Goal: Task Accomplishment & Management: Manage account settings

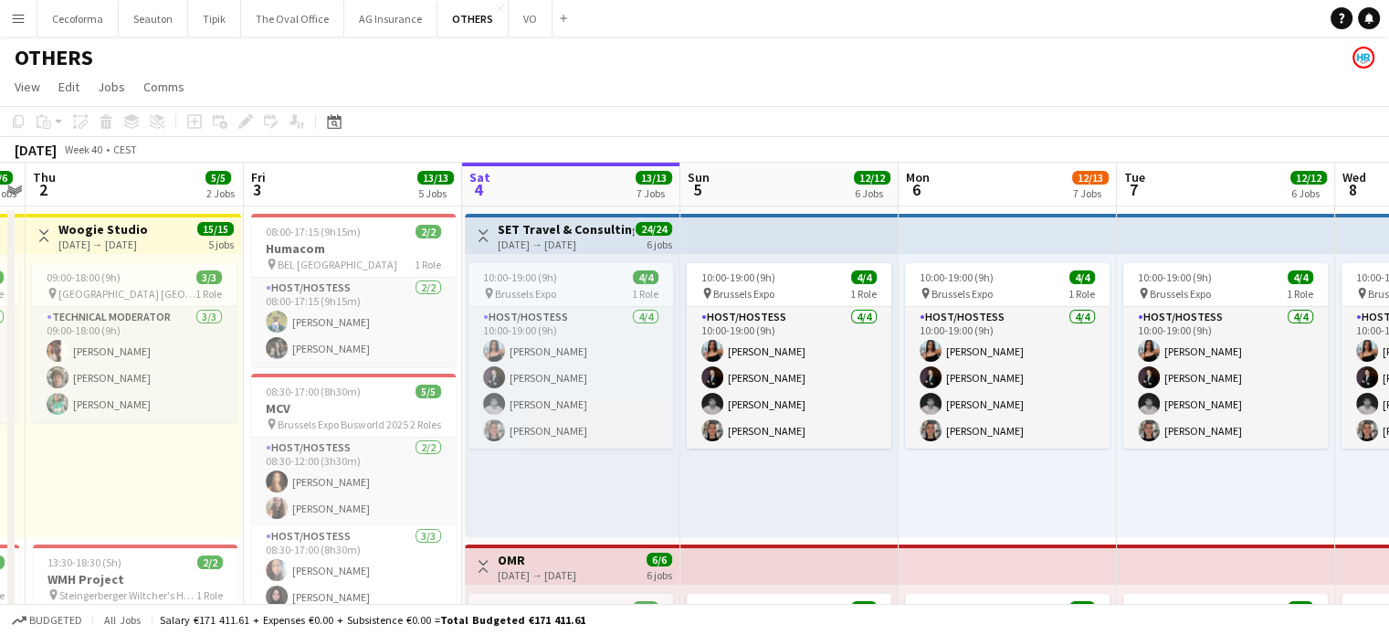
scroll to position [0, 410]
drag, startPoint x: 173, startPoint y: 508, endPoint x: 417, endPoint y: 485, distance: 245.9
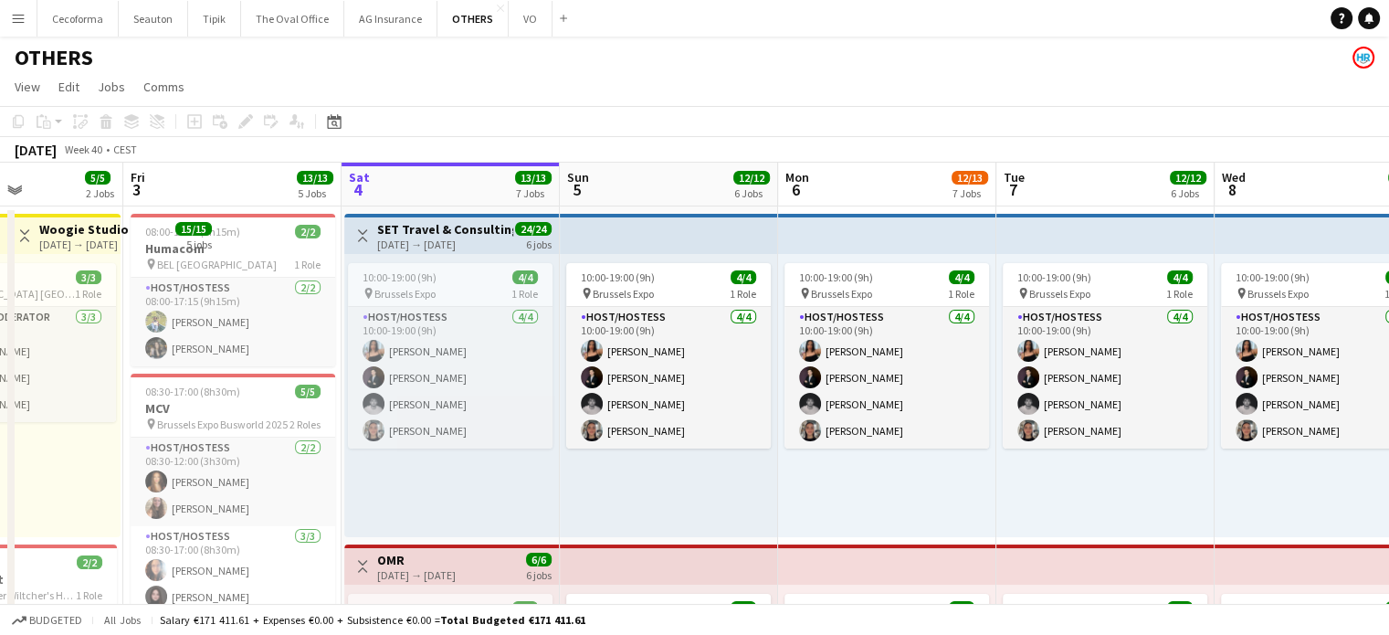
scroll to position [0, 523]
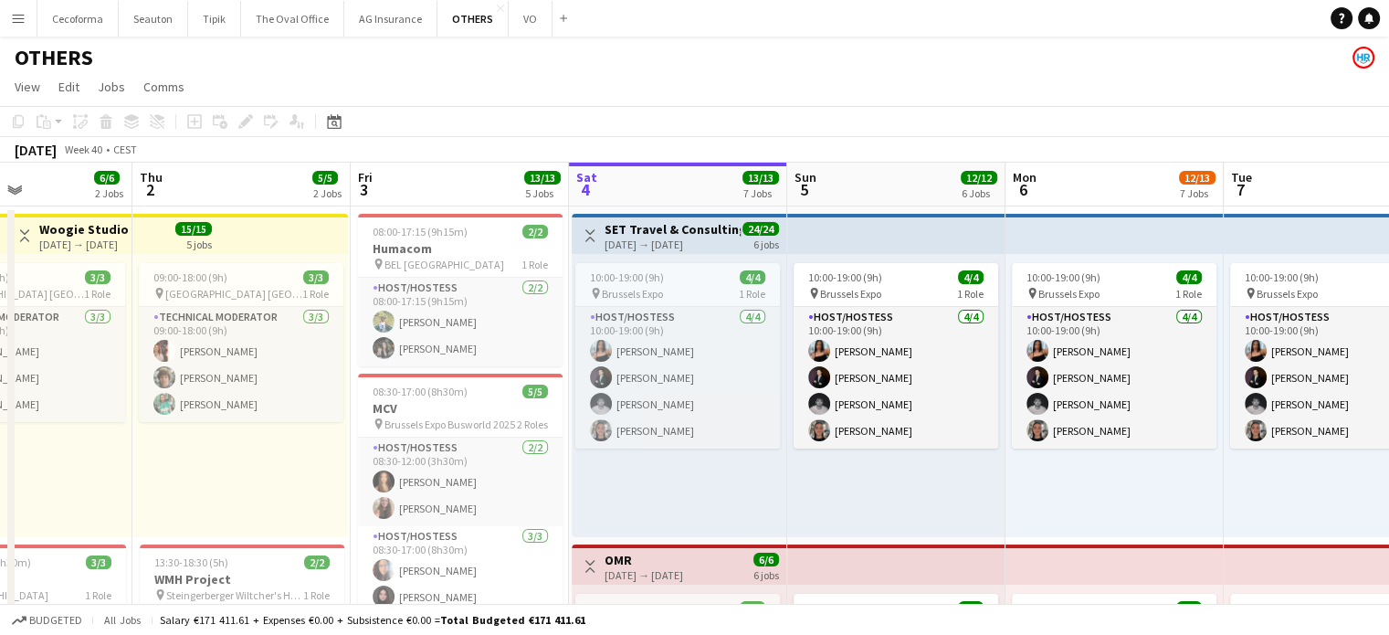
drag, startPoint x: 186, startPoint y: 455, endPoint x: 292, endPoint y: 455, distance: 106.0
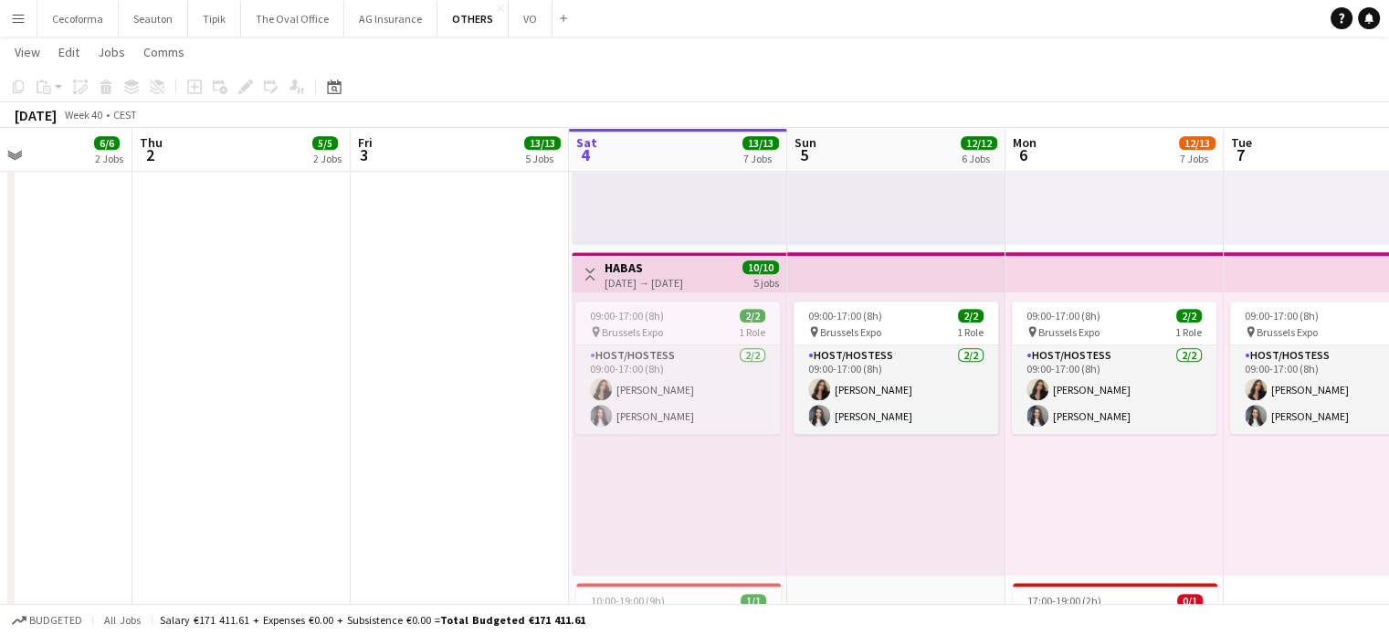
scroll to position [1590, 0]
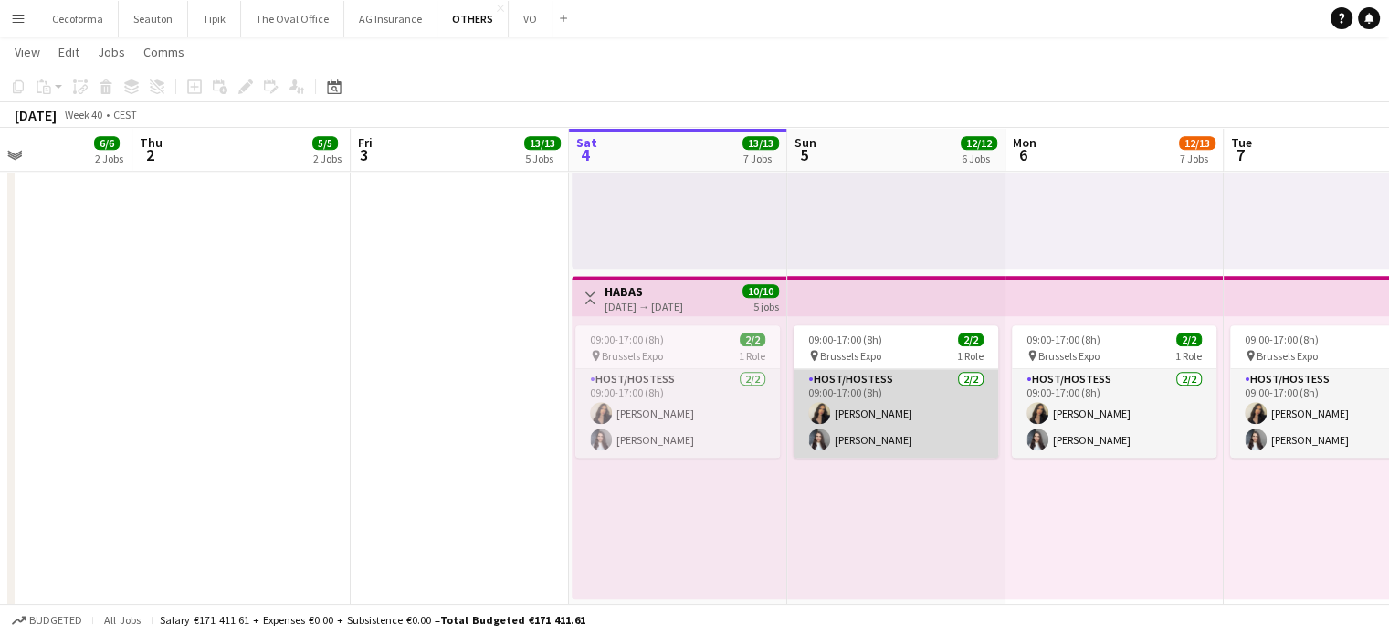
click at [904, 433] on app-card-role "Host/Hostess [DATE] 09:00-17:00 (8h) Alexia [PERSON_NAME] [PERSON_NAME] Kharkov…" at bounding box center [896, 413] width 205 height 89
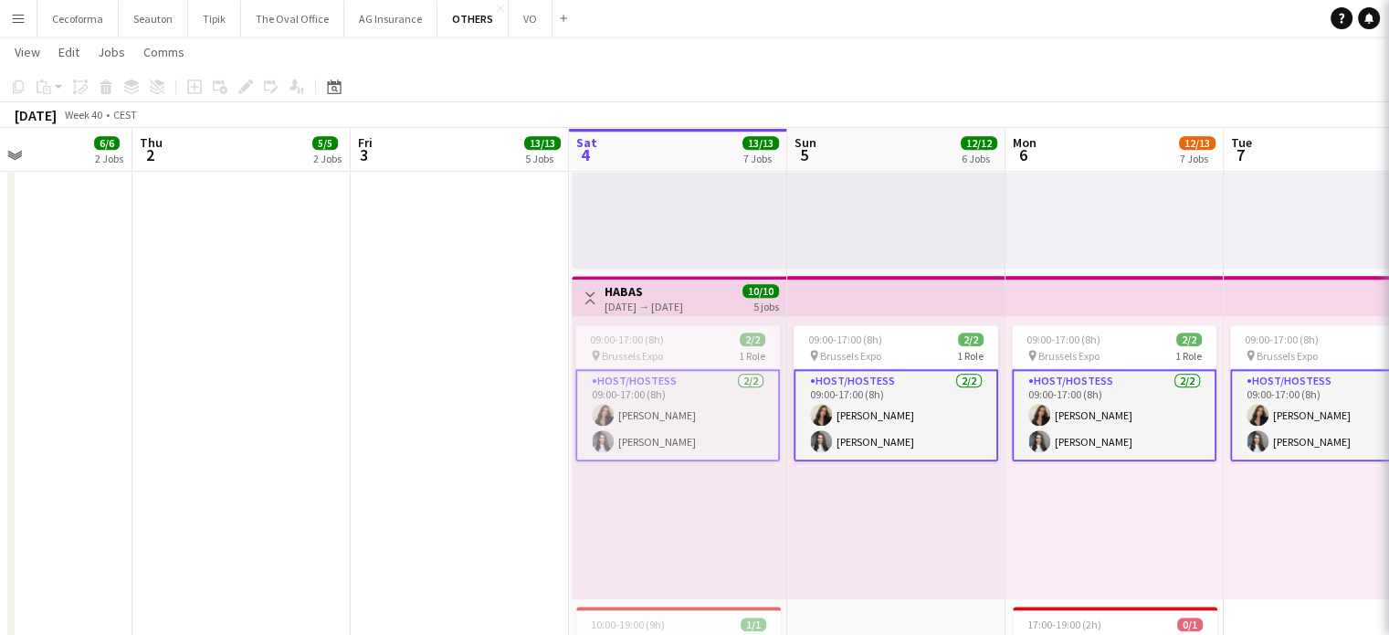
click at [904, 433] on app-card-role "Host/Hostess [DATE] 09:00-17:00 (8h) Alexia [PERSON_NAME] [PERSON_NAME] Kharkov…" at bounding box center [896, 415] width 205 height 92
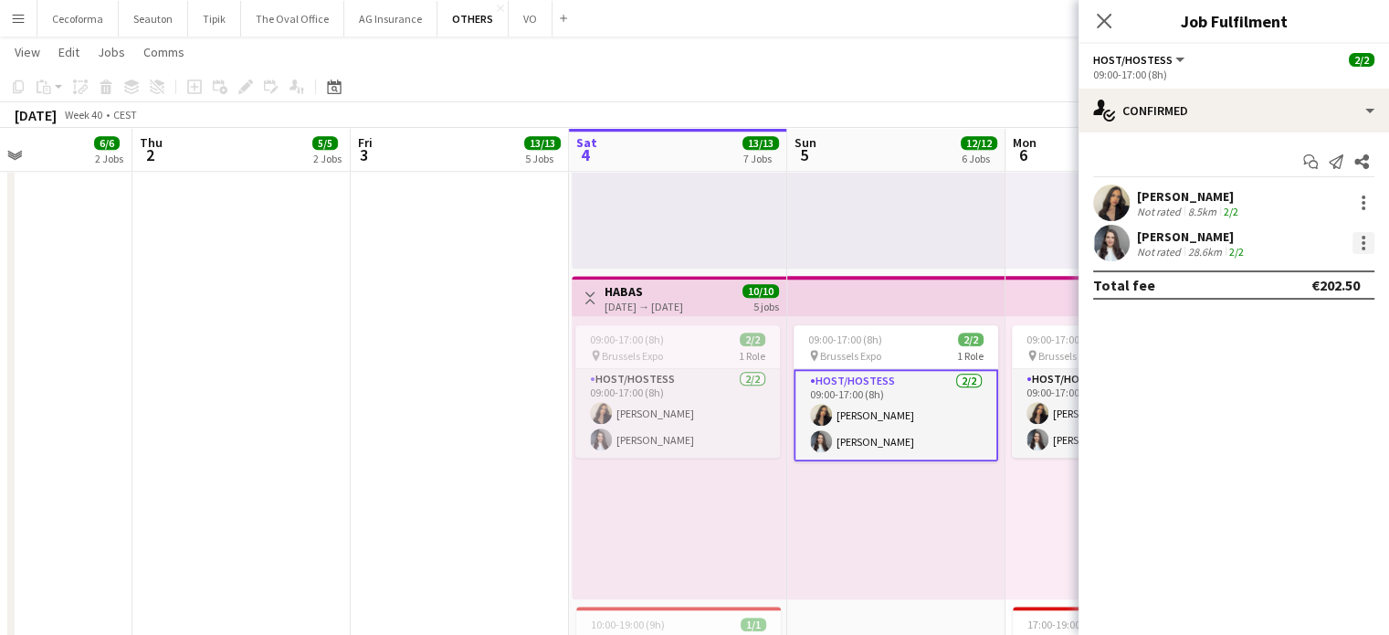
click at [1370, 240] on div at bounding box center [1364, 243] width 22 height 22
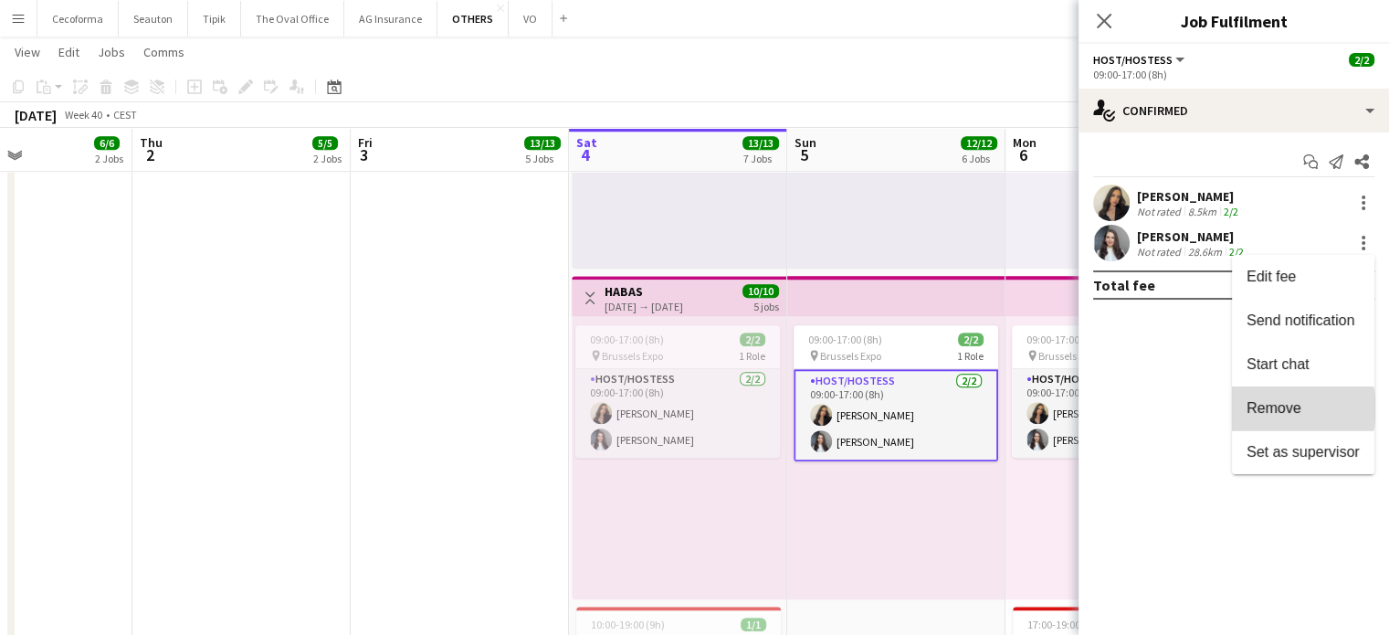
click at [1280, 408] on span "Remove" at bounding box center [1274, 408] width 55 height 16
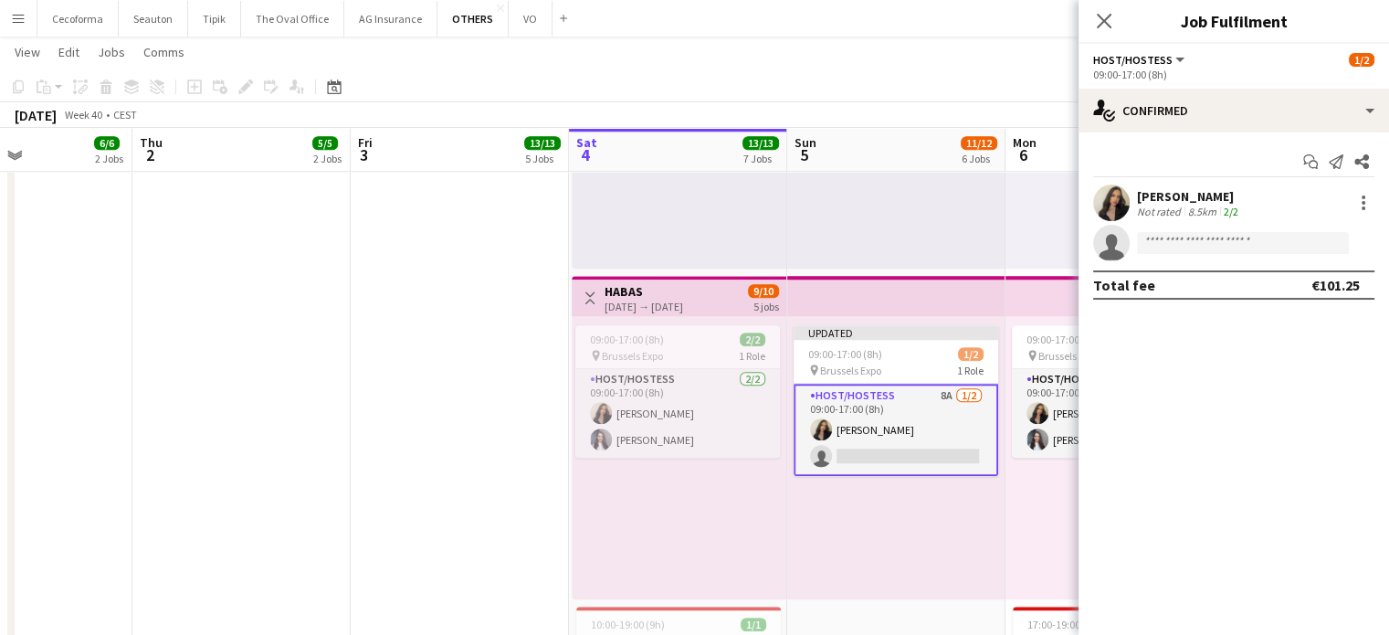
click at [915, 540] on div "Updated 09:00-17:00 (8h) 1/2 pin Brussels Expo 1 Role Host/Hostess 8A [DATE] 09…" at bounding box center [896, 457] width 218 height 283
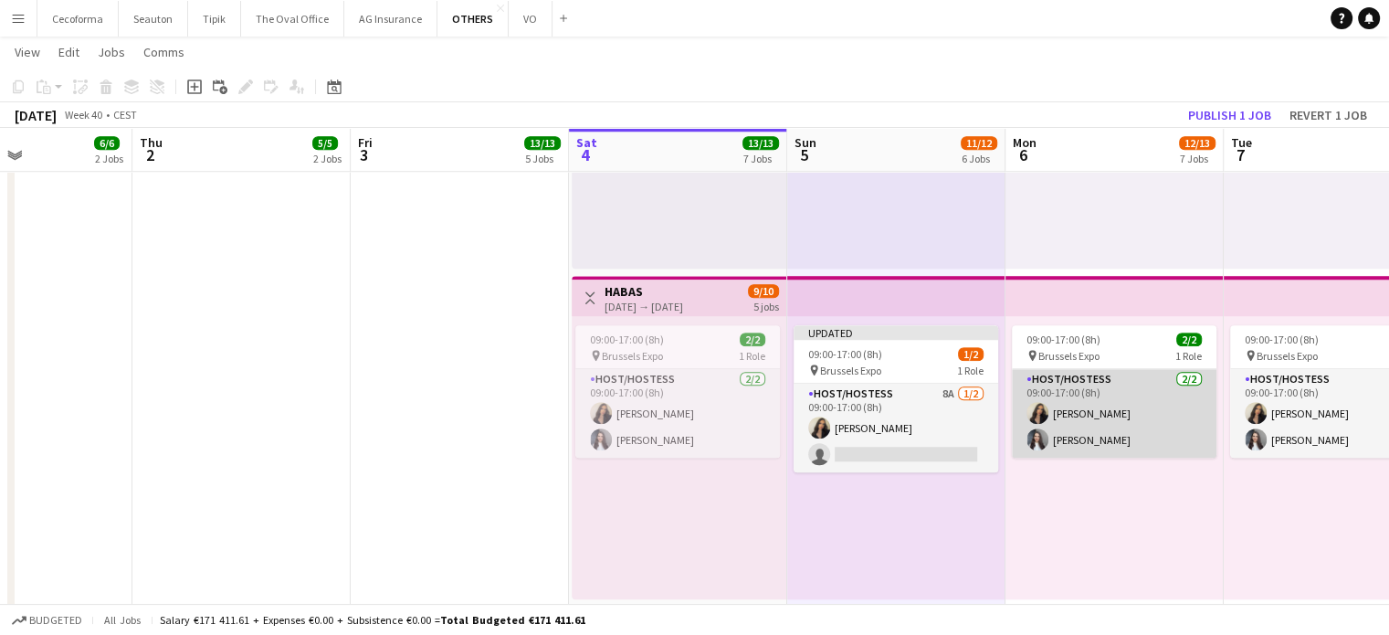
click at [1104, 443] on app-card-role "Host/Hostess [DATE] 09:00-17:00 (8h) Alexia [PERSON_NAME] [PERSON_NAME] Kharkov…" at bounding box center [1114, 413] width 205 height 89
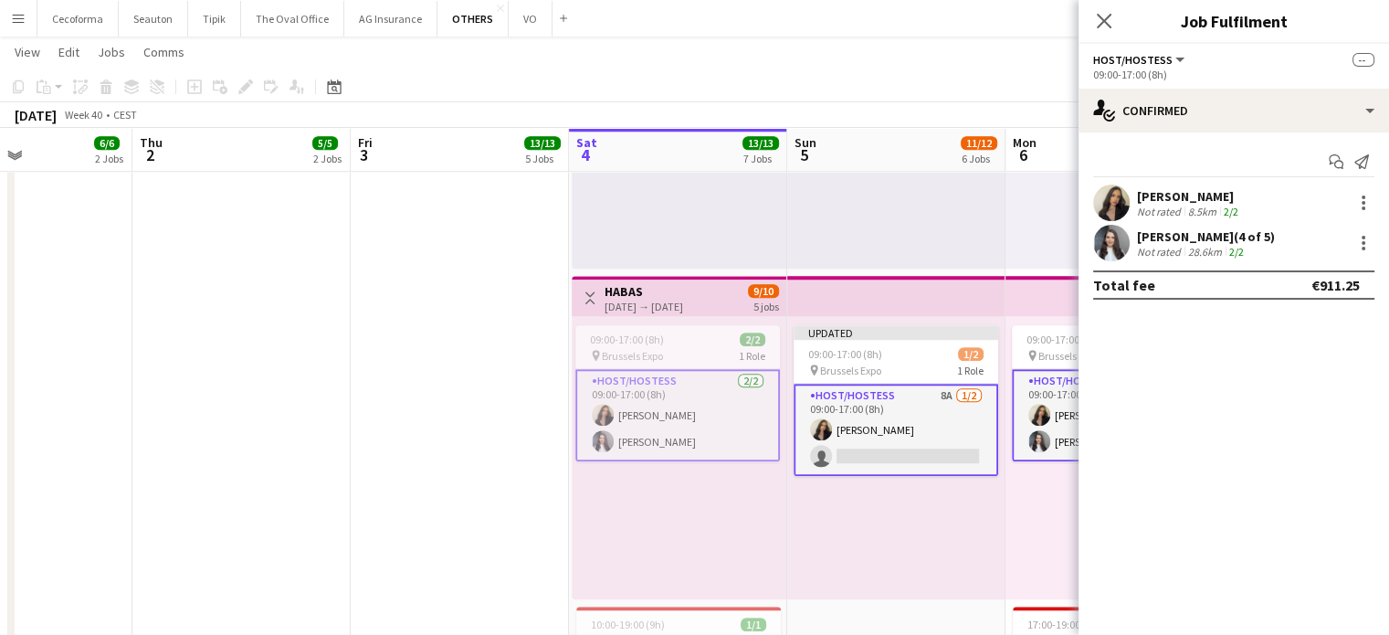
click at [1104, 443] on app-card-role "Host/Hostess [DATE] 09:00-17:00 (8h) Alexia [PERSON_NAME] [PERSON_NAME] Kharkov…" at bounding box center [1114, 415] width 205 height 92
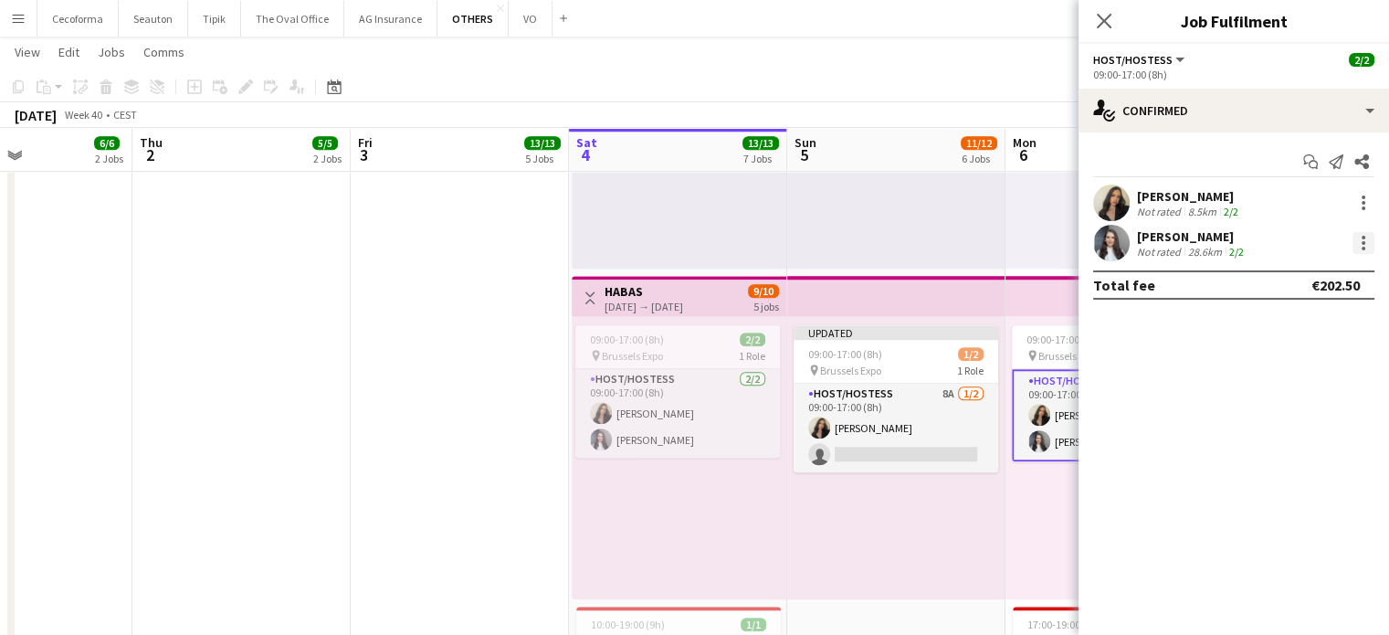
click at [1368, 242] on div at bounding box center [1364, 243] width 22 height 22
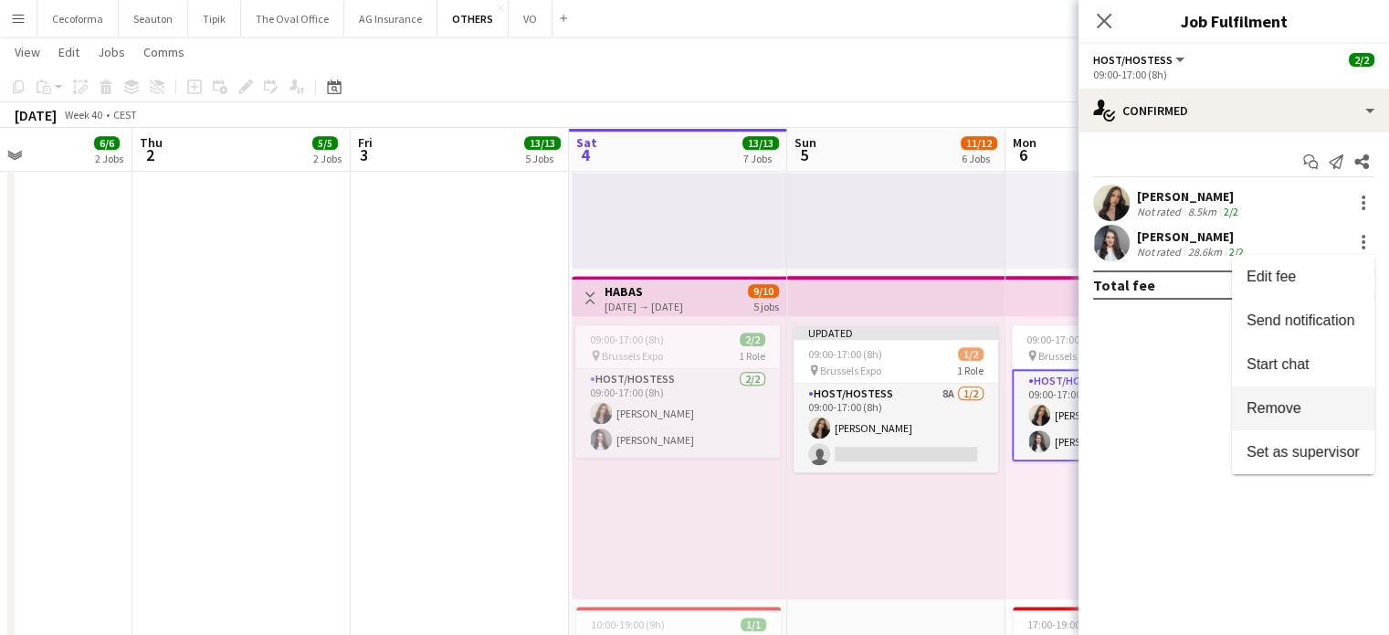
click at [1283, 410] on span "Remove" at bounding box center [1274, 408] width 55 height 16
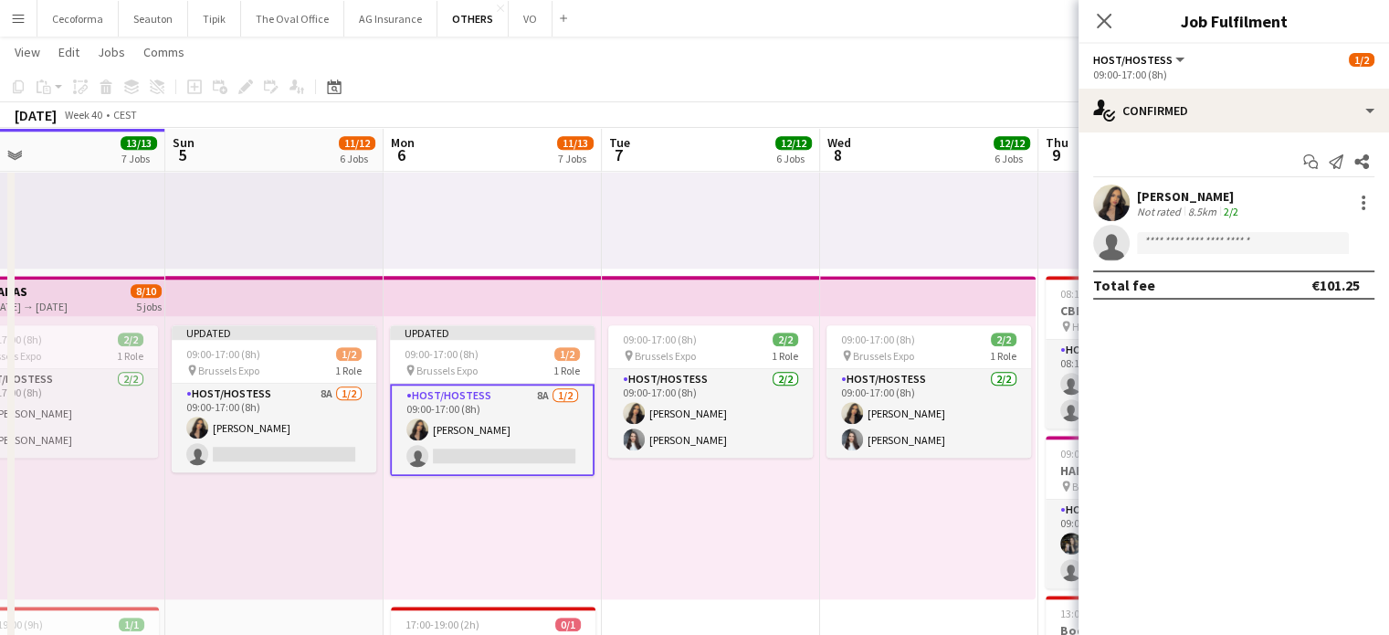
drag, startPoint x: 1029, startPoint y: 544, endPoint x: 391, endPoint y: 488, distance: 640.1
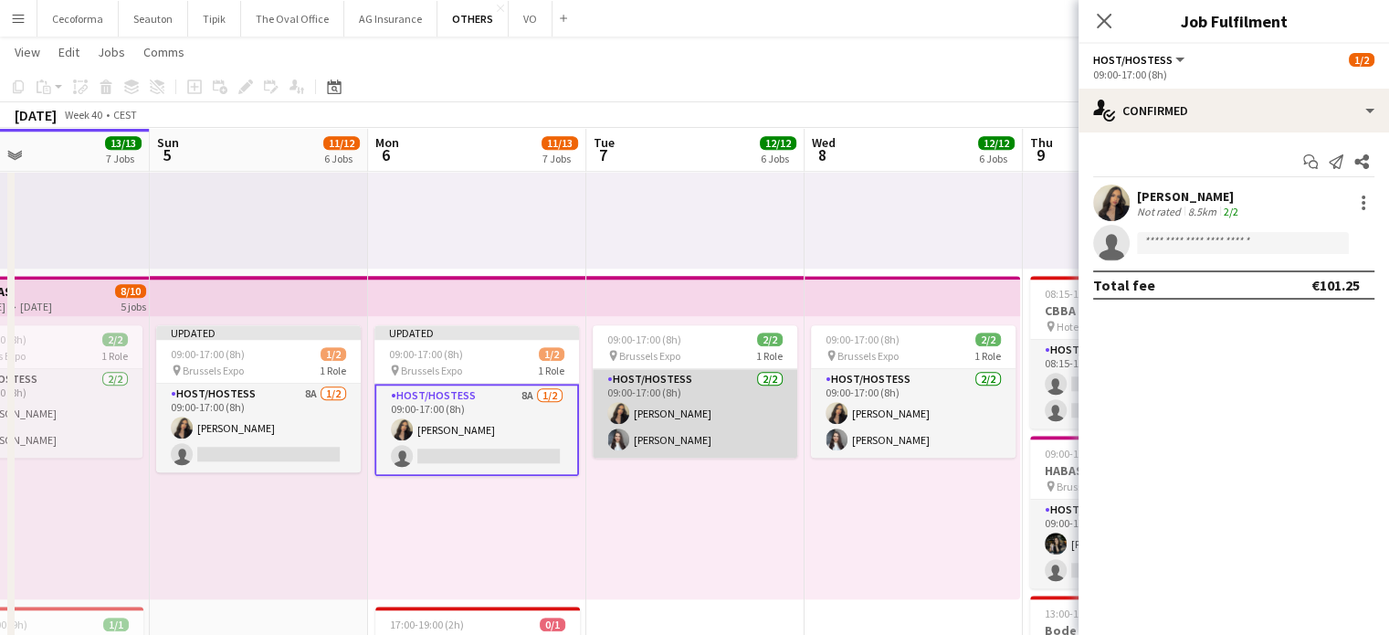
click at [672, 436] on app-card-role "Host/Hostess [DATE] 09:00-17:00 (8h) Alexia [PERSON_NAME] [PERSON_NAME] Kharkov…" at bounding box center [695, 413] width 205 height 89
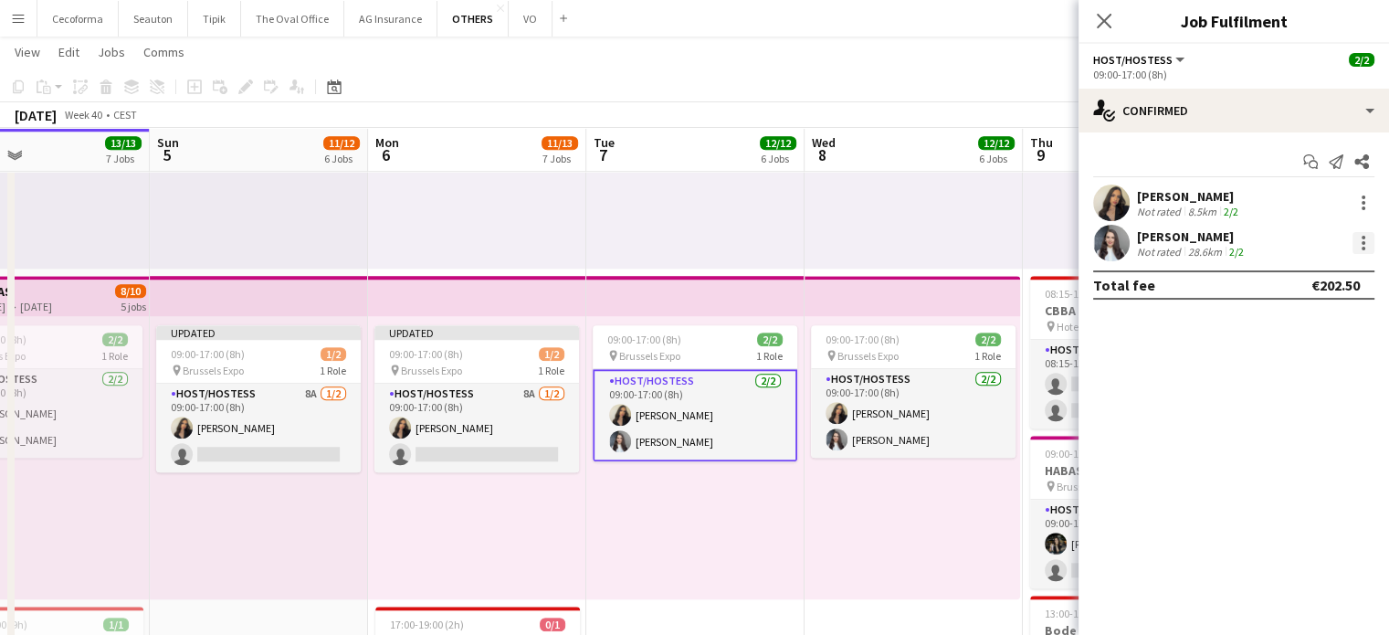
click at [1363, 238] on div at bounding box center [1364, 238] width 4 height 4
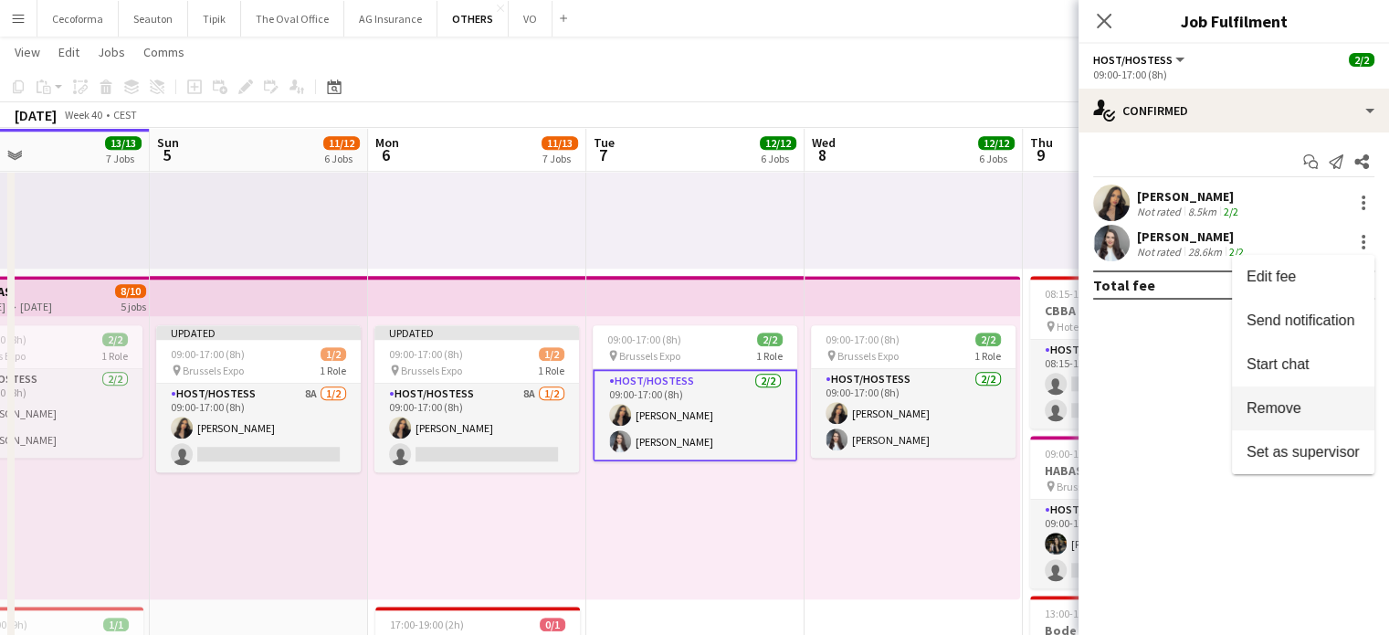
click at [1281, 408] on span "Remove" at bounding box center [1274, 408] width 55 height 16
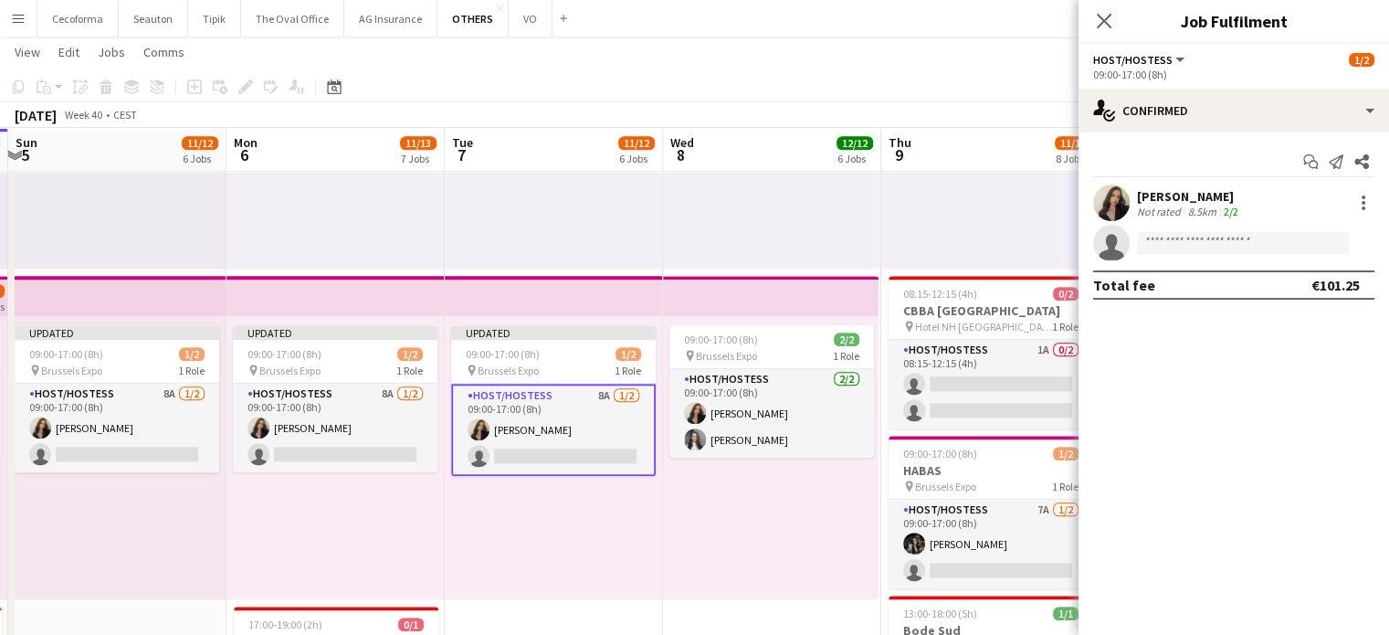
scroll to position [0, 845]
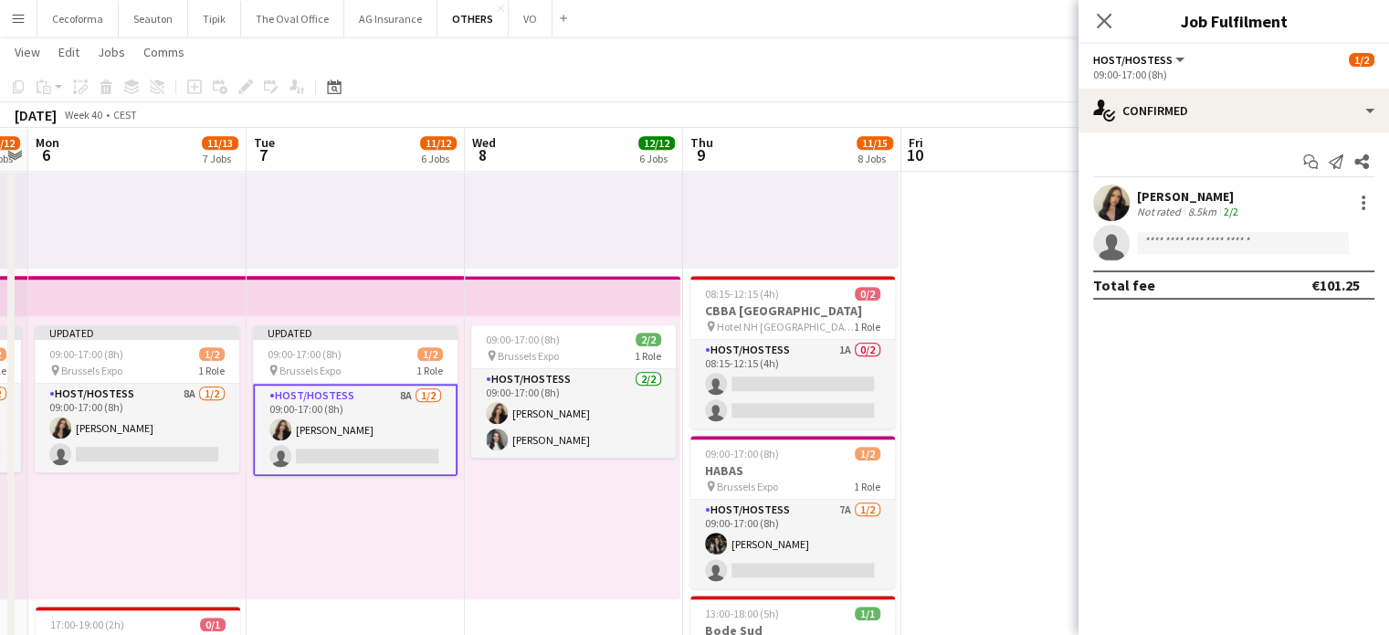
drag, startPoint x: 979, startPoint y: 540, endPoint x: 639, endPoint y: 525, distance: 340.1
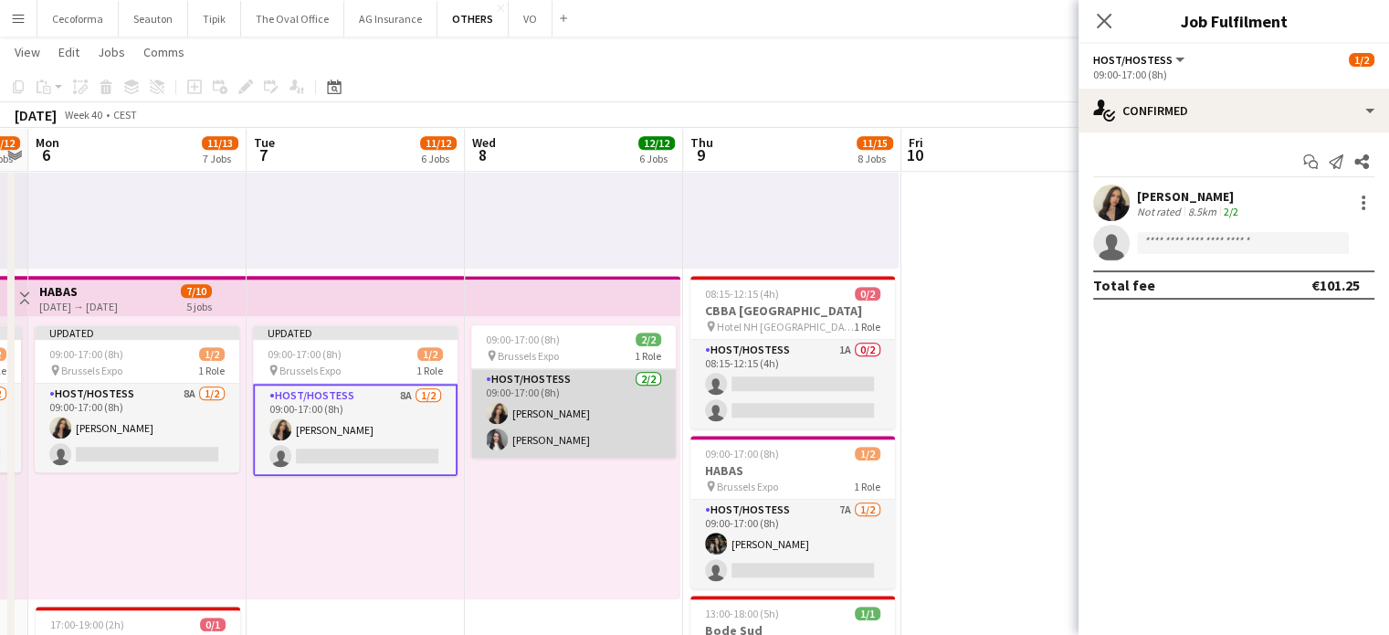
click at [547, 439] on app-card-role "Host/Hostess [DATE] 09:00-17:00 (8h) Alexia [PERSON_NAME] [PERSON_NAME] Kharkov…" at bounding box center [573, 413] width 205 height 89
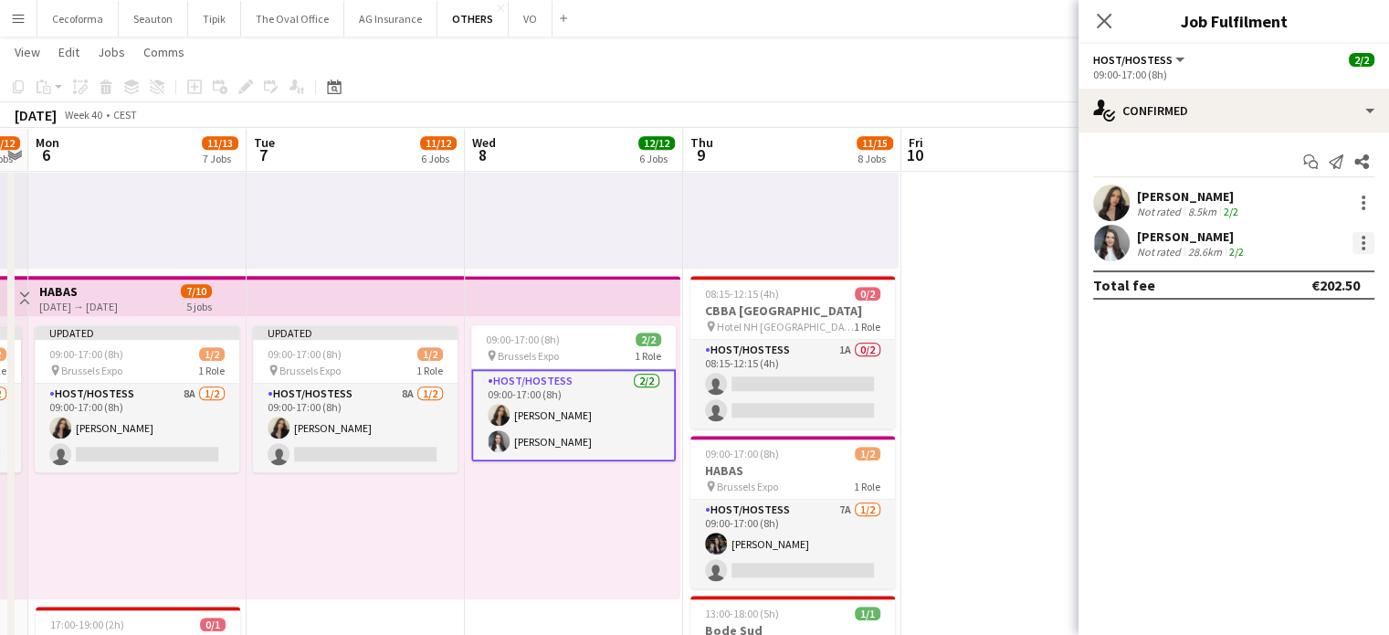
click at [1354, 241] on div at bounding box center [1364, 243] width 22 height 22
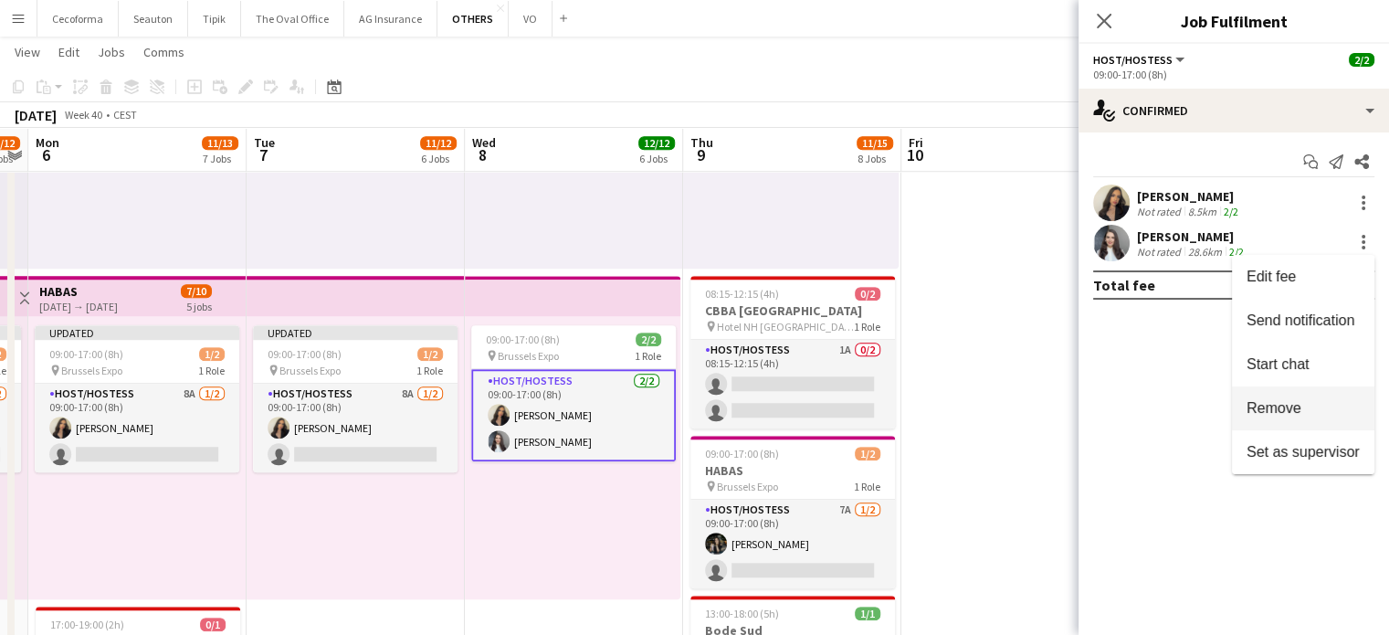
click at [1294, 401] on span "Remove" at bounding box center [1274, 408] width 55 height 16
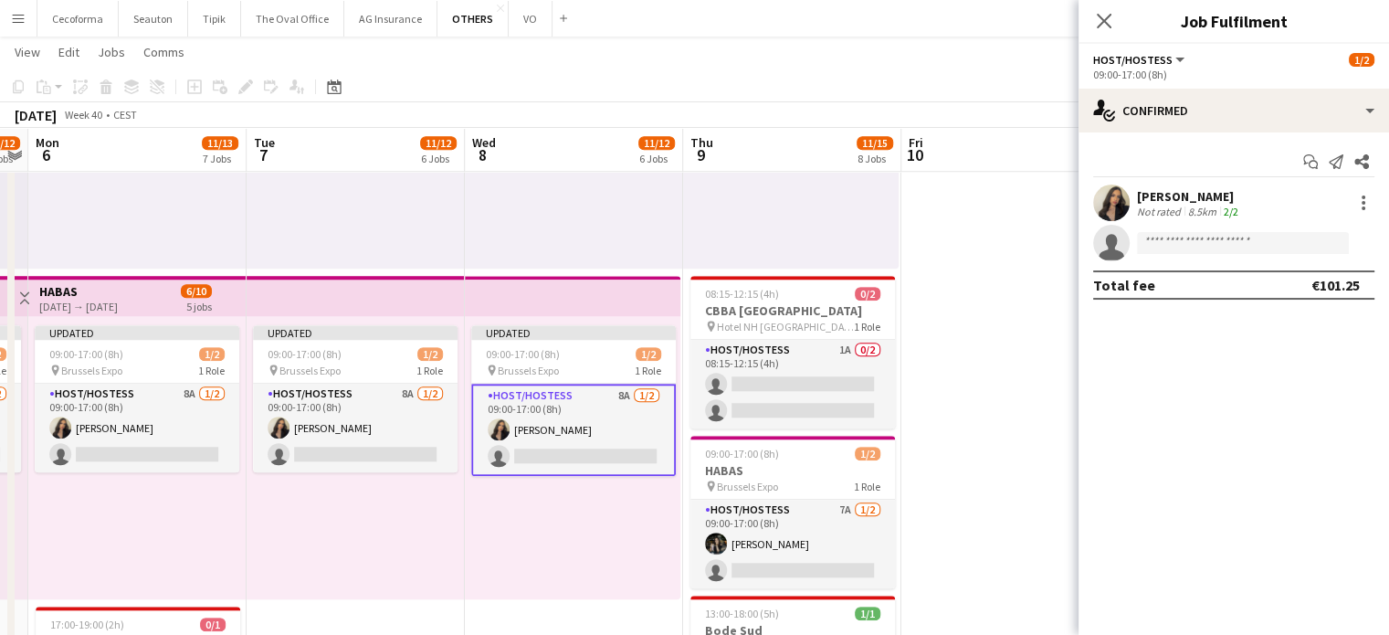
click at [594, 489] on div "Updated 09:00-17:00 (8h) 1/2 pin Brussels Expo 1 Role Host/Hostess 8A [DATE] 09…" at bounding box center [573, 457] width 216 height 283
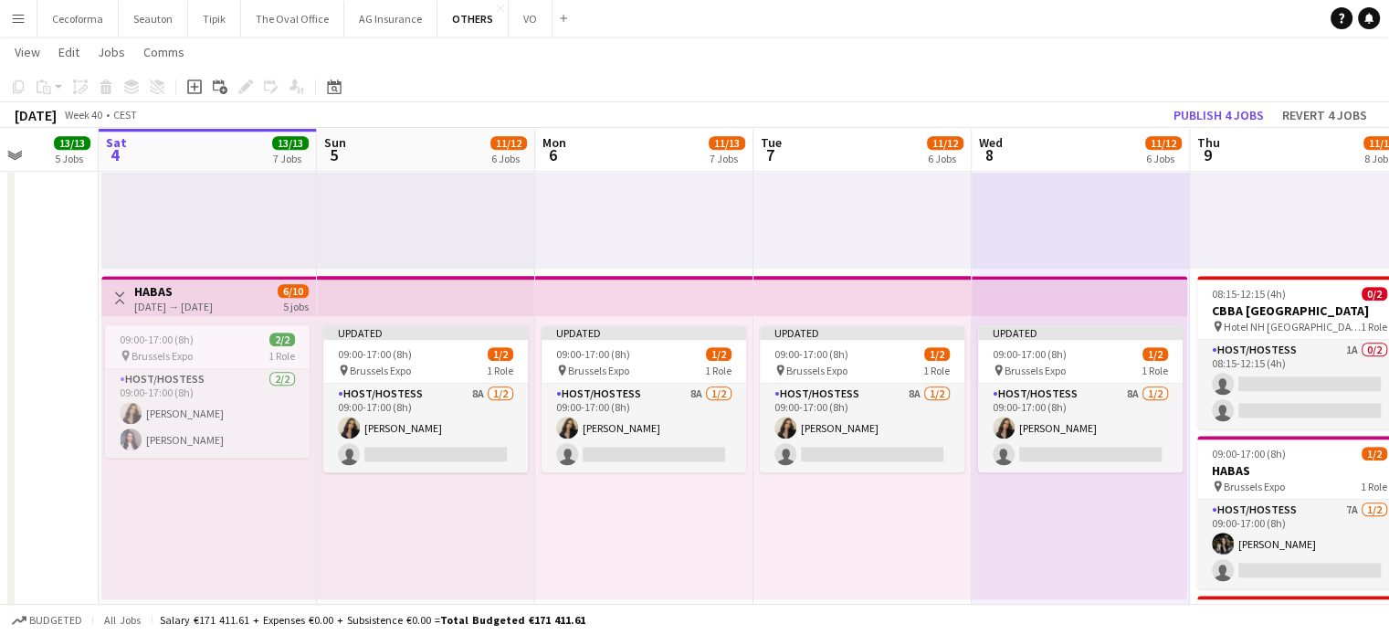
scroll to position [0, 806]
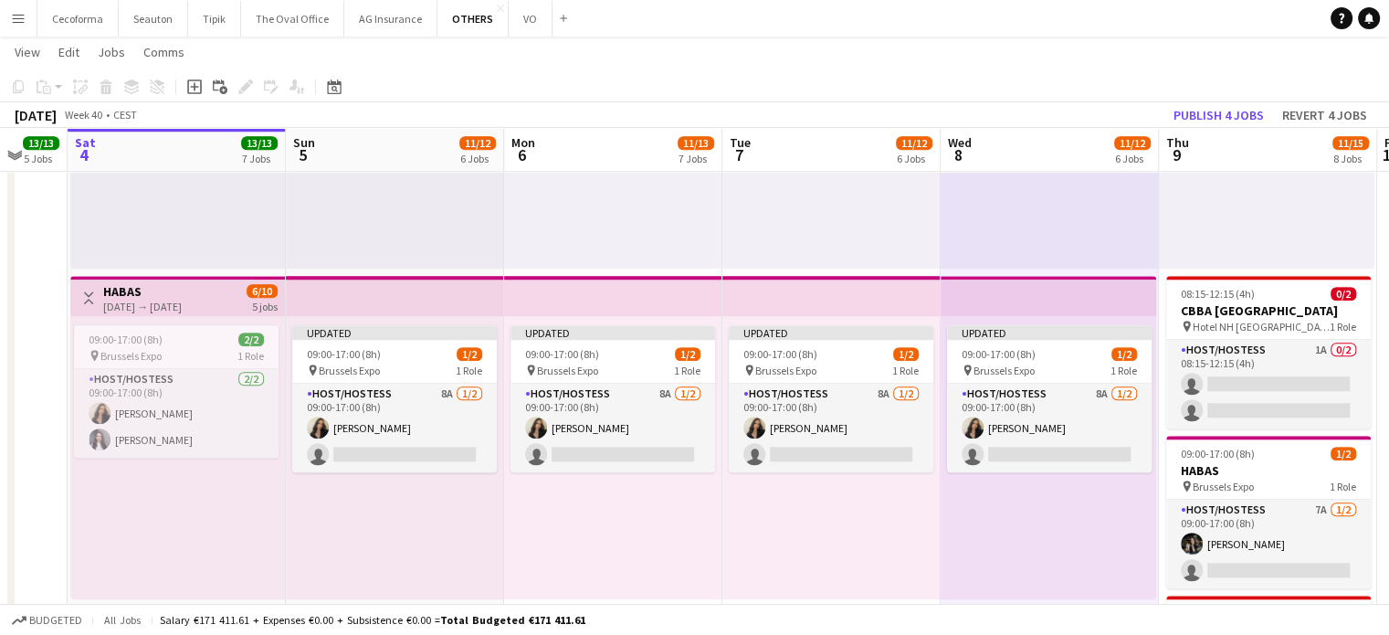
drag, startPoint x: 434, startPoint y: 521, endPoint x: 778, endPoint y: 494, distance: 345.4
click at [1225, 114] on button "Publish 4 jobs" at bounding box center [1219, 115] width 105 height 24
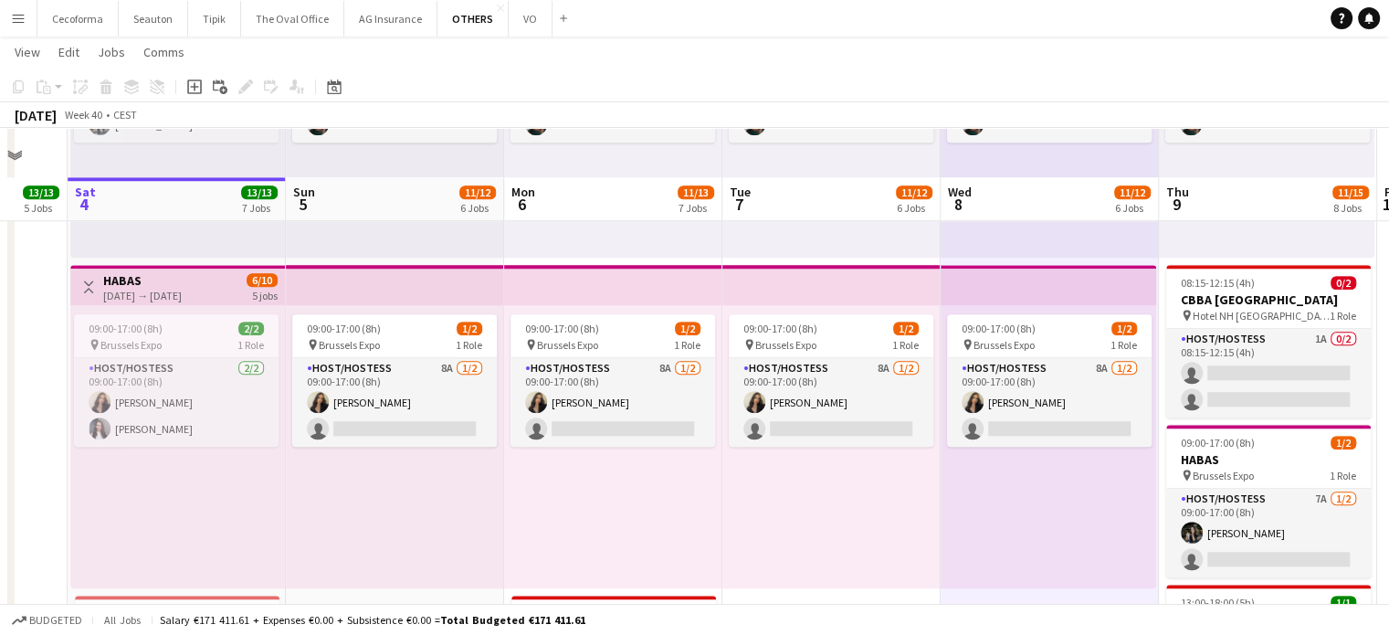
scroll to position [1590, 0]
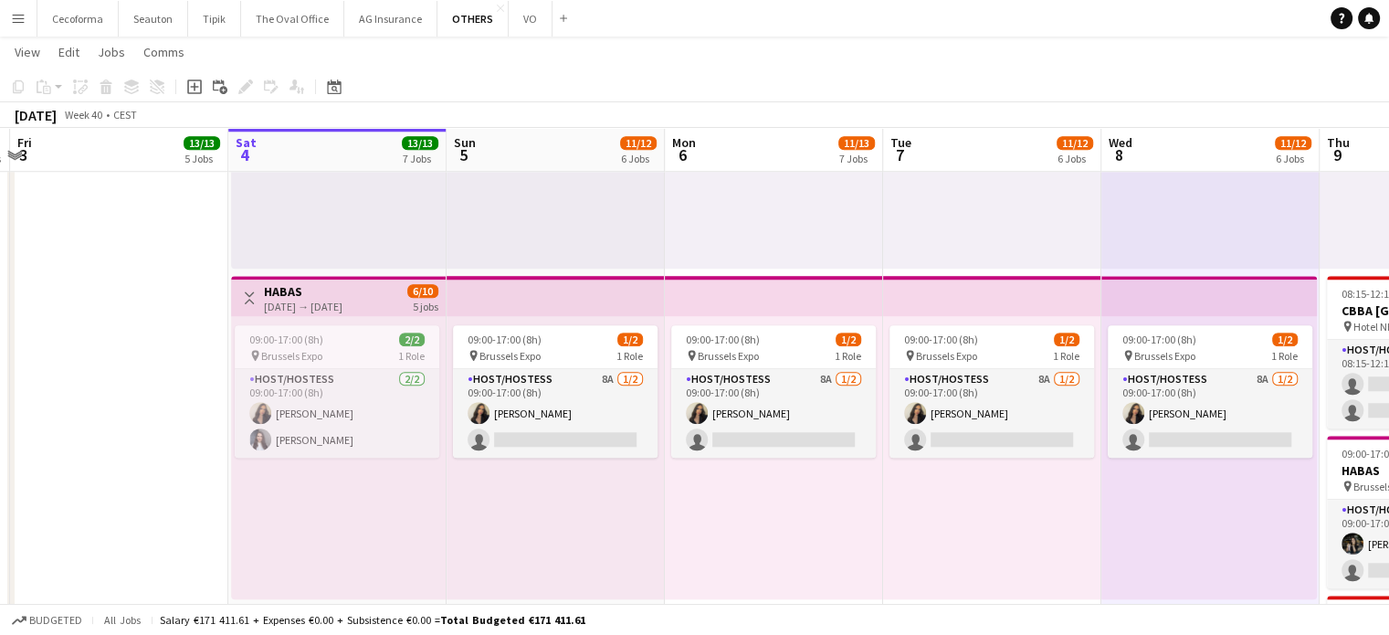
drag, startPoint x: 983, startPoint y: 533, endPoint x: 1001, endPoint y: 537, distance: 18.8
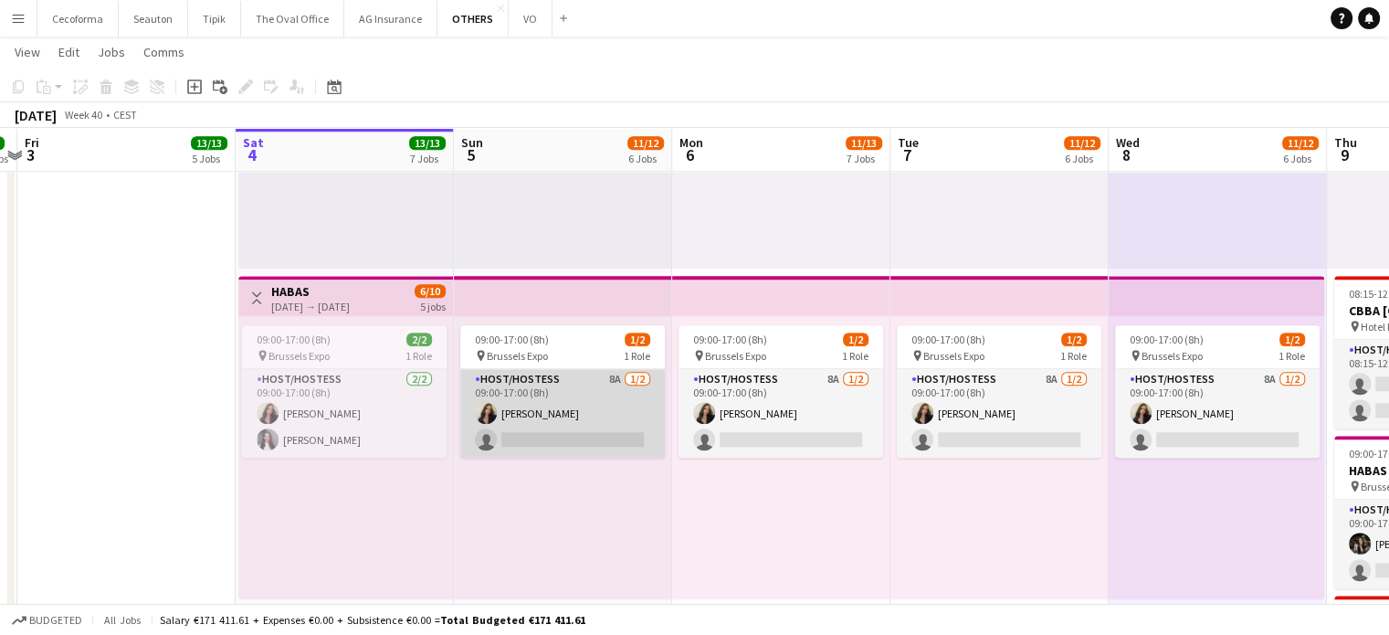
click at [555, 442] on app-card-role "Host/Hostess 8A [DATE] 09:00-17:00 (8h) [PERSON_NAME] single-neutral-actions" at bounding box center [562, 413] width 205 height 89
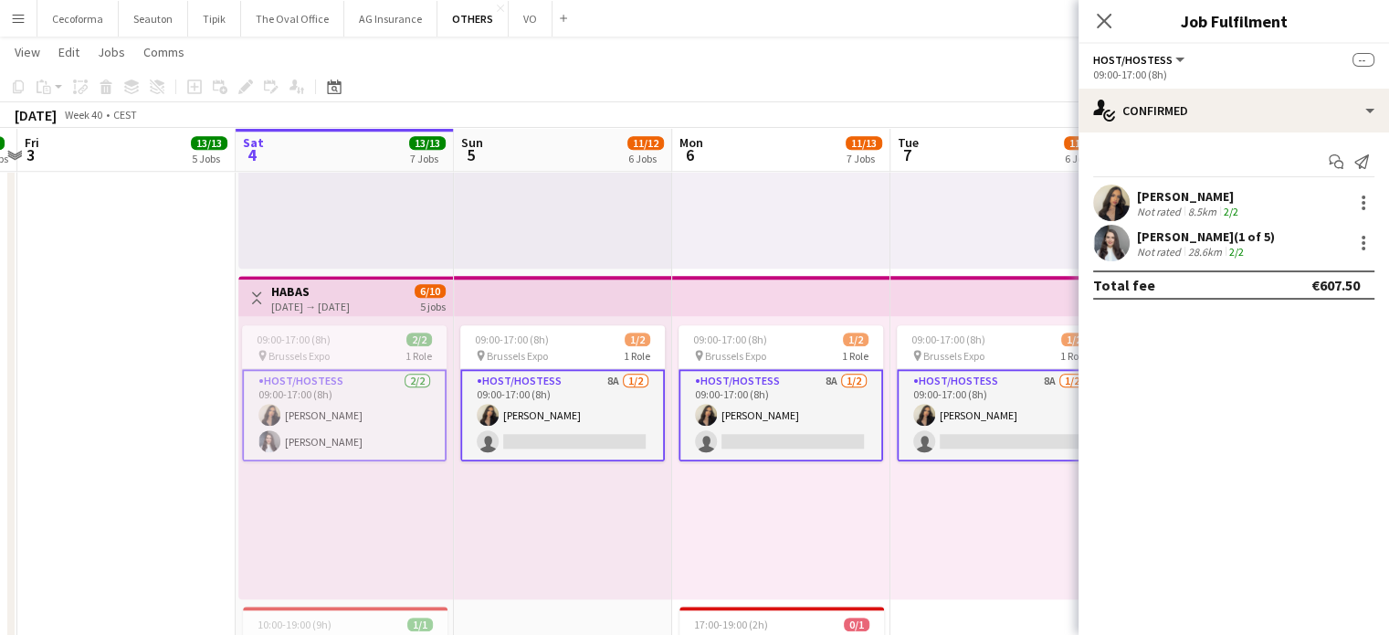
click at [555, 442] on app-card-role "Host/Hostess 8A [DATE] 09:00-17:00 (8h) [PERSON_NAME] single-neutral-actions" at bounding box center [562, 415] width 205 height 92
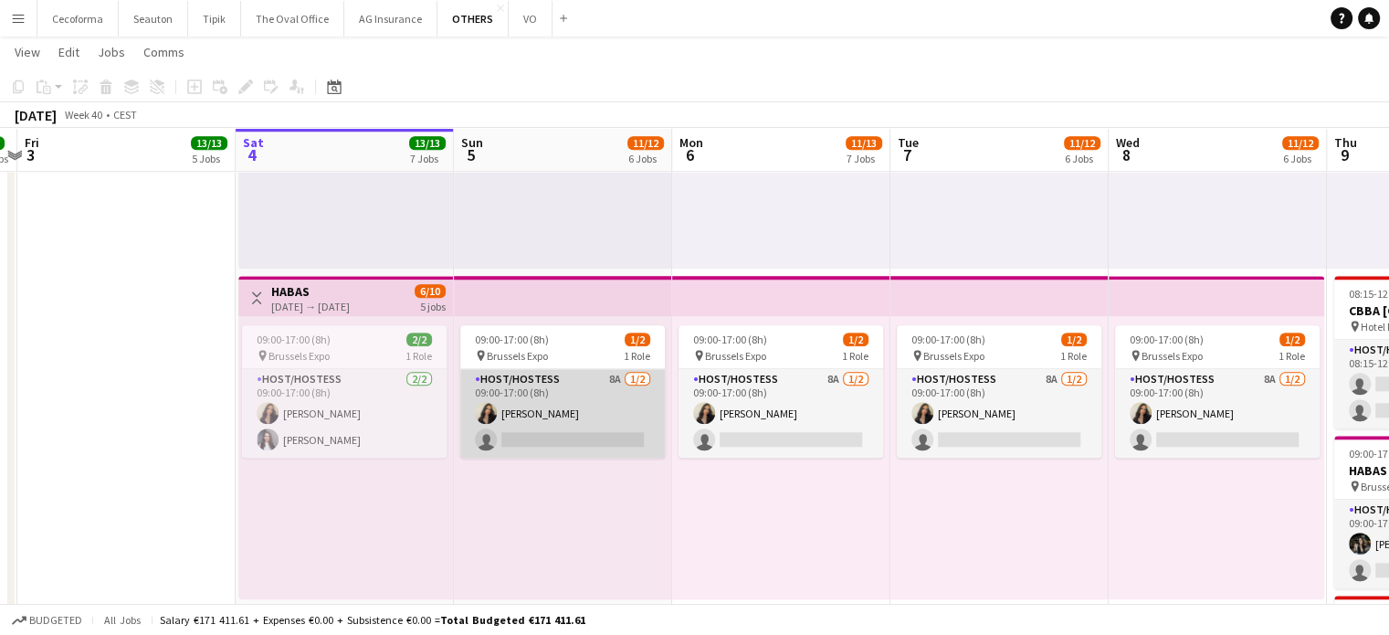
click at [555, 442] on app-card-role "Host/Hostess 8A [DATE] 09:00-17:00 (8h) [PERSON_NAME] single-neutral-actions" at bounding box center [562, 413] width 205 height 89
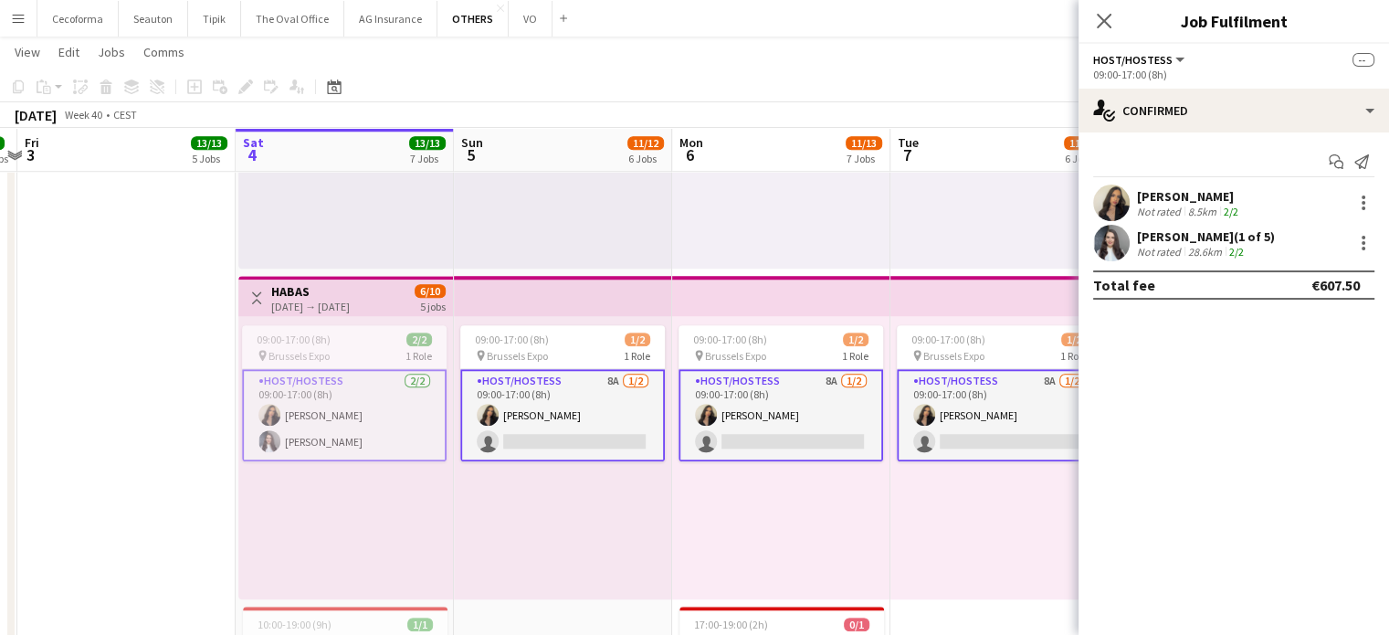
click at [555, 442] on app-card-role "Host/Hostess 8A [DATE] 09:00-17:00 (8h) [PERSON_NAME] single-neutral-actions" at bounding box center [562, 415] width 205 height 92
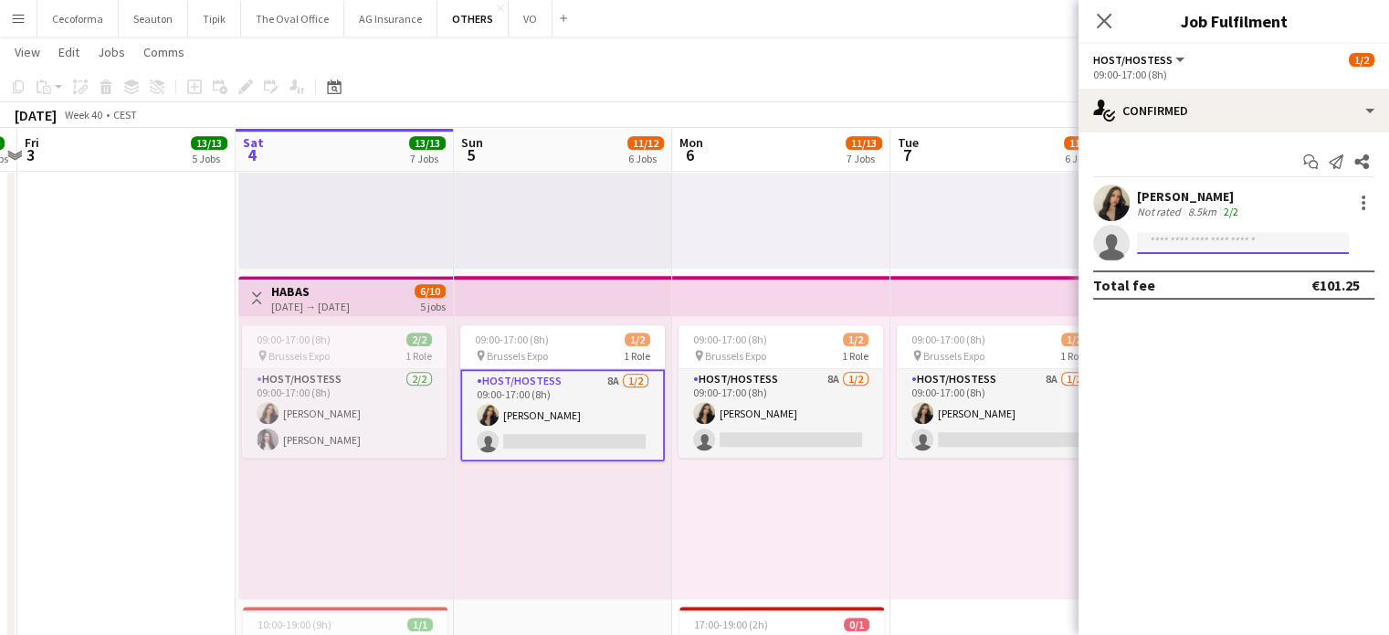
click at [1192, 250] on input at bounding box center [1243, 243] width 212 height 22
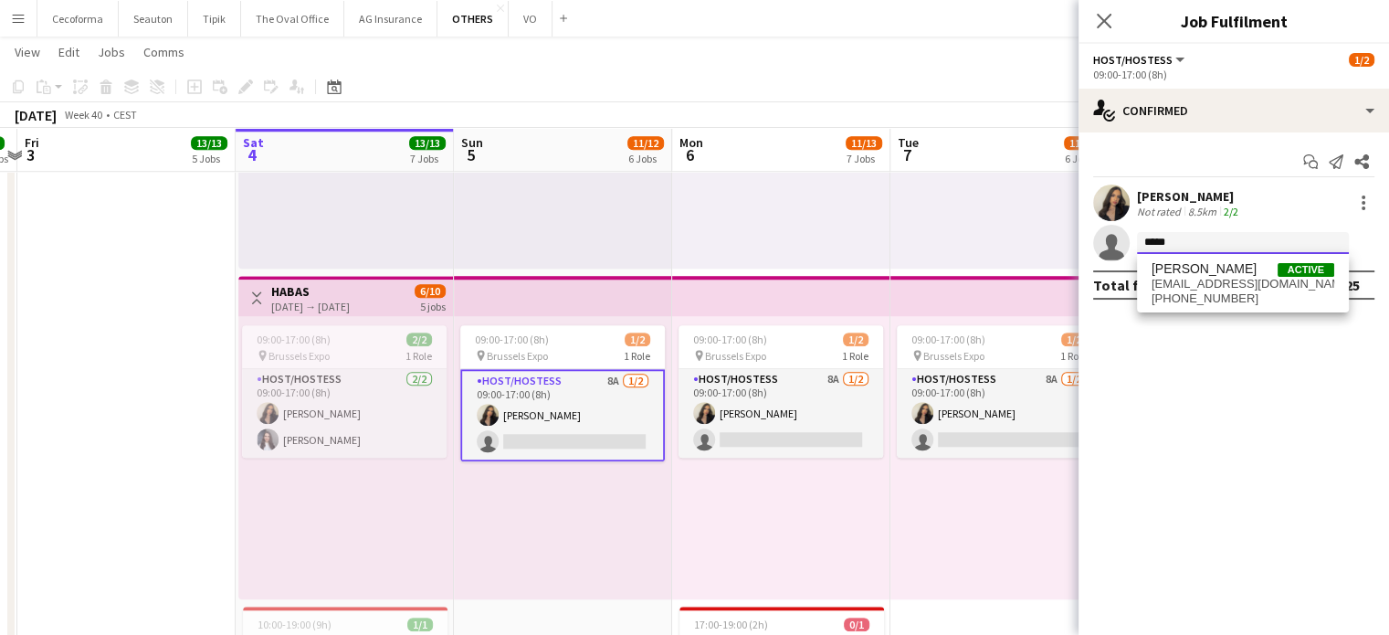
type input "*****"
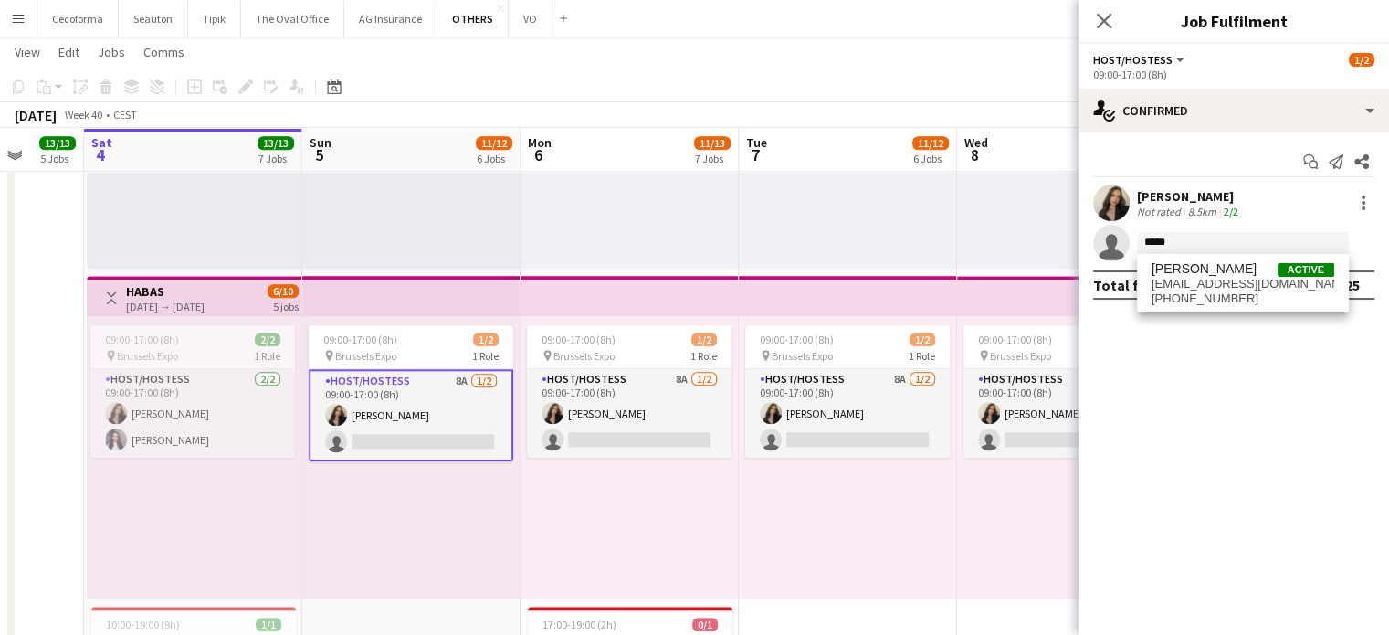
scroll to position [0, 526]
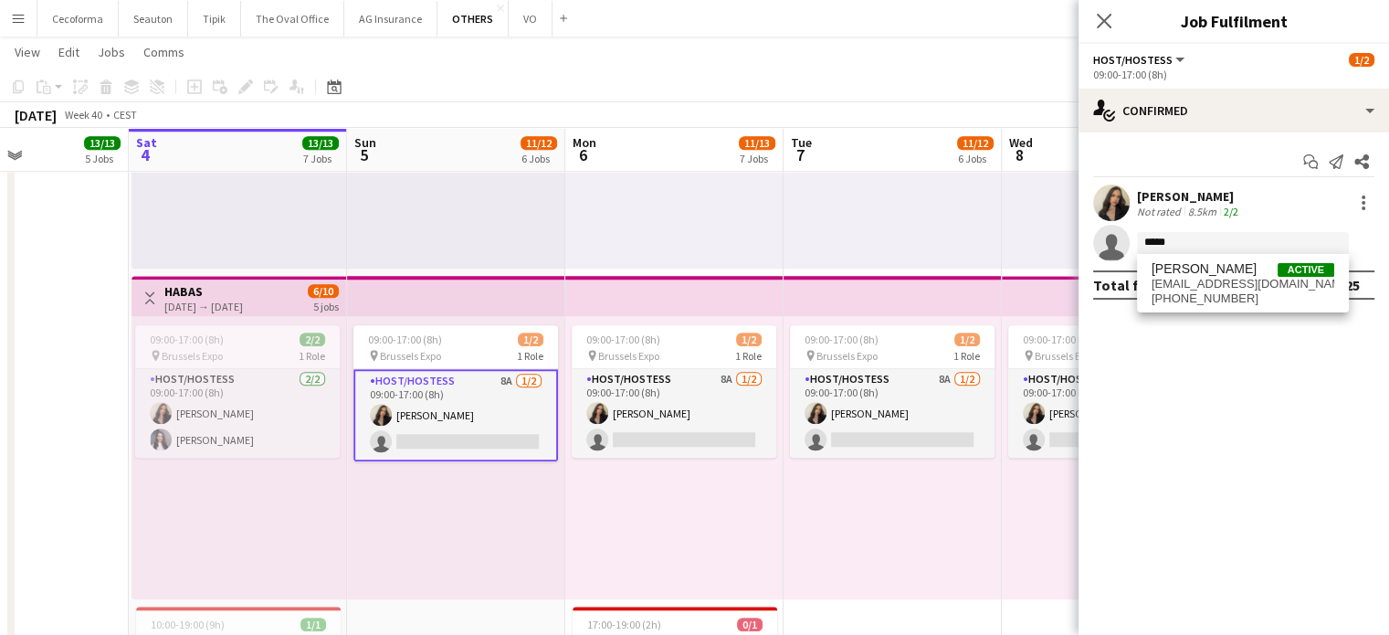
drag, startPoint x: 959, startPoint y: 507, endPoint x: 878, endPoint y: 556, distance: 95.1
click at [1200, 269] on span "[PERSON_NAME]" at bounding box center [1204, 269] width 105 height 16
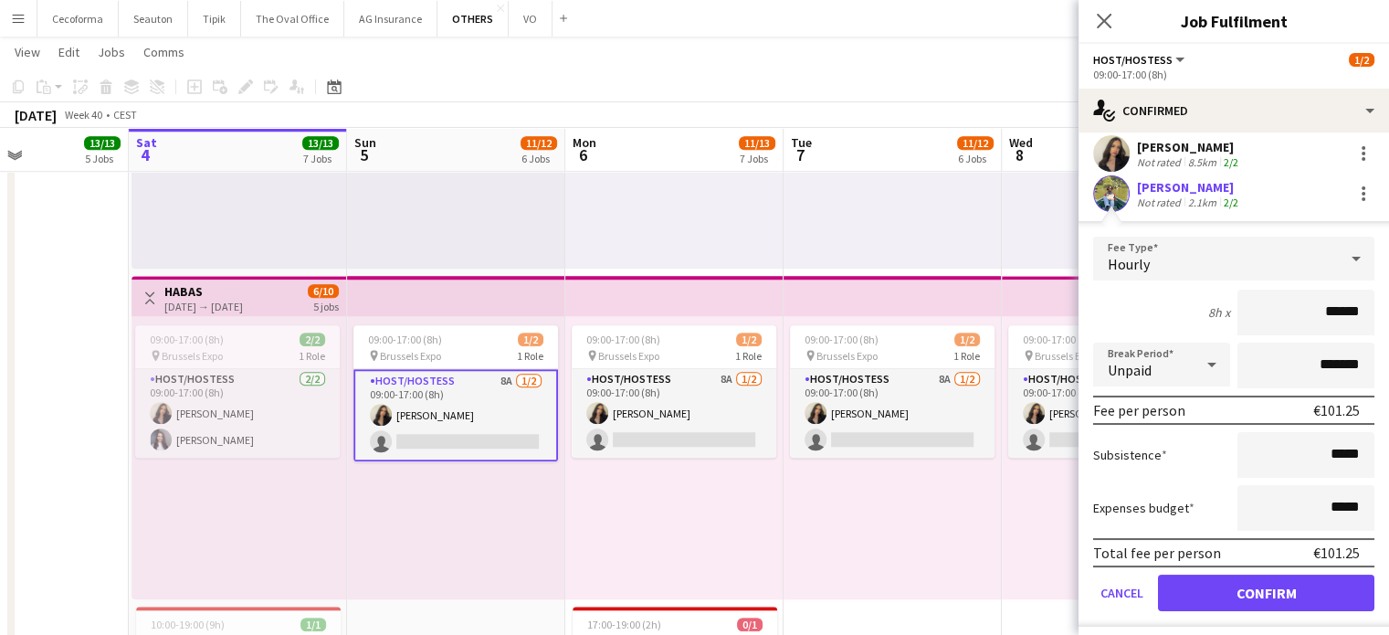
scroll to position [91, 0]
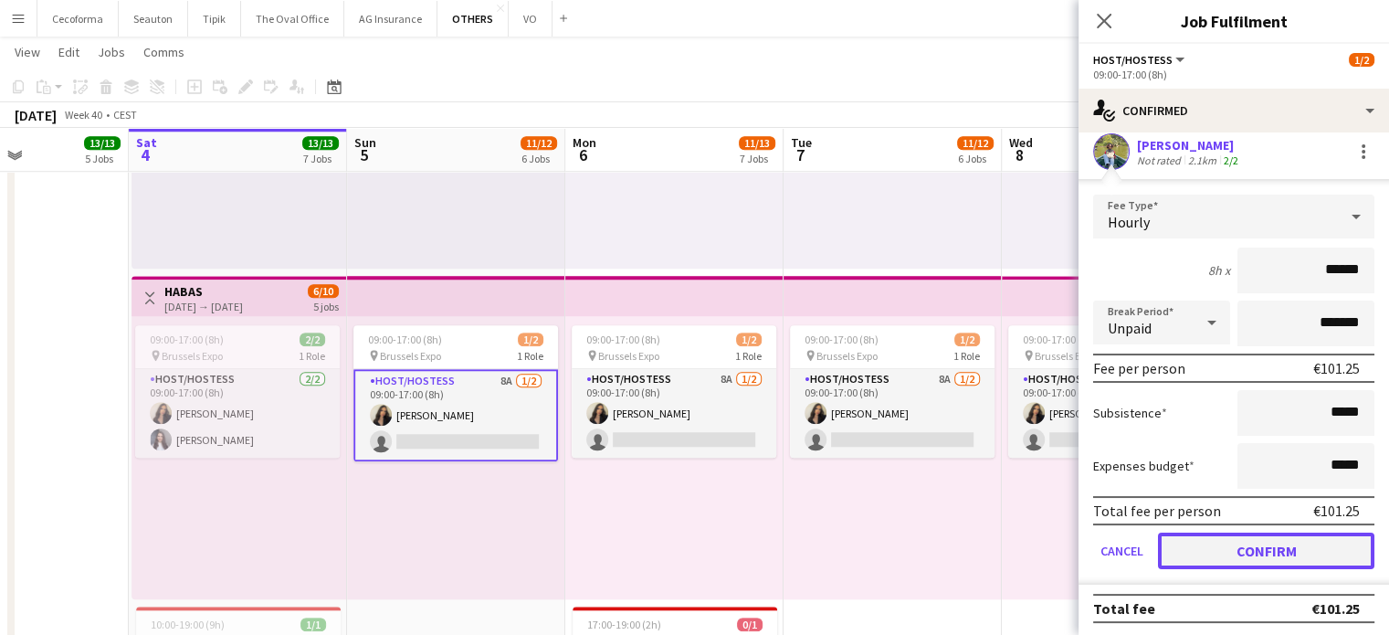
click at [1224, 555] on button "Confirm" at bounding box center [1266, 551] width 217 height 37
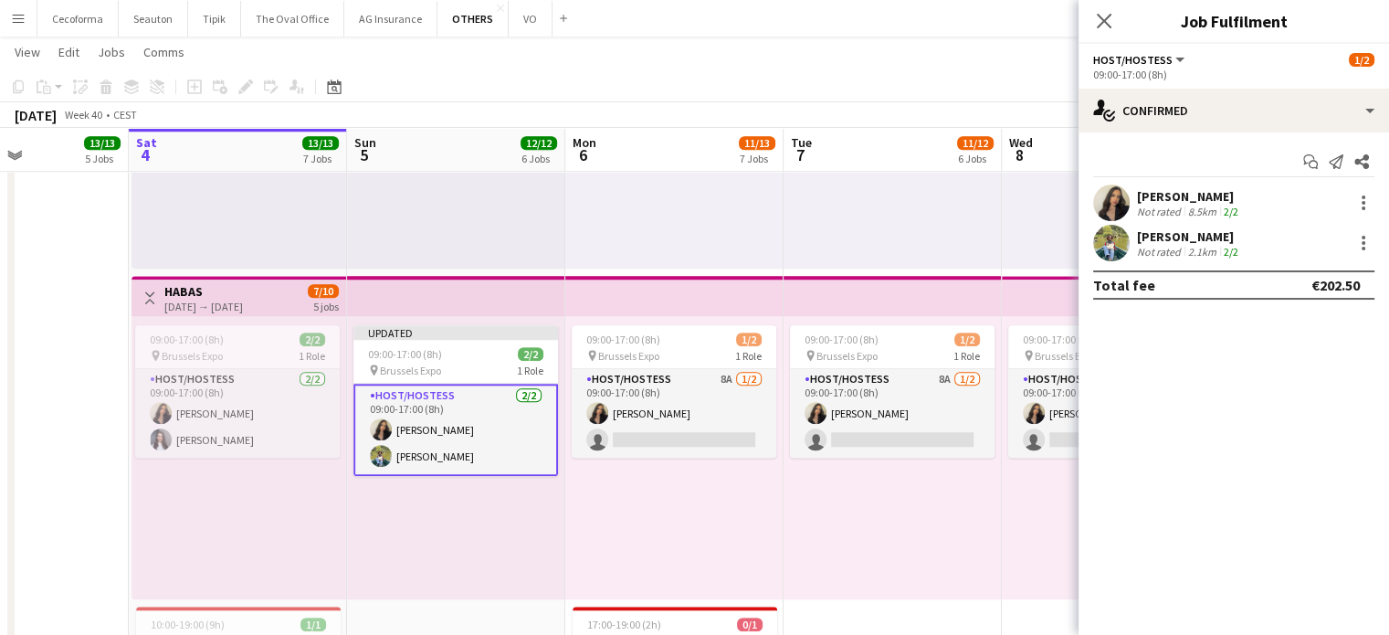
scroll to position [0, 0]
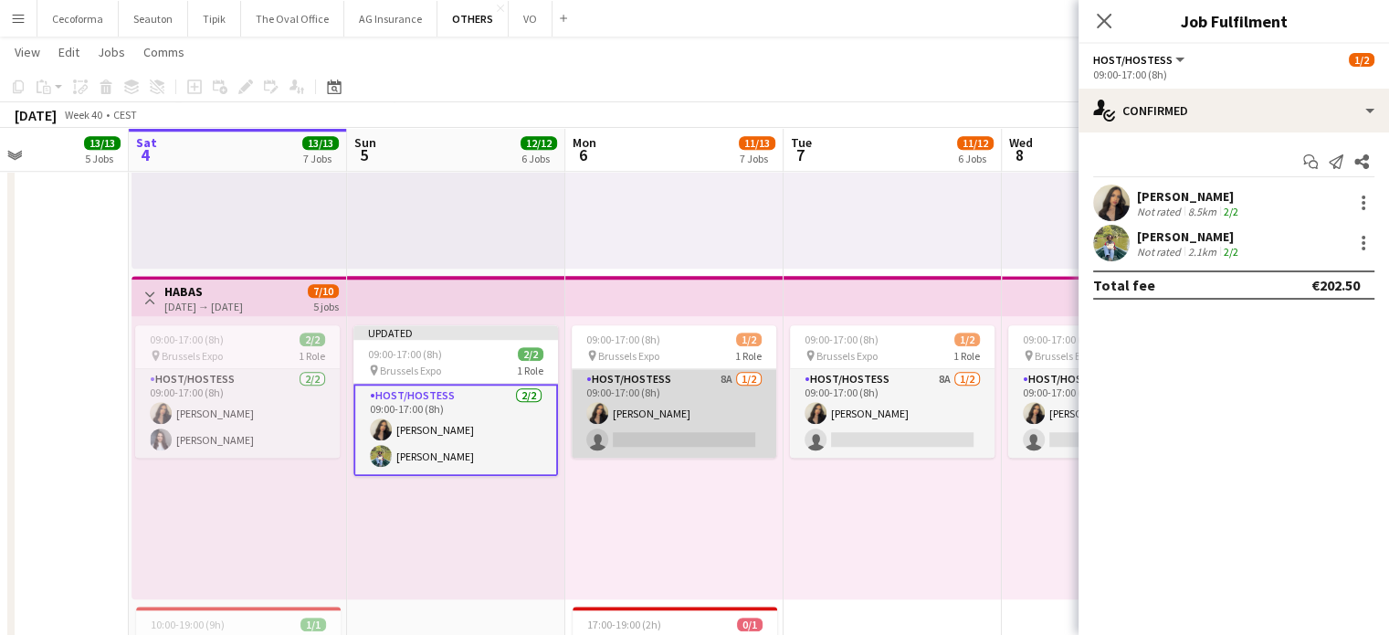
click at [702, 439] on app-card-role "Host/Hostess 8A [DATE] 09:00-17:00 (8h) [PERSON_NAME] single-neutral-actions" at bounding box center [674, 413] width 205 height 89
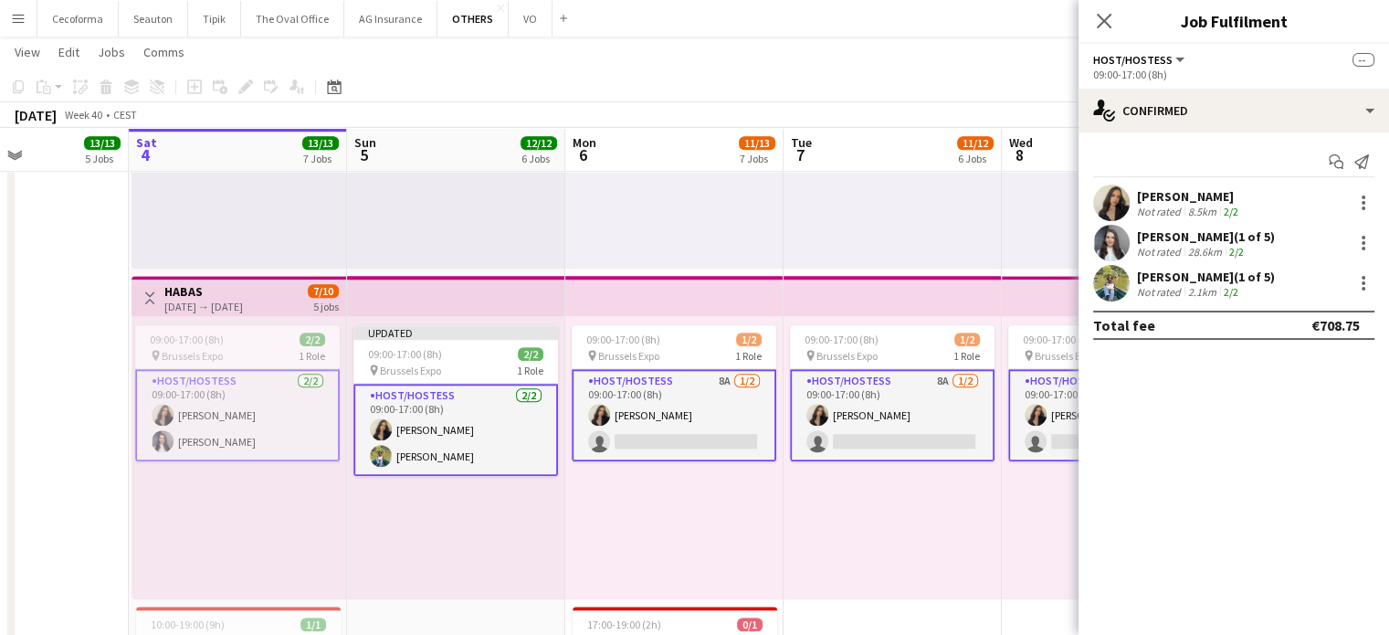
click at [702, 439] on app-card-role "Host/Hostess 8A [DATE] 09:00-17:00 (8h) [PERSON_NAME] single-neutral-actions" at bounding box center [674, 415] width 205 height 92
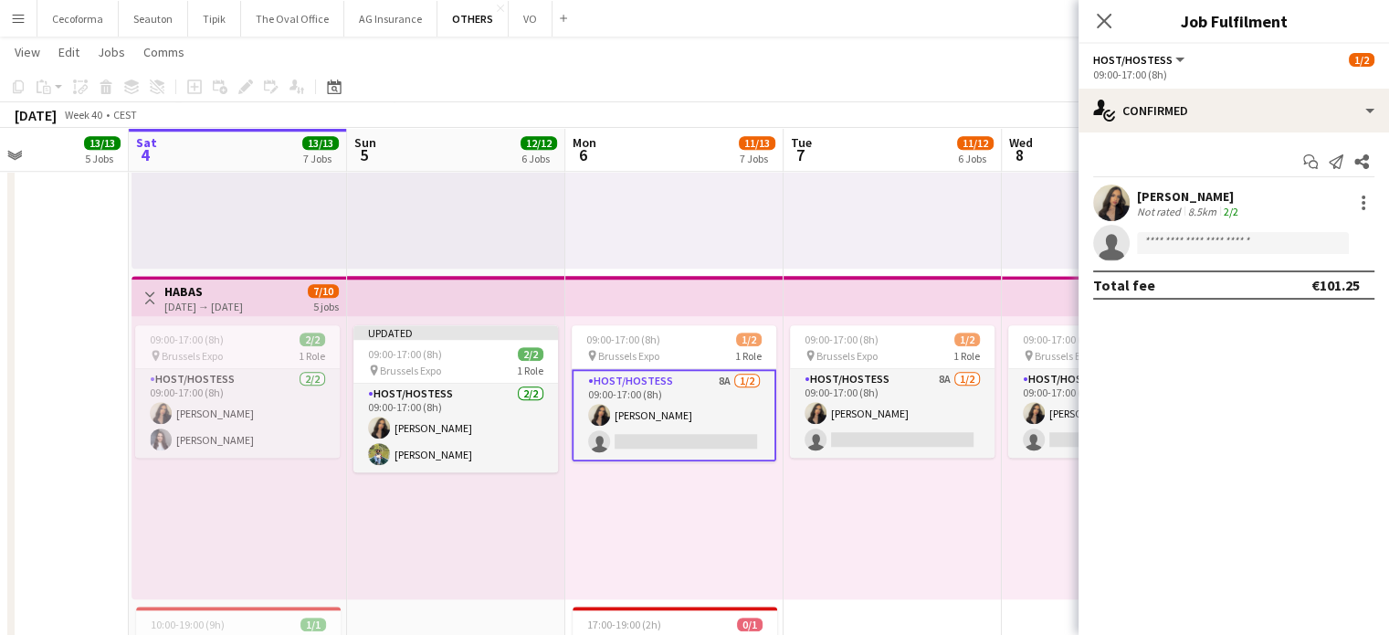
click at [702, 439] on app-card-role "Host/Hostess 8A [DATE] 09:00-17:00 (8h) [PERSON_NAME] single-neutral-actions" at bounding box center [674, 415] width 205 height 92
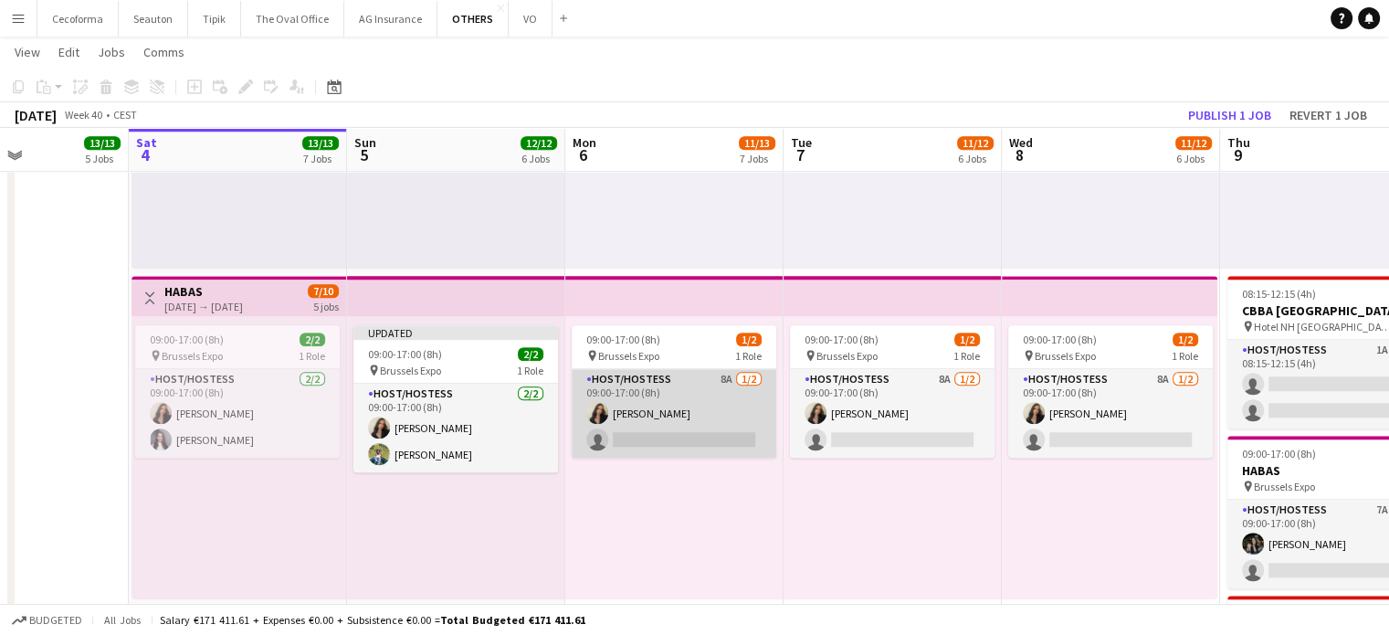
click at [702, 439] on app-card-role "Host/Hostess 8A [DATE] 09:00-17:00 (8h) [PERSON_NAME] single-neutral-actions" at bounding box center [674, 413] width 205 height 89
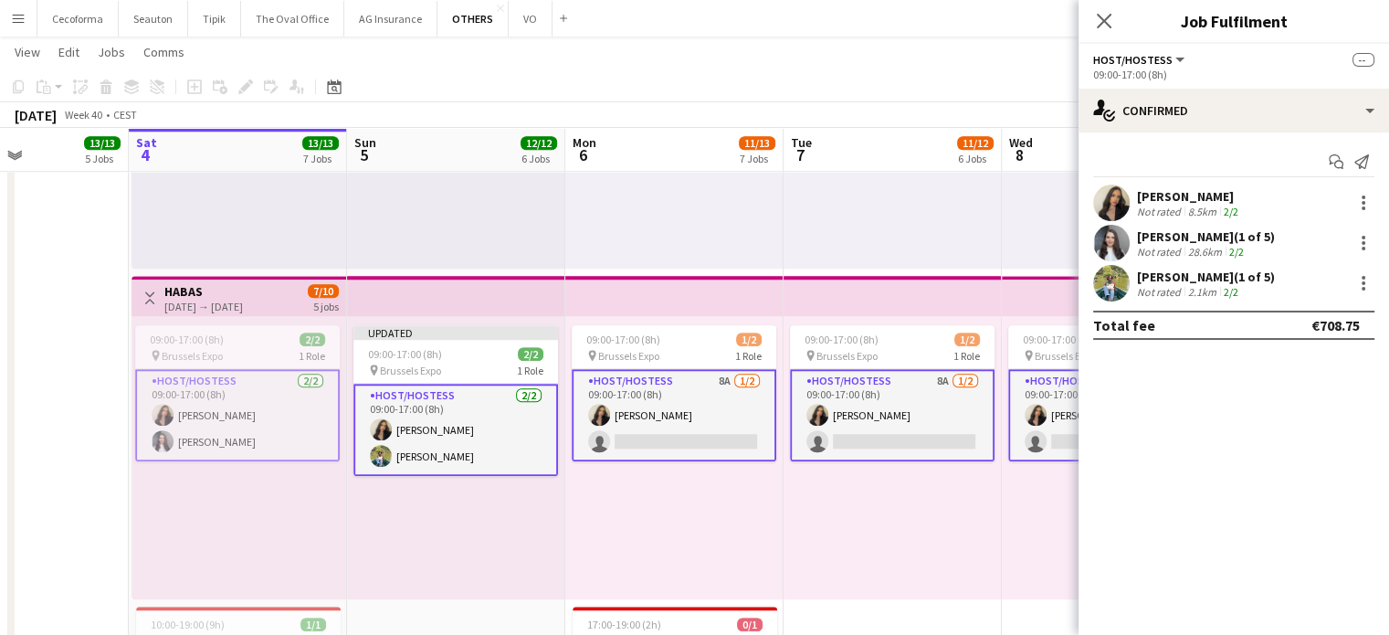
click at [702, 439] on app-card-role "Host/Hostess 8A [DATE] 09:00-17:00 (8h) [PERSON_NAME] single-neutral-actions" at bounding box center [674, 415] width 205 height 92
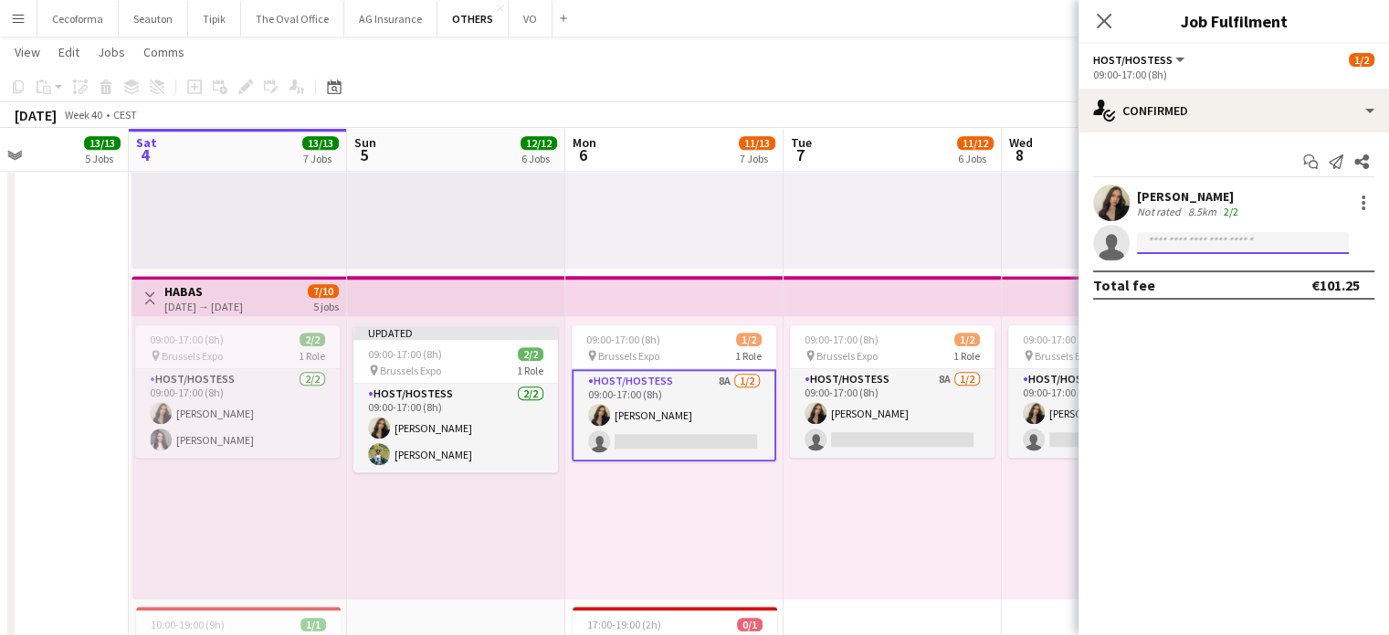
click at [1203, 242] on input at bounding box center [1243, 243] width 212 height 22
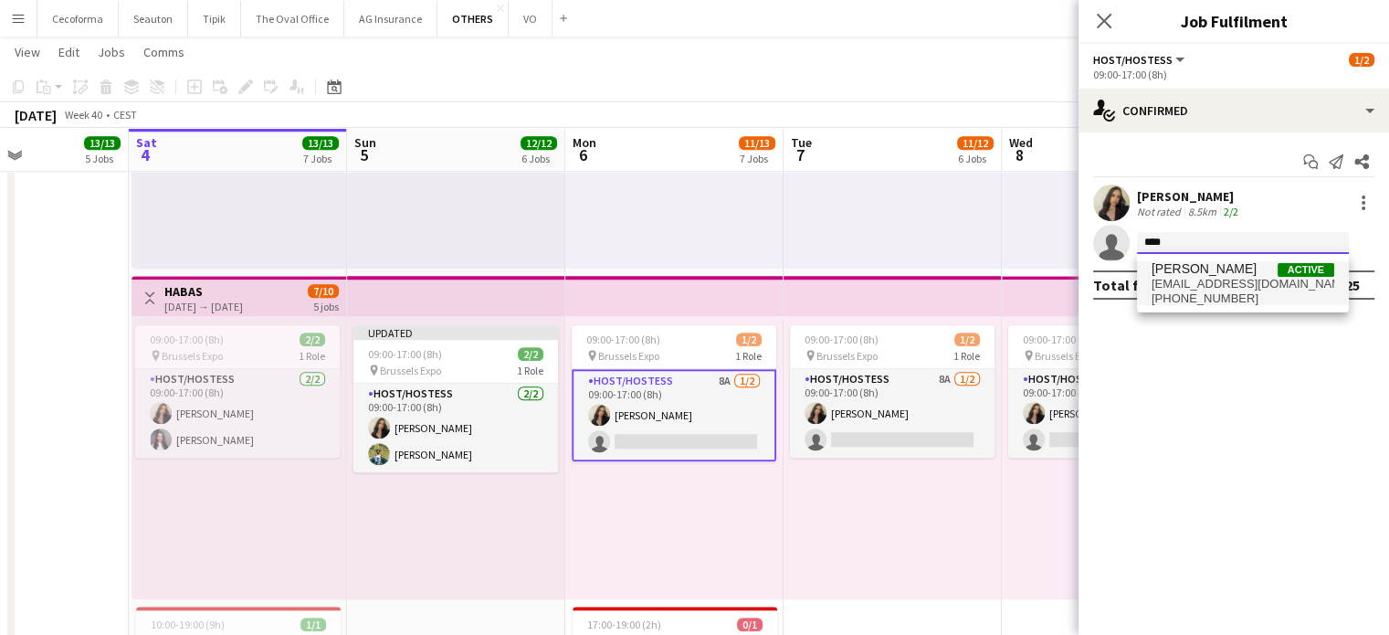
type input "****"
click at [1176, 275] on span "[PERSON_NAME]" at bounding box center [1204, 269] width 105 height 16
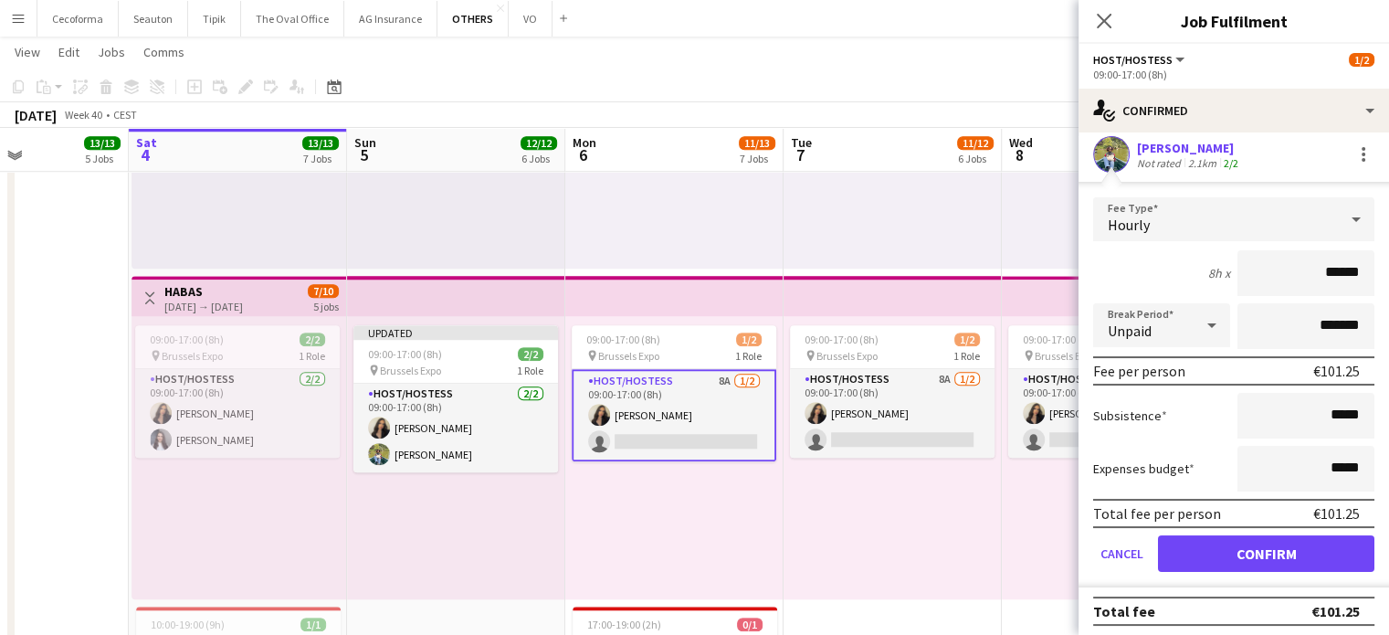
scroll to position [91, 0]
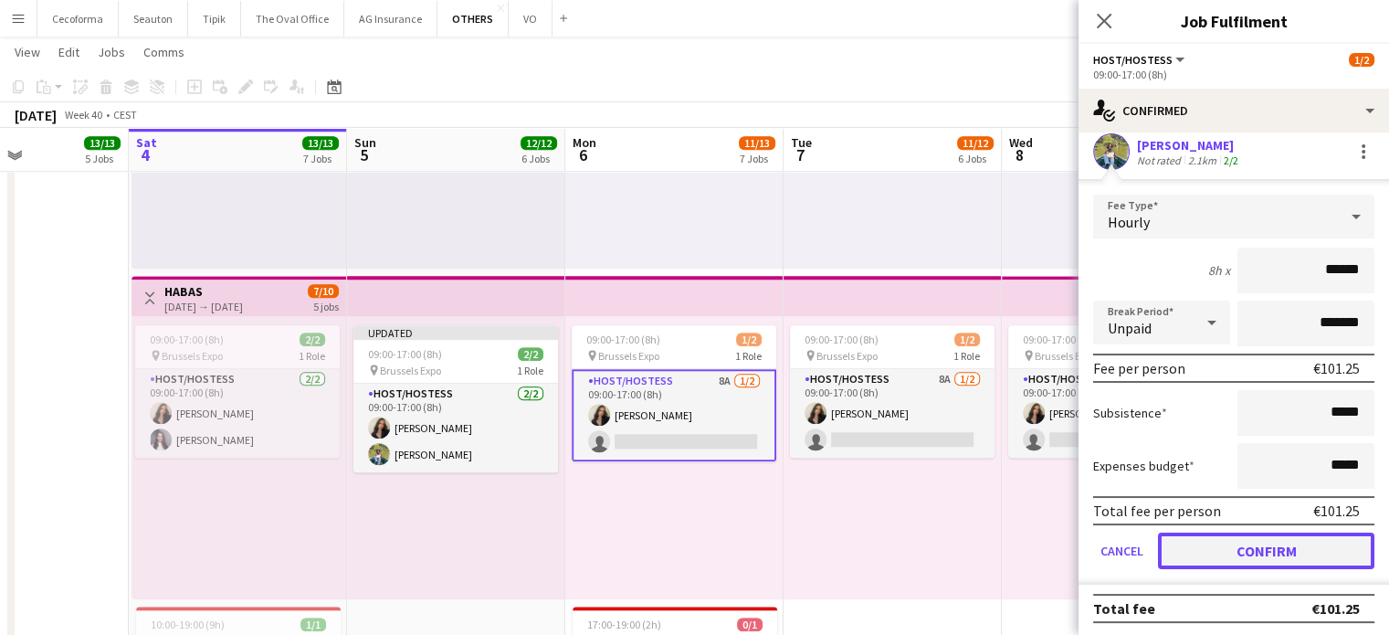
click at [1278, 550] on button "Confirm" at bounding box center [1266, 551] width 217 height 37
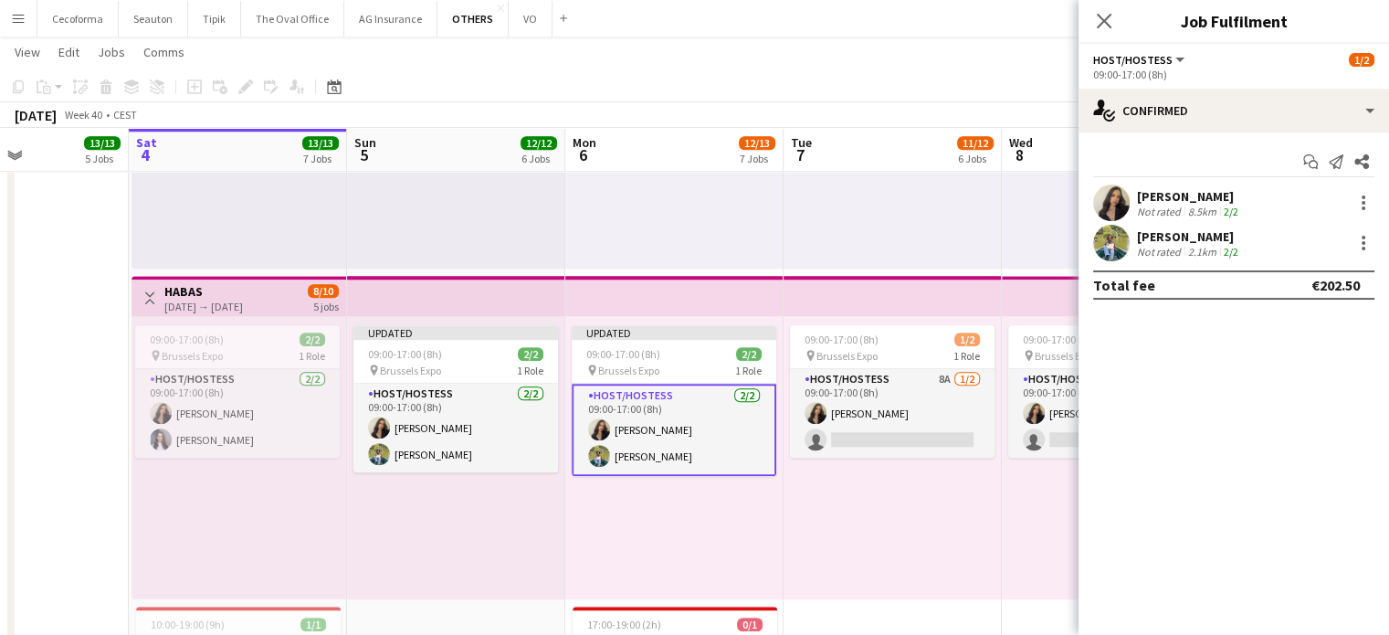
scroll to position [0, 0]
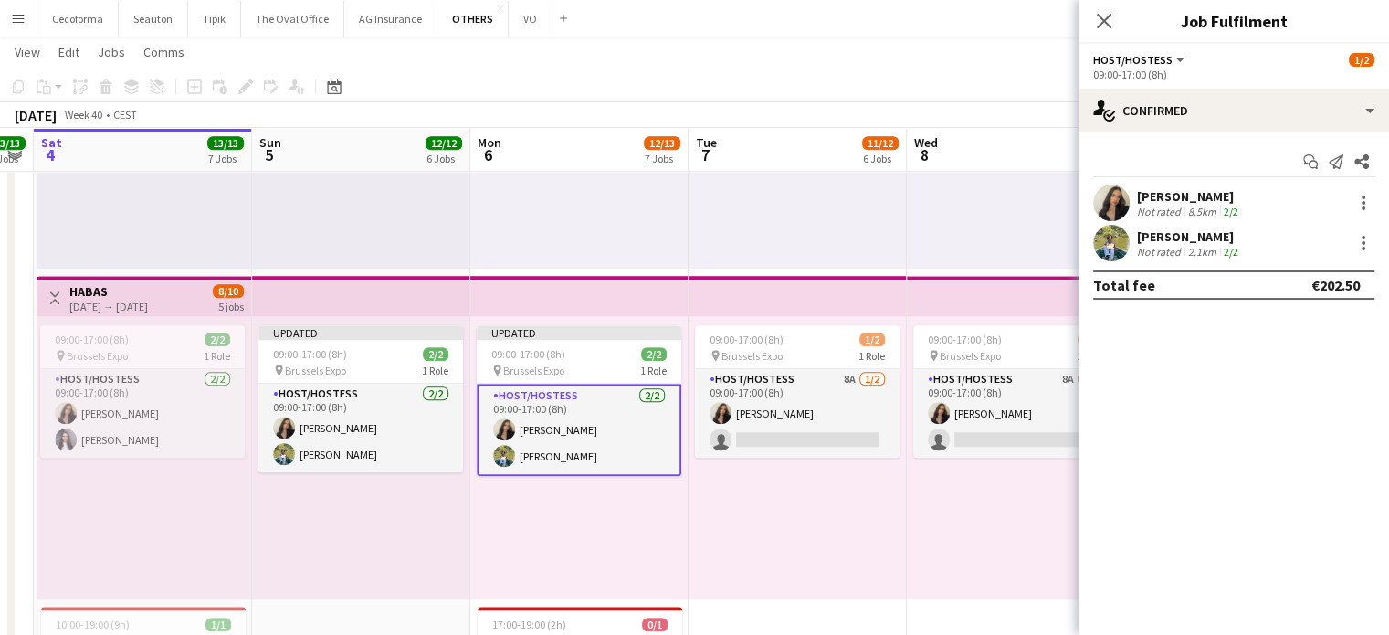
drag, startPoint x: 866, startPoint y: 565, endPoint x: 822, endPoint y: 559, distance: 44.3
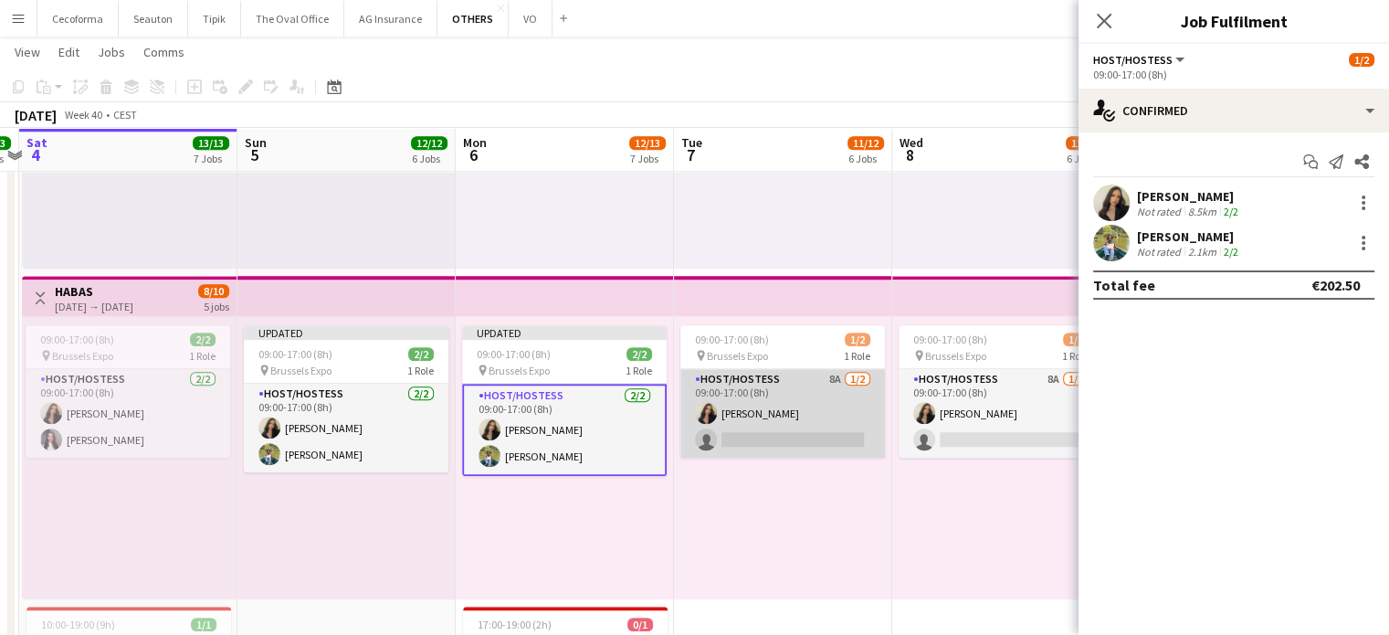
click at [811, 441] on app-card-role "Host/Hostess 8A [DATE] 09:00-17:00 (8h) [PERSON_NAME] single-neutral-actions" at bounding box center [783, 413] width 205 height 89
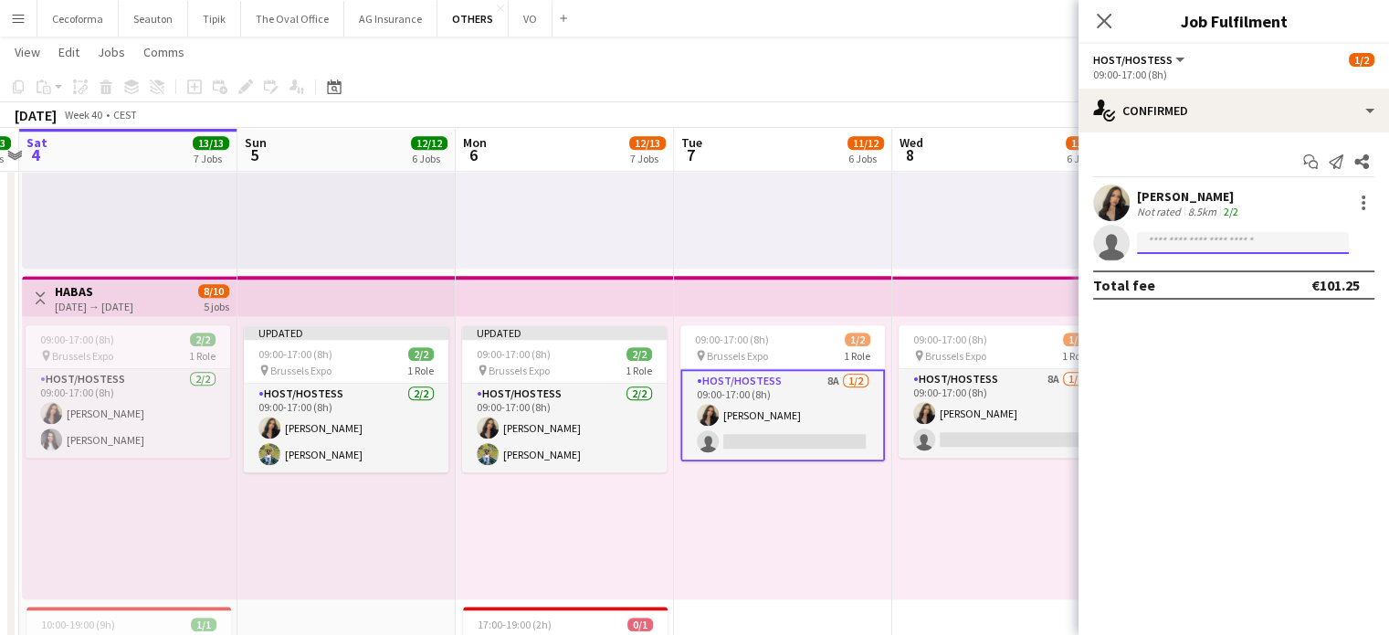
click at [1213, 234] on input at bounding box center [1243, 243] width 212 height 22
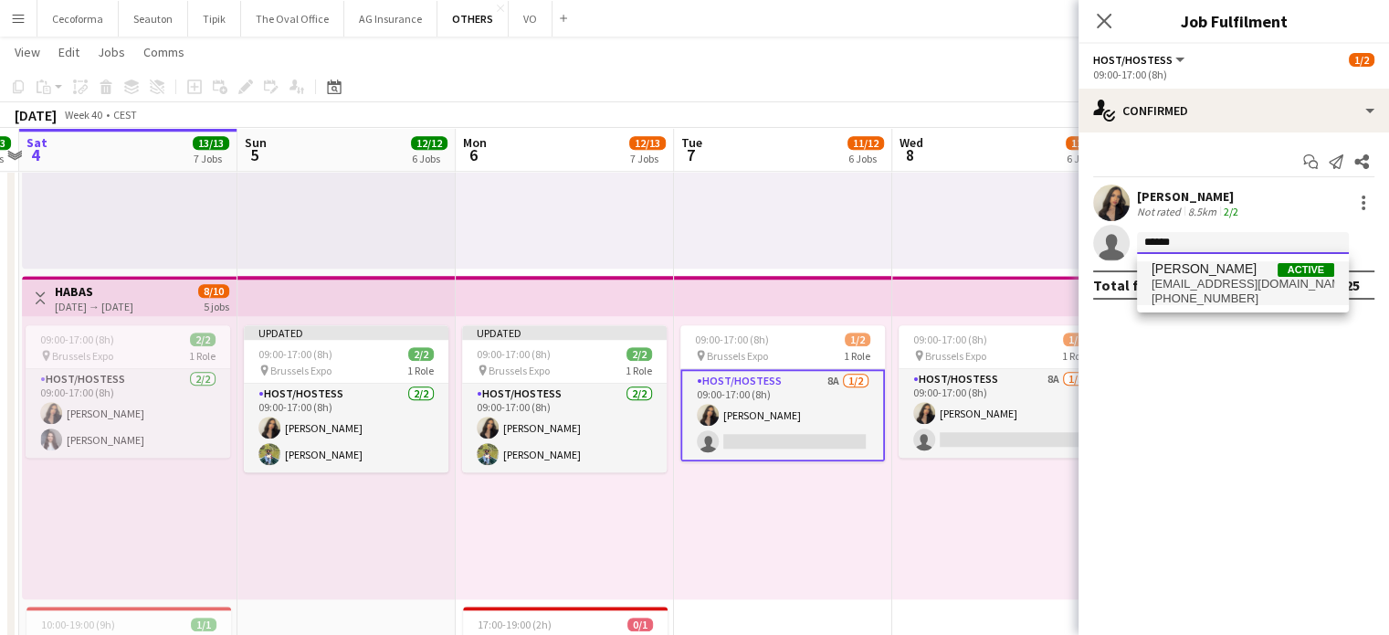
type input "******"
click at [1209, 279] on span "[EMAIL_ADDRESS][DOMAIN_NAME]" at bounding box center [1243, 284] width 183 height 15
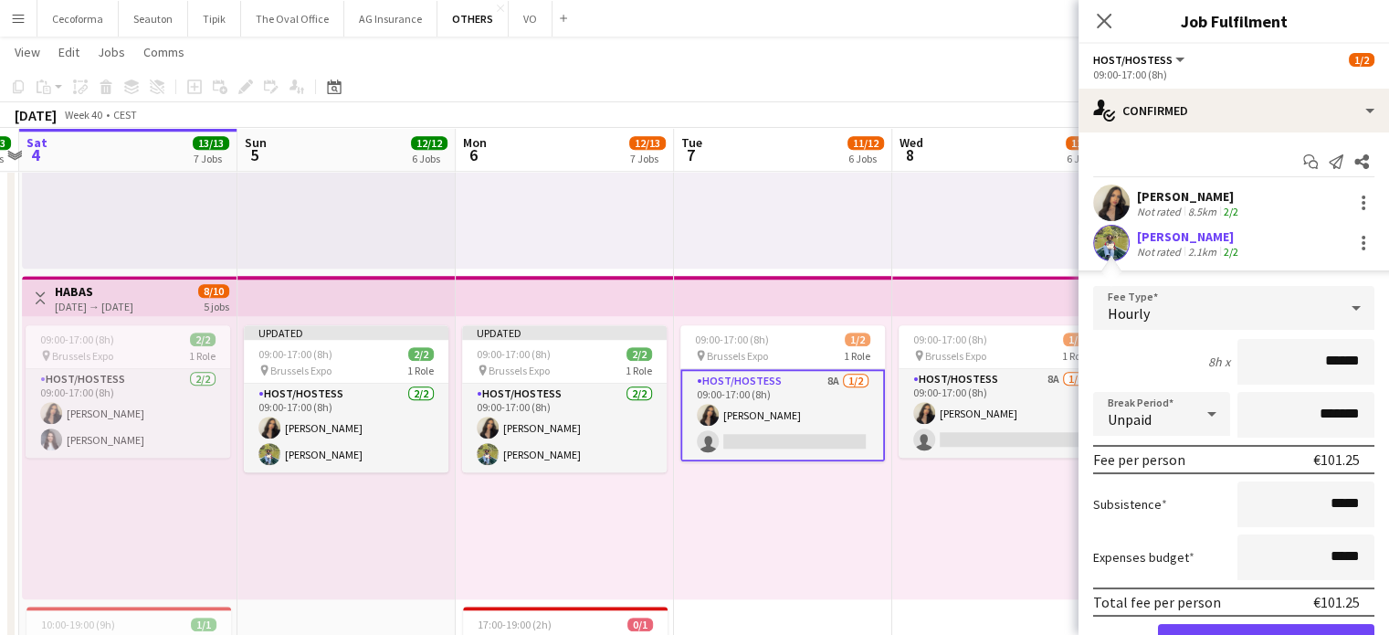
scroll to position [91, 0]
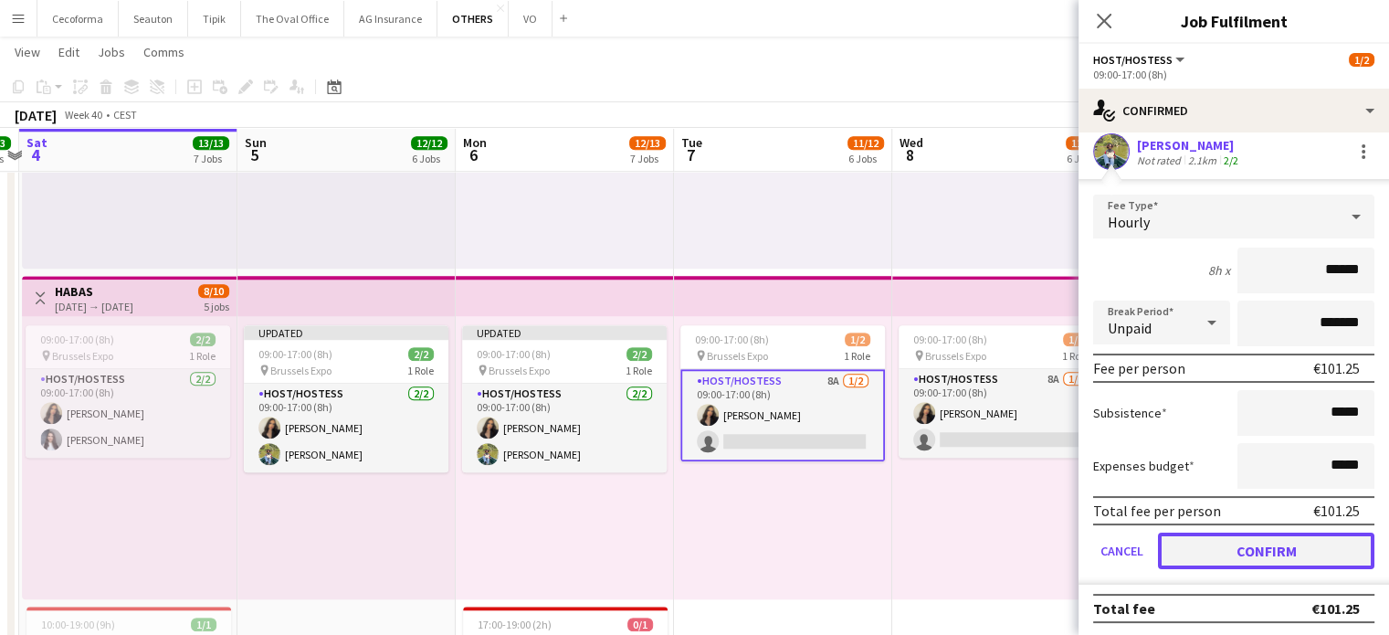
click at [1235, 536] on button "Confirm" at bounding box center [1266, 551] width 217 height 37
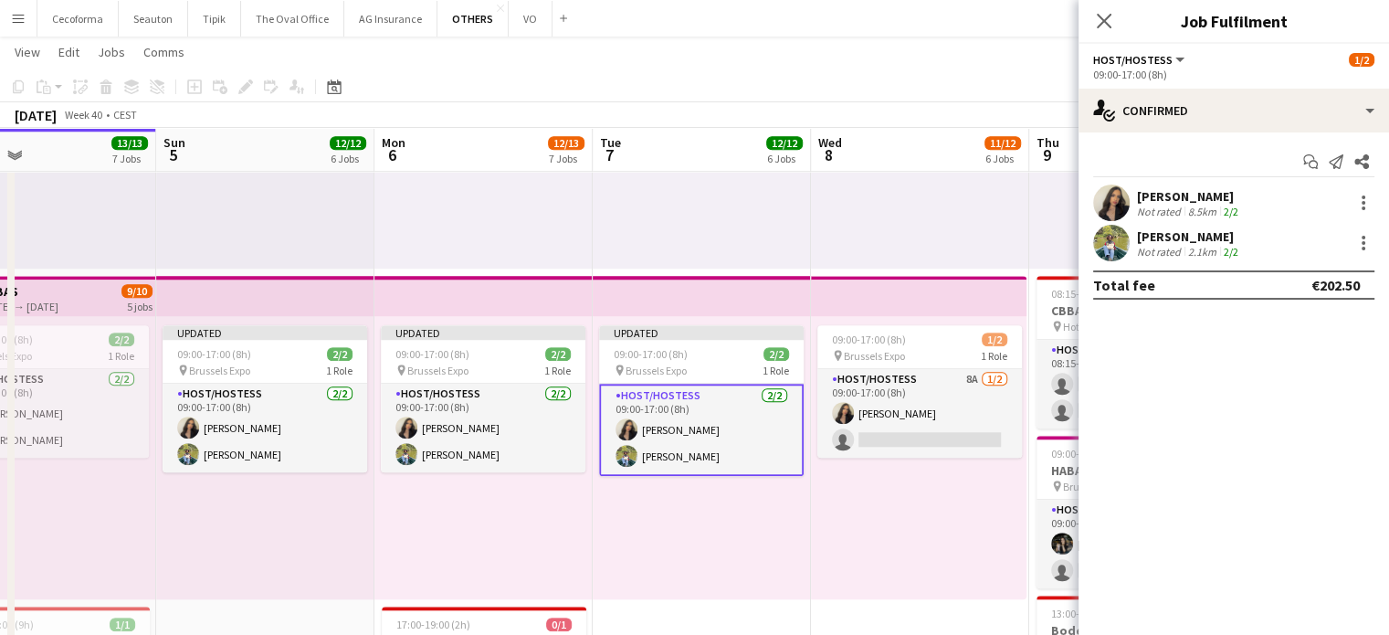
drag, startPoint x: 1024, startPoint y: 512, endPoint x: 822, endPoint y: 492, distance: 202.8
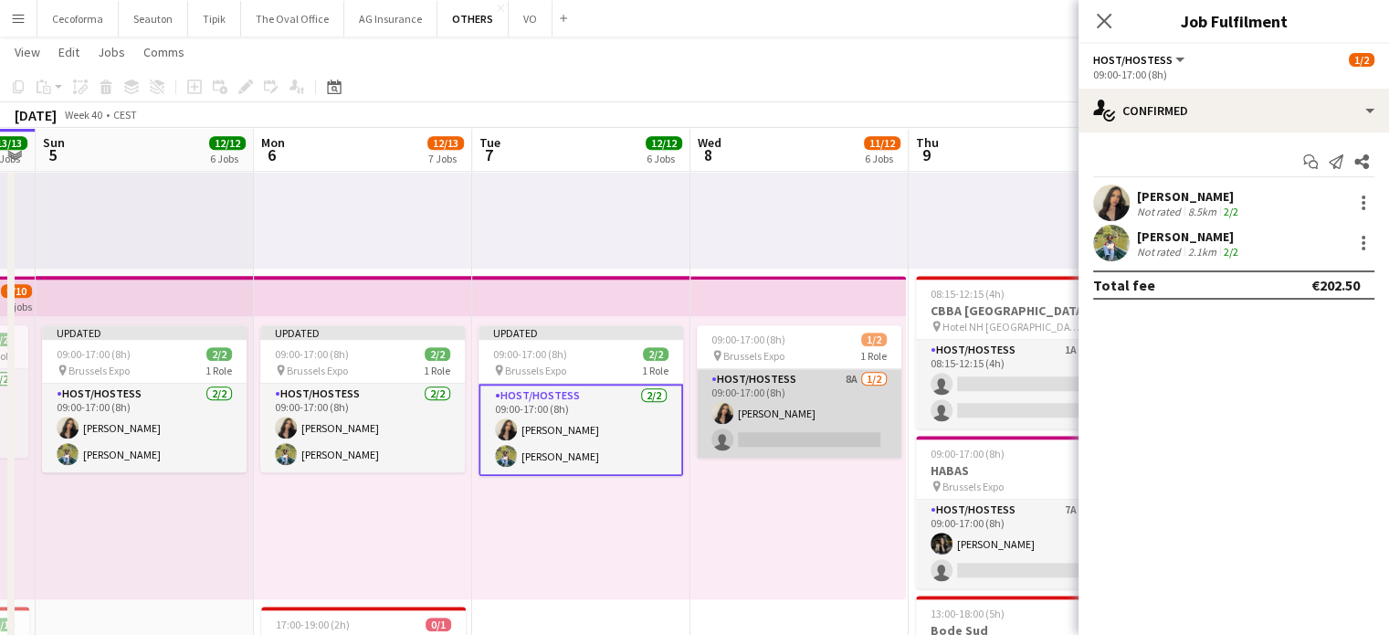
click at [802, 432] on app-card-role "Host/Hostess 8A [DATE] 09:00-17:00 (8h) [PERSON_NAME] single-neutral-actions" at bounding box center [799, 413] width 205 height 89
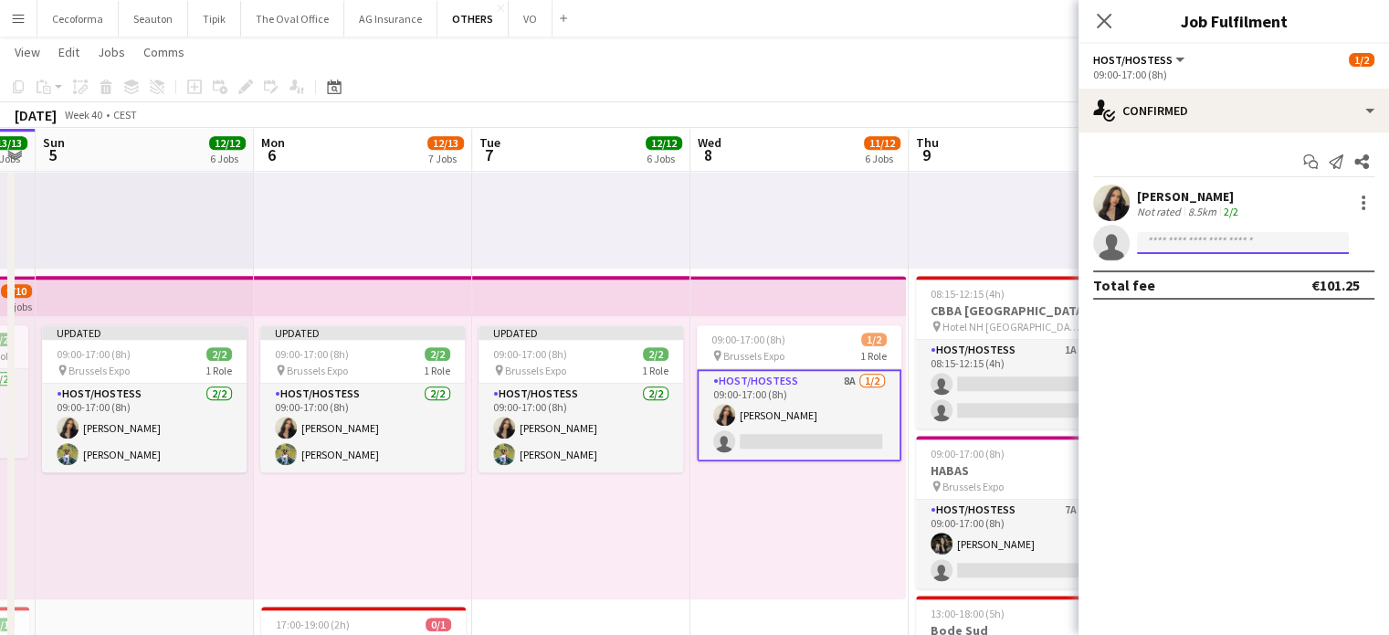
click at [1187, 251] on input at bounding box center [1243, 243] width 212 height 22
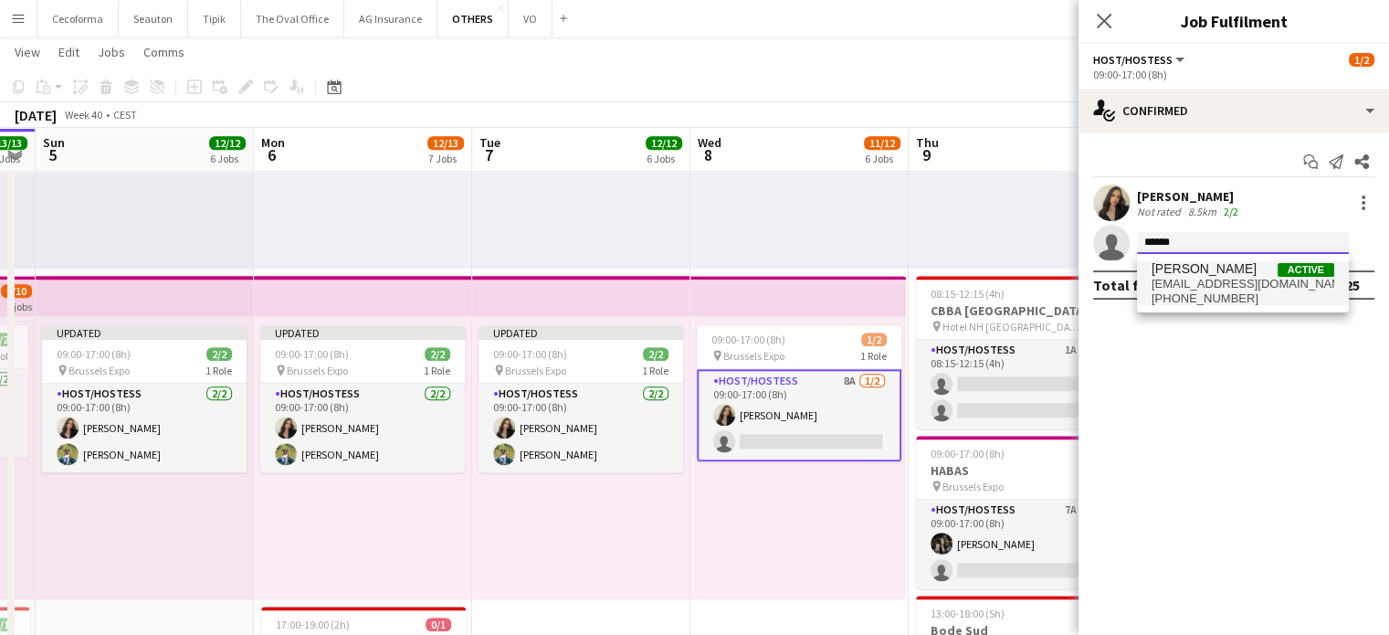
type input "******"
click at [1191, 278] on span "[EMAIL_ADDRESS][DOMAIN_NAME]" at bounding box center [1243, 284] width 183 height 15
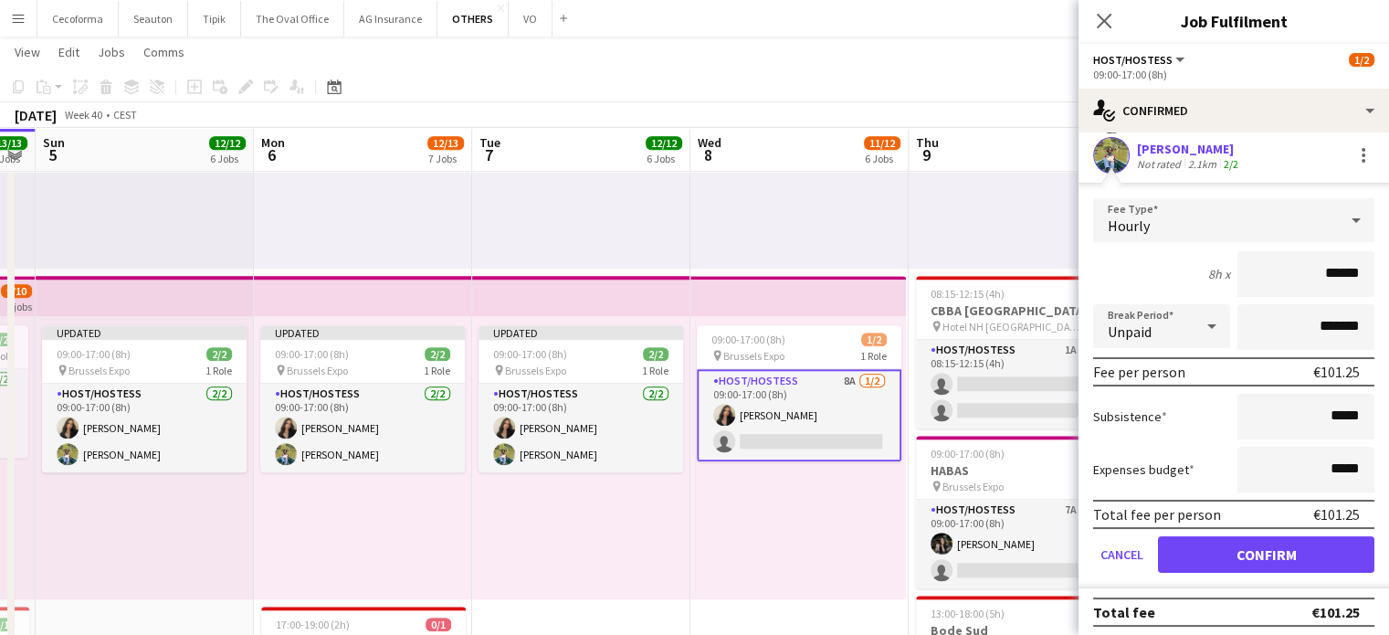
scroll to position [91, 0]
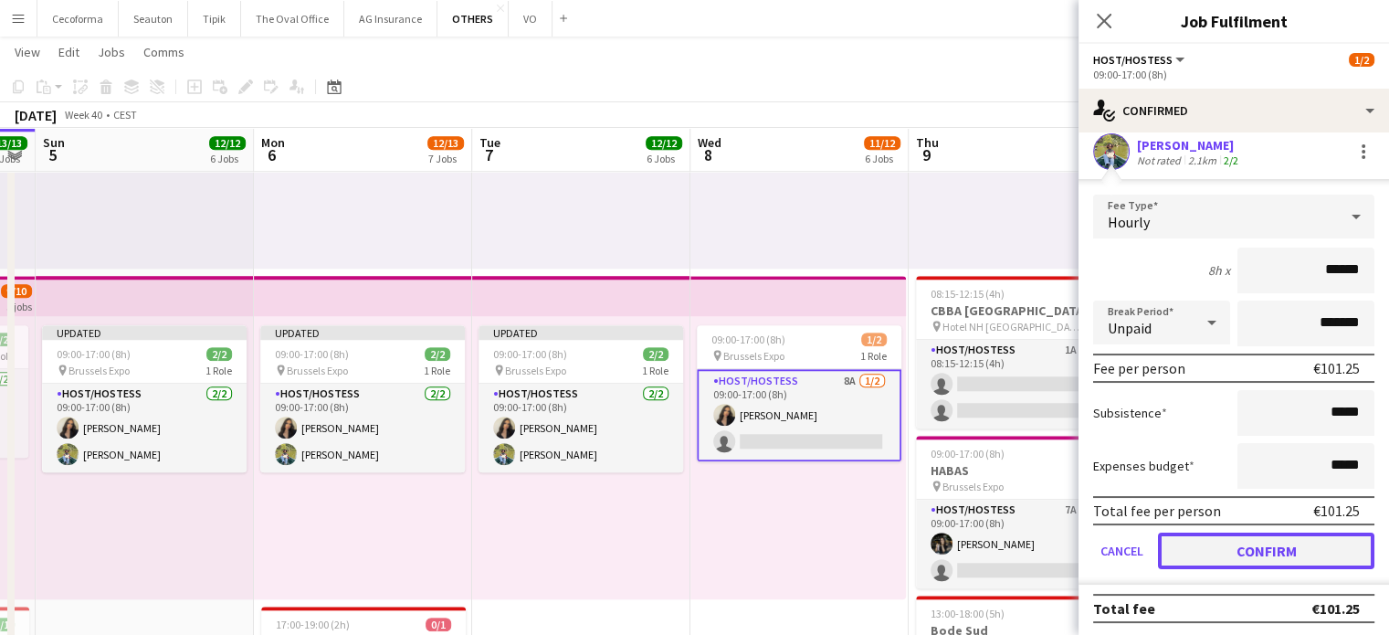
click at [1263, 544] on button "Confirm" at bounding box center [1266, 551] width 217 height 37
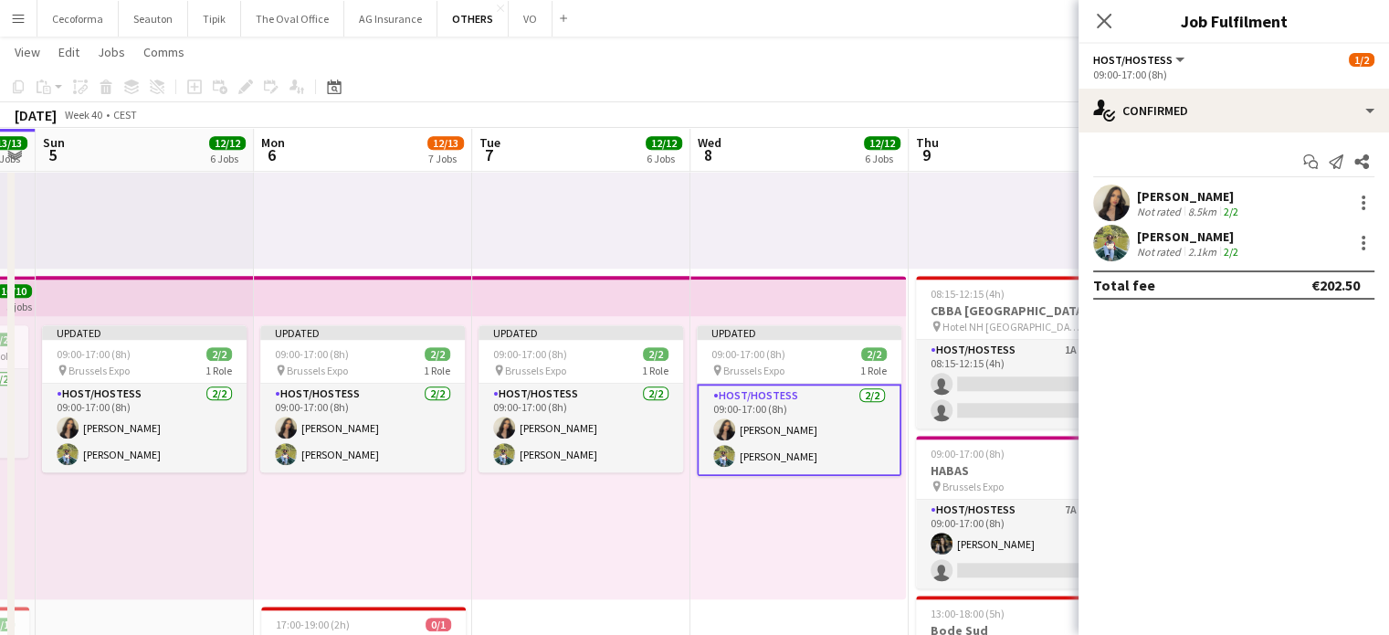
scroll to position [0, 0]
click at [844, 533] on div "Updated 09:00-17:00 (8h) 2/2 pin Brussels Expo 1 Role Host/Hostess [DATE] 09:00…" at bounding box center [799, 457] width 216 height 283
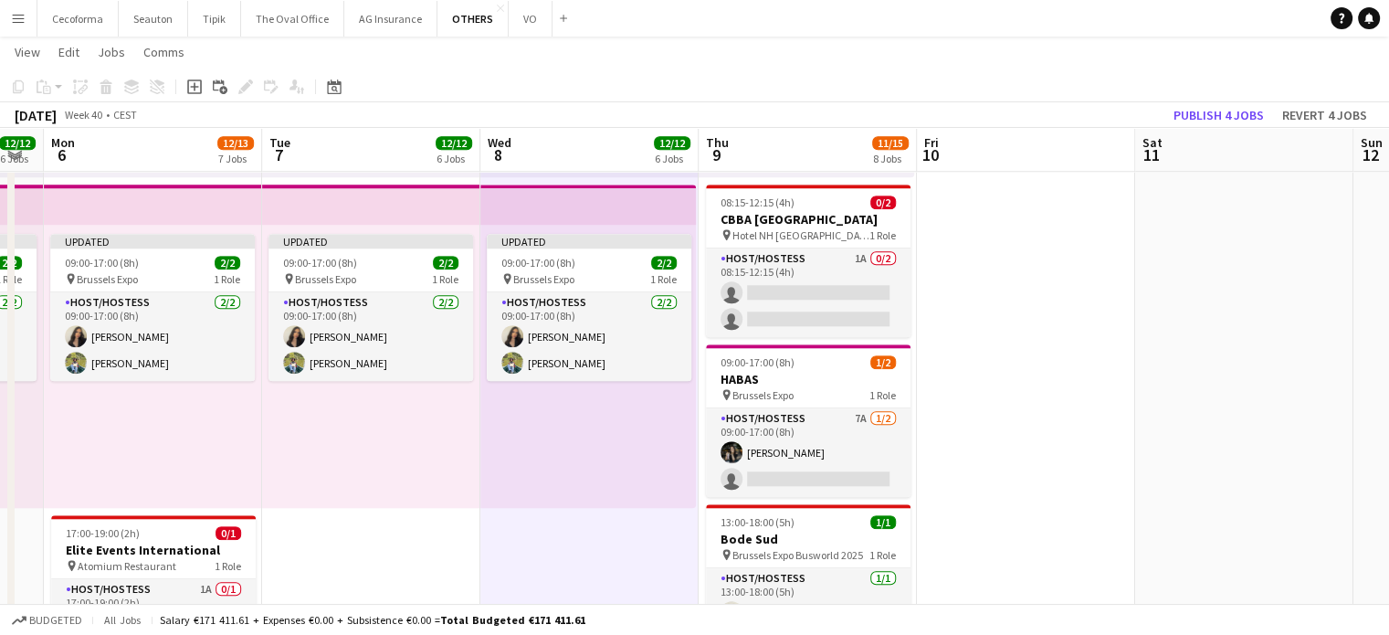
scroll to position [0, 678]
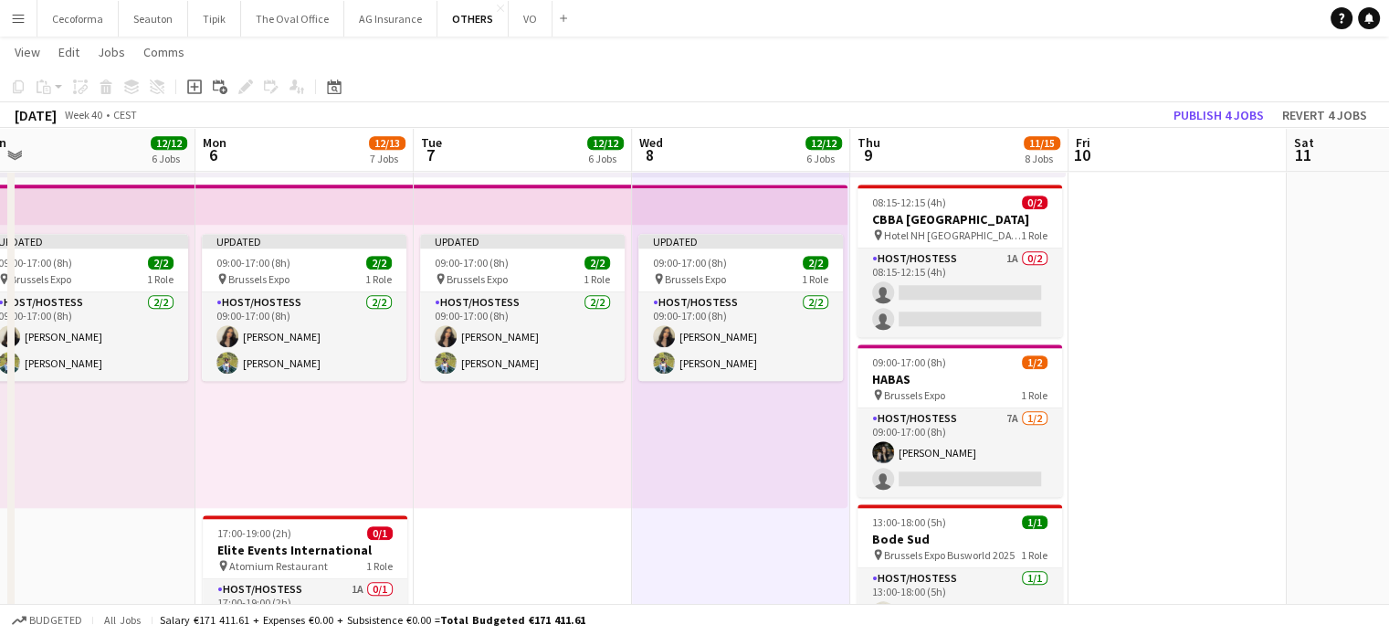
drag, startPoint x: 620, startPoint y: 446, endPoint x: 561, endPoint y: 373, distance: 94.2
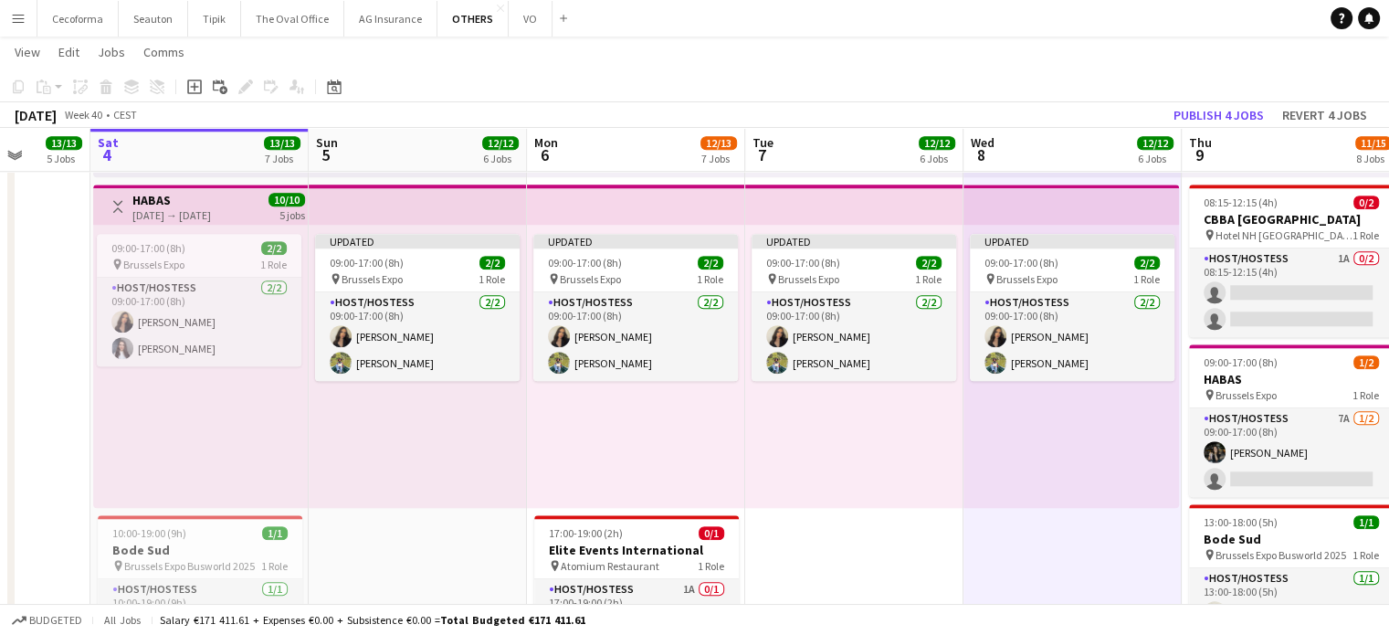
drag, startPoint x: 538, startPoint y: 445, endPoint x: 416, endPoint y: 394, distance: 132.7
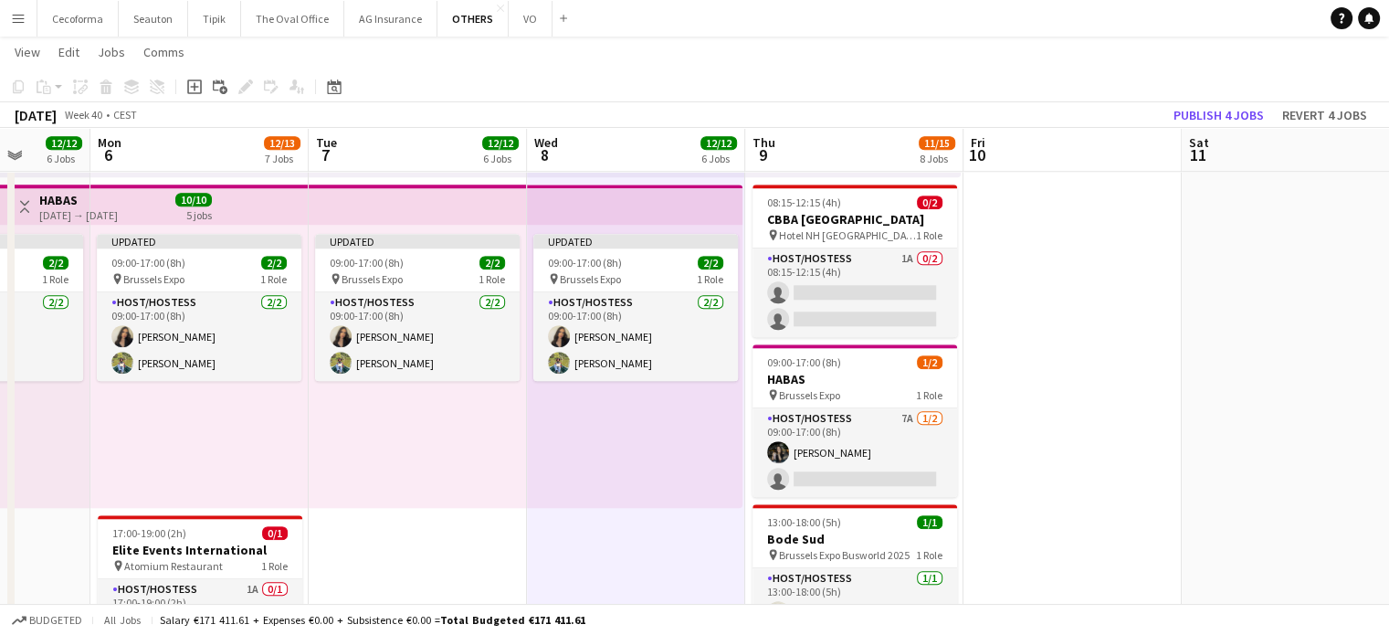
scroll to position [0, 582]
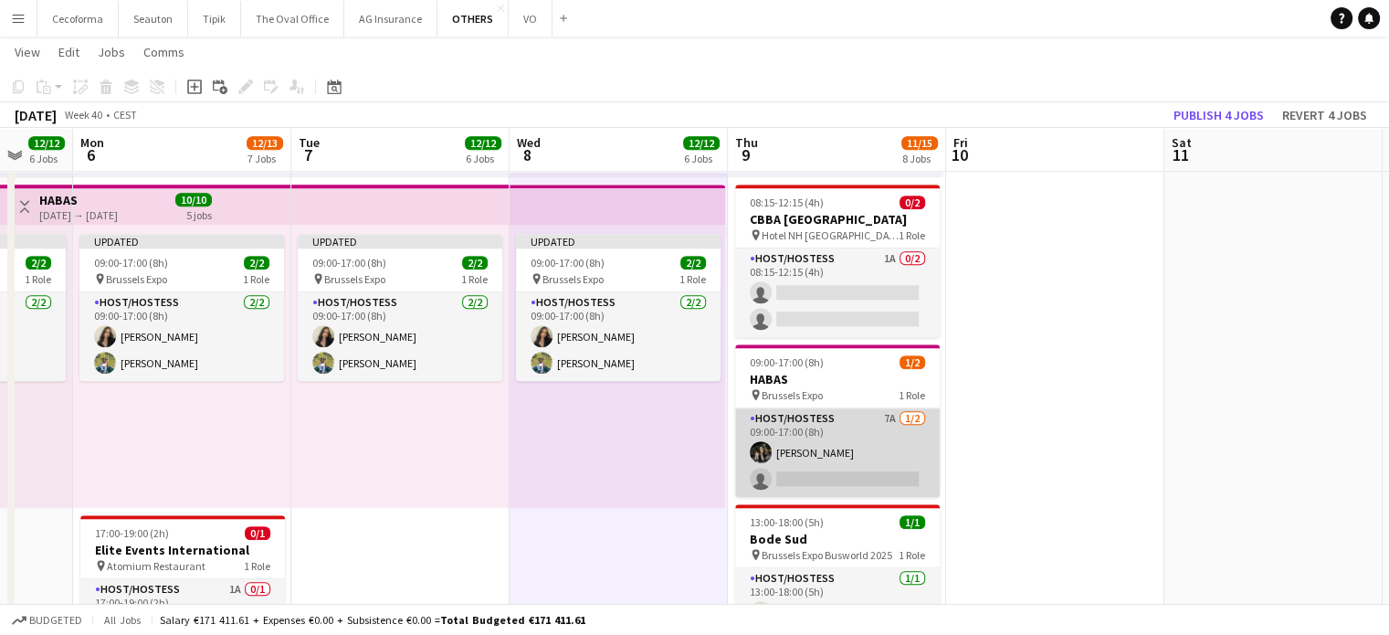
click at [838, 479] on app-card-role "Host/Hostess 7A [DATE] 09:00-17:00 (8h) [PERSON_NAME] single-neutral-actions" at bounding box center [837, 452] width 205 height 89
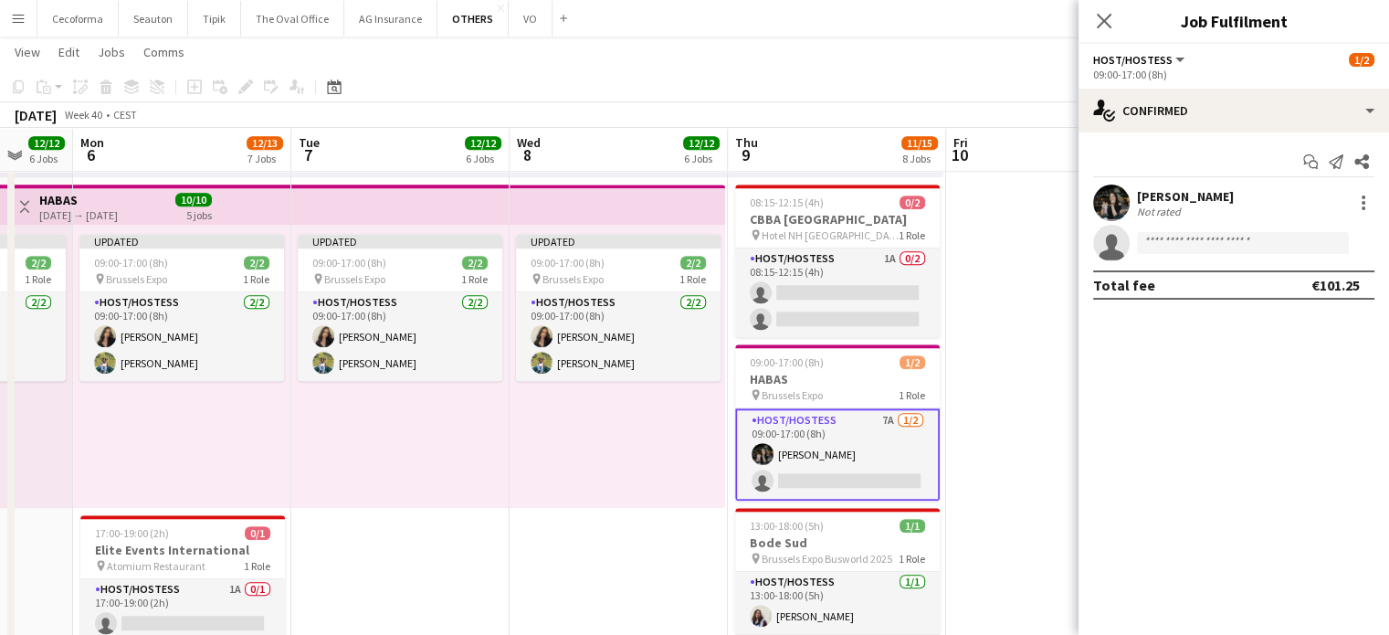
click at [838, 479] on app-card-role "Host/Hostess 7A [DATE] 09:00-17:00 (8h) [PERSON_NAME] single-neutral-actions" at bounding box center [837, 454] width 205 height 92
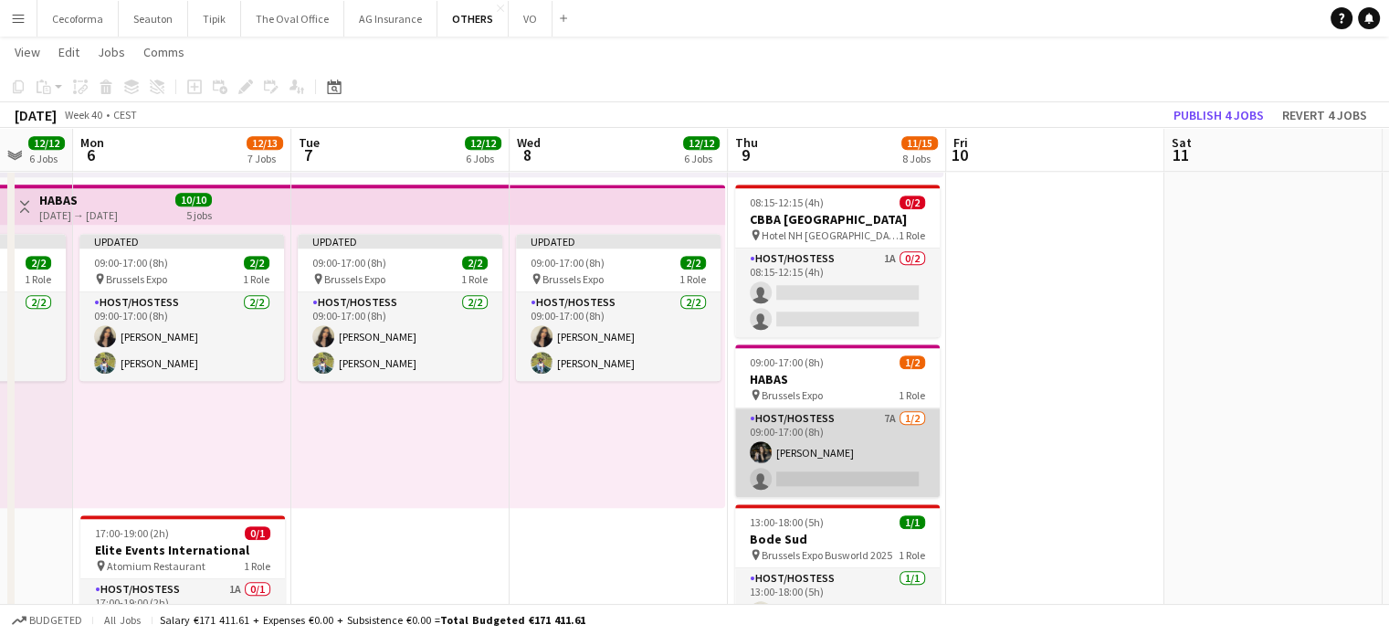
click at [838, 479] on app-card-role "Host/Hostess 7A [DATE] 09:00-17:00 (8h) [PERSON_NAME] single-neutral-actions" at bounding box center [837, 452] width 205 height 89
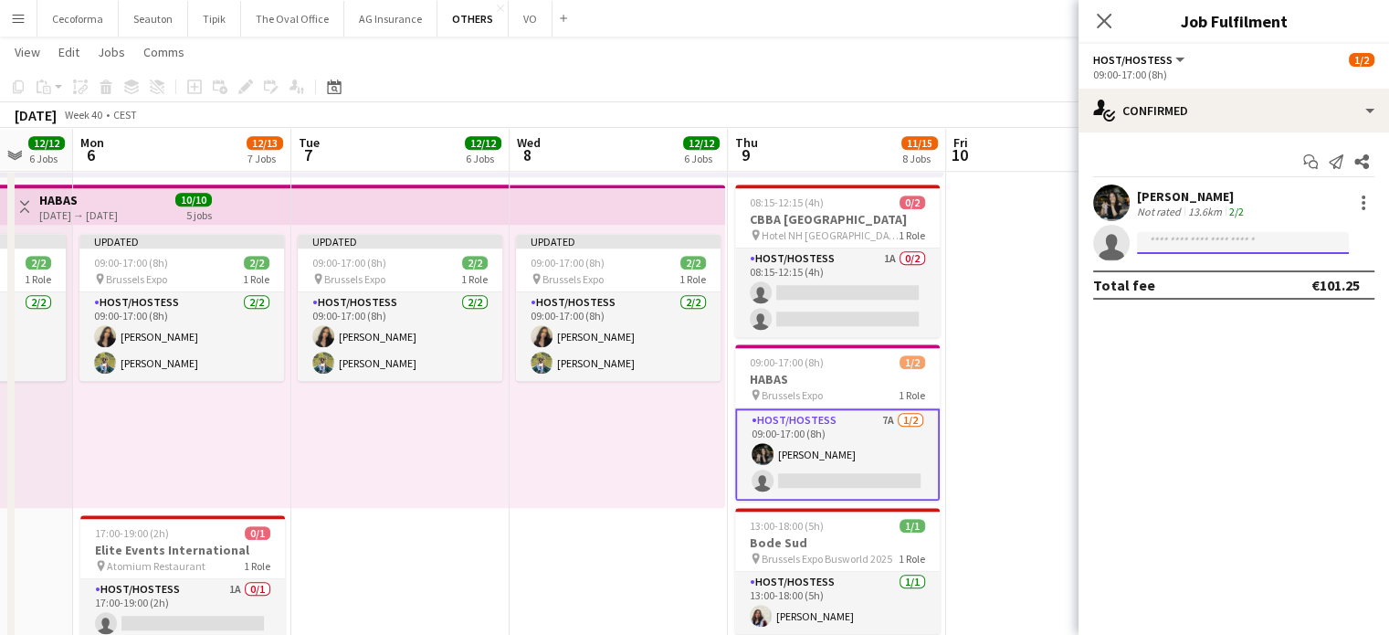
click at [1178, 251] on input at bounding box center [1243, 243] width 212 height 22
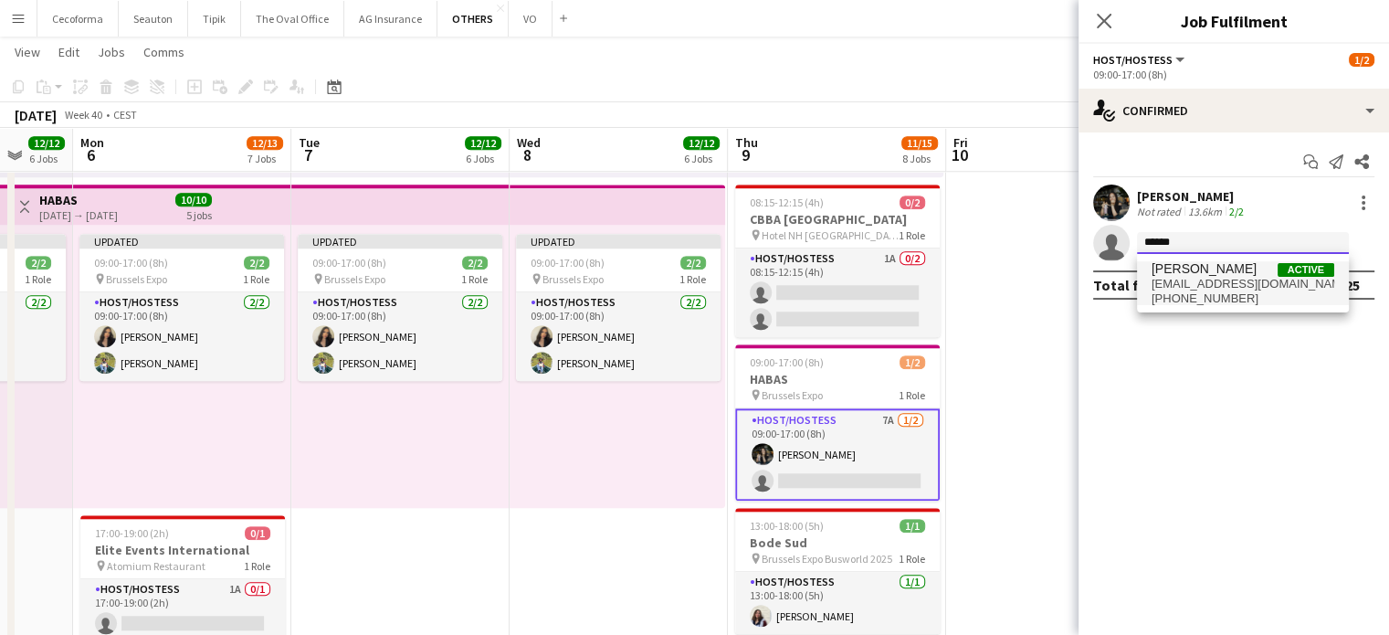
type input "******"
click at [1184, 280] on span "[EMAIL_ADDRESS][DOMAIN_NAME]" at bounding box center [1243, 284] width 183 height 15
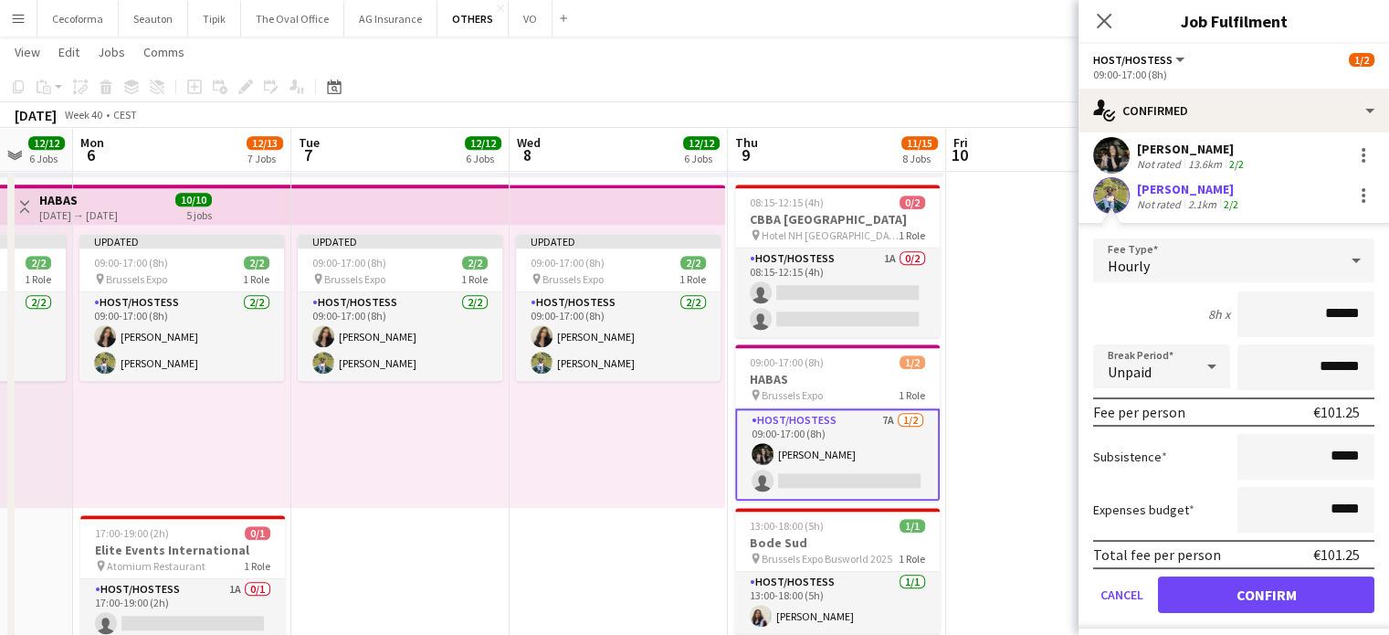
scroll to position [91, 0]
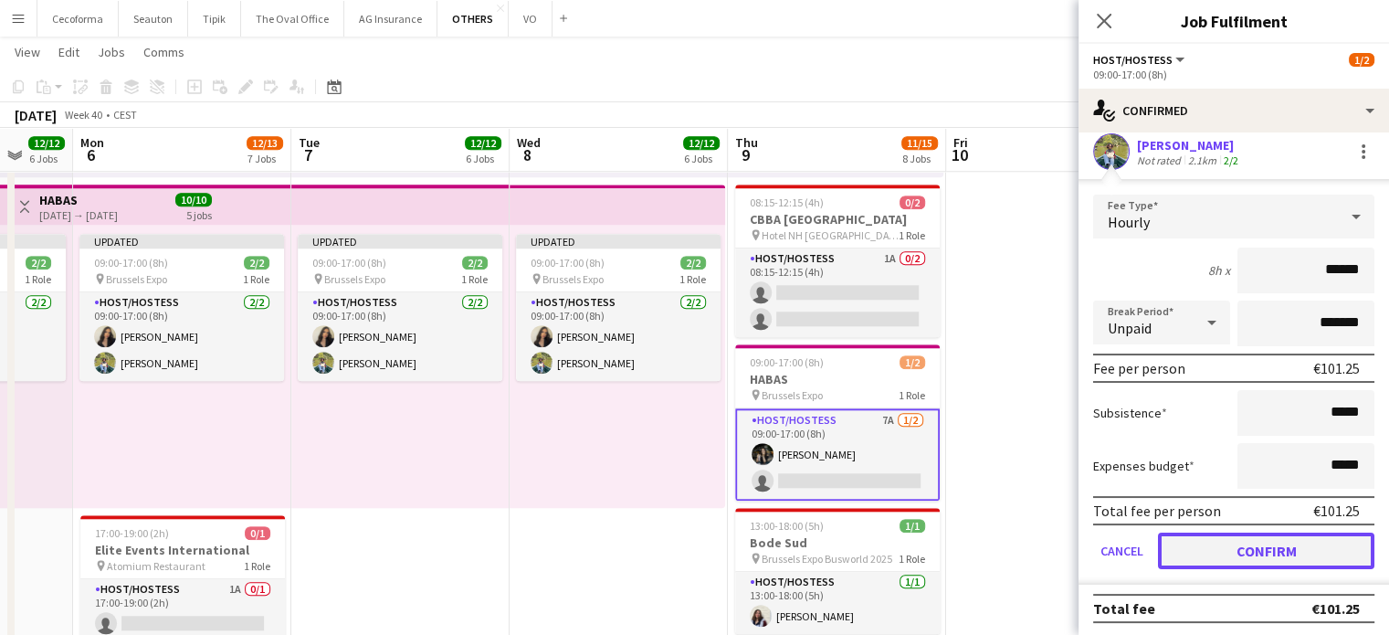
click at [1271, 546] on button "Confirm" at bounding box center [1266, 551] width 217 height 37
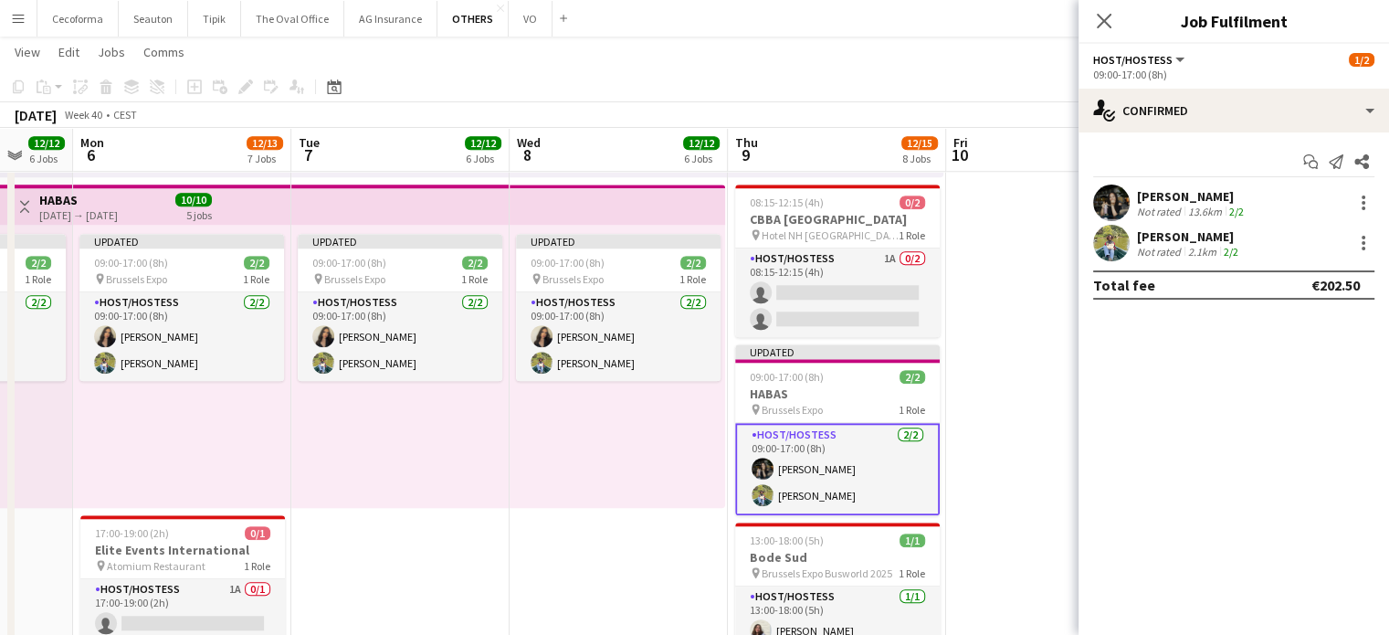
scroll to position [0, 0]
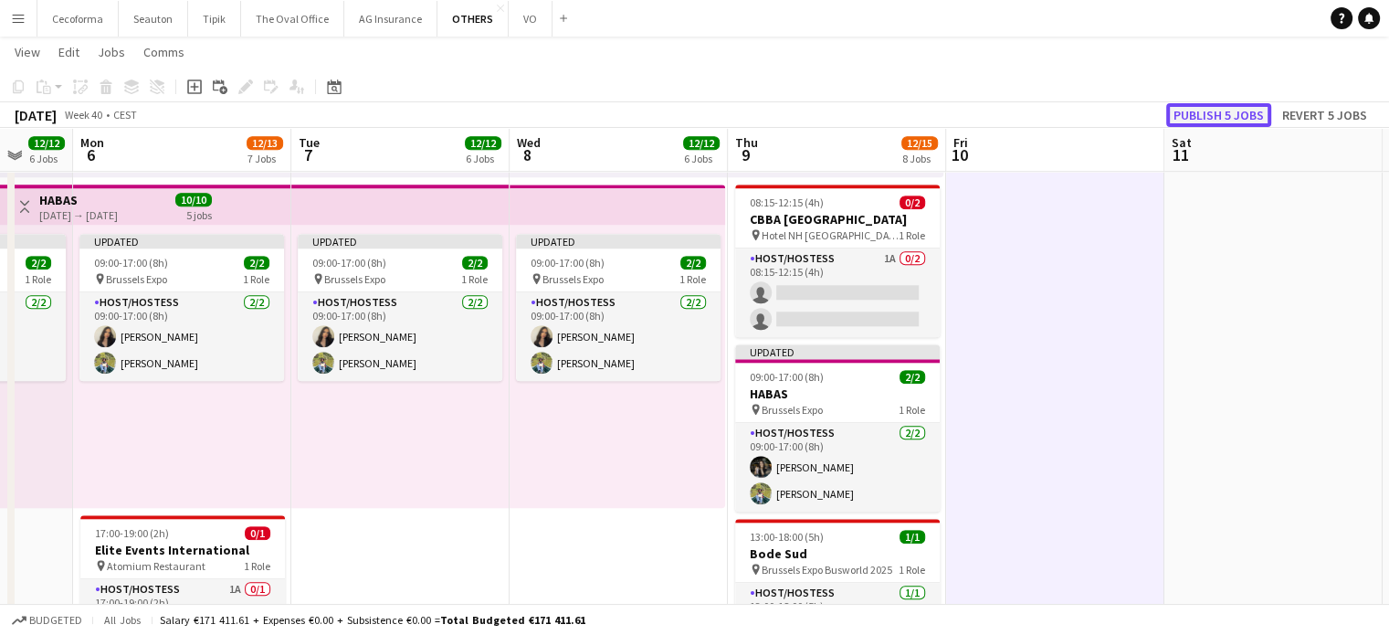
click at [1235, 114] on button "Publish 5 jobs" at bounding box center [1219, 115] width 105 height 24
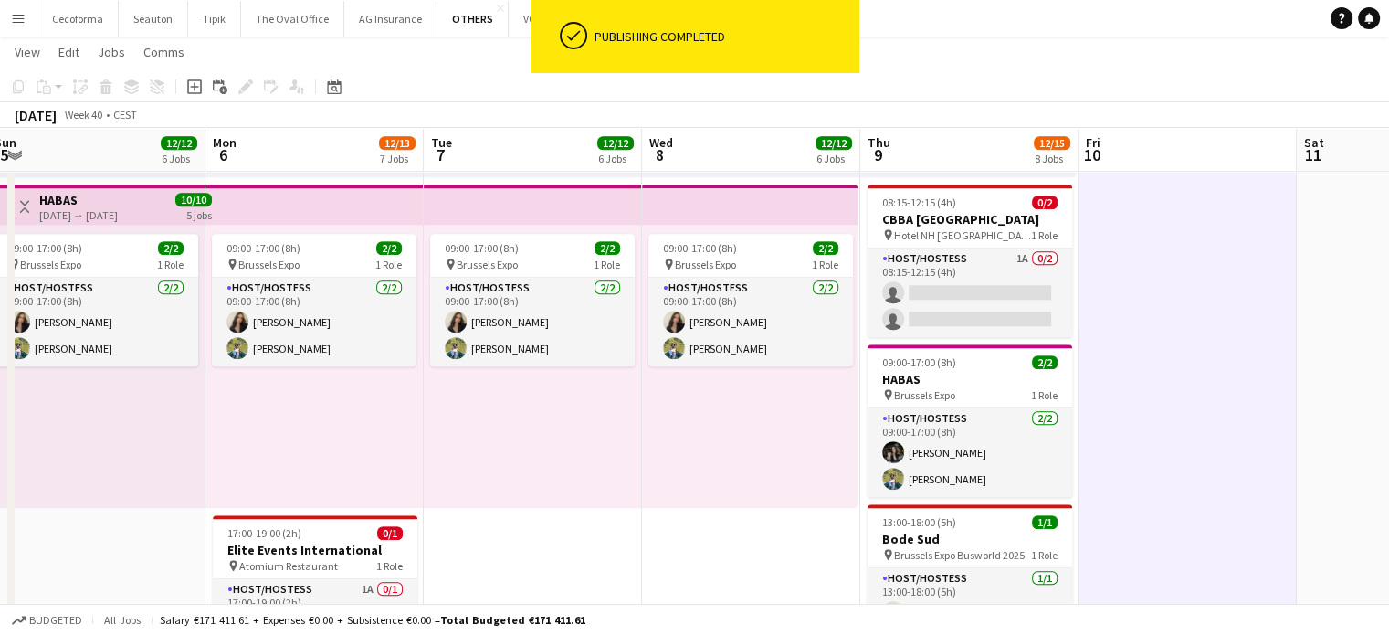
drag, startPoint x: 775, startPoint y: 478, endPoint x: 811, endPoint y: 490, distance: 38.4
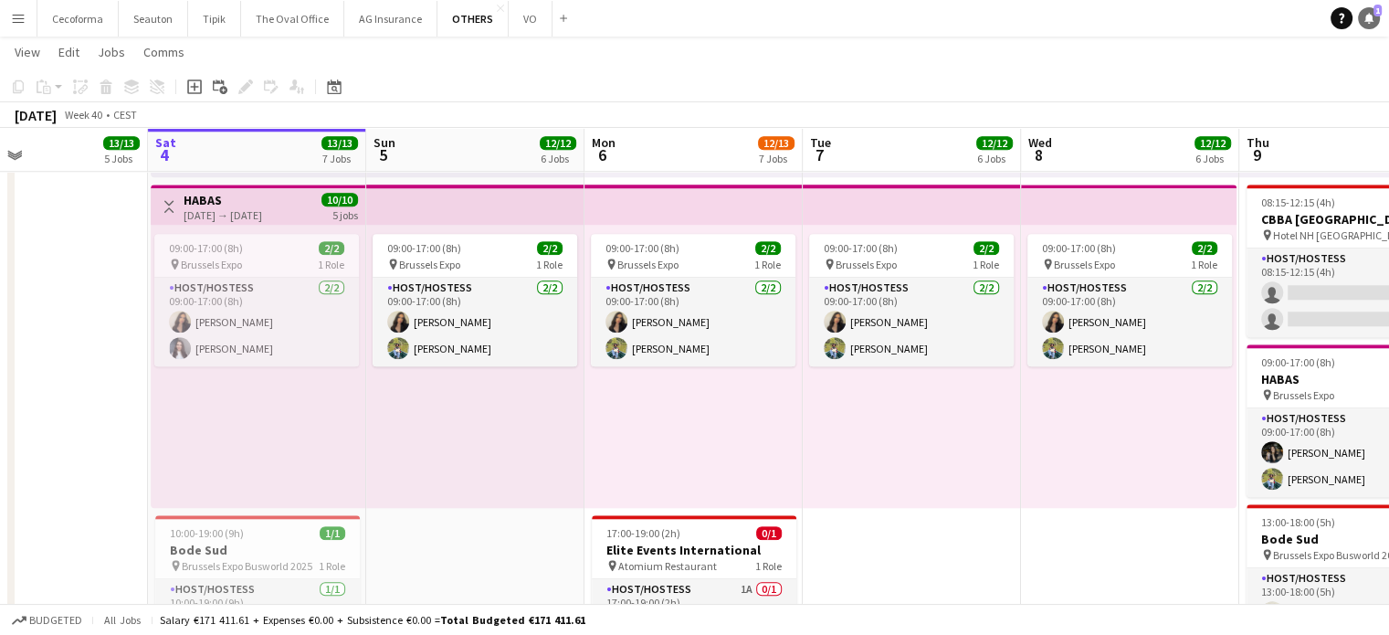
click at [1370, 20] on icon at bounding box center [1369, 17] width 9 height 9
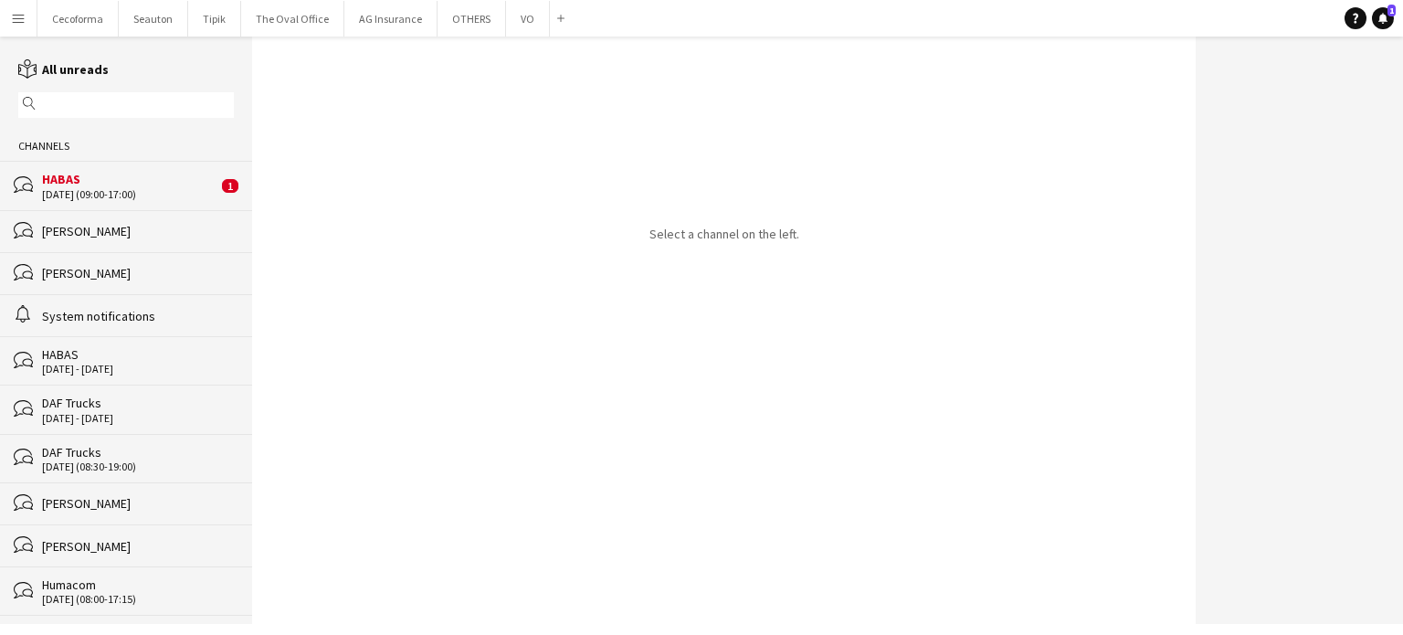
click at [89, 175] on div "HABAS" at bounding box center [129, 179] width 175 height 16
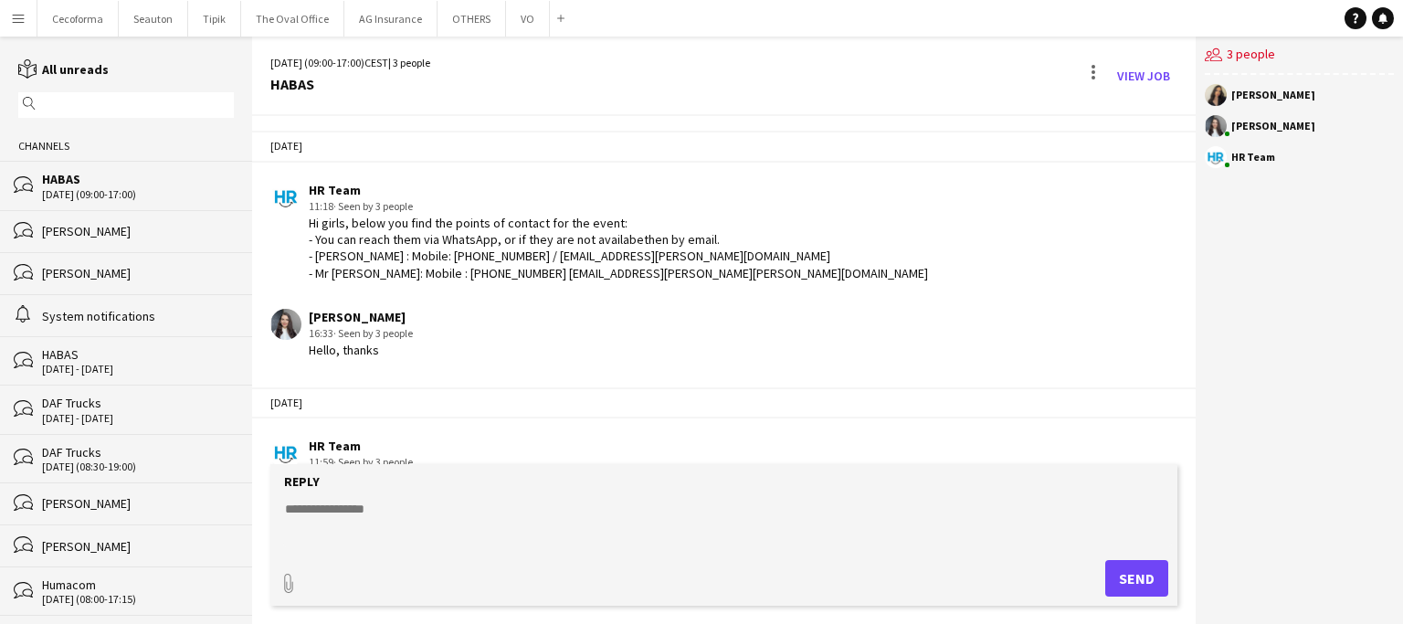
scroll to position [596, 0]
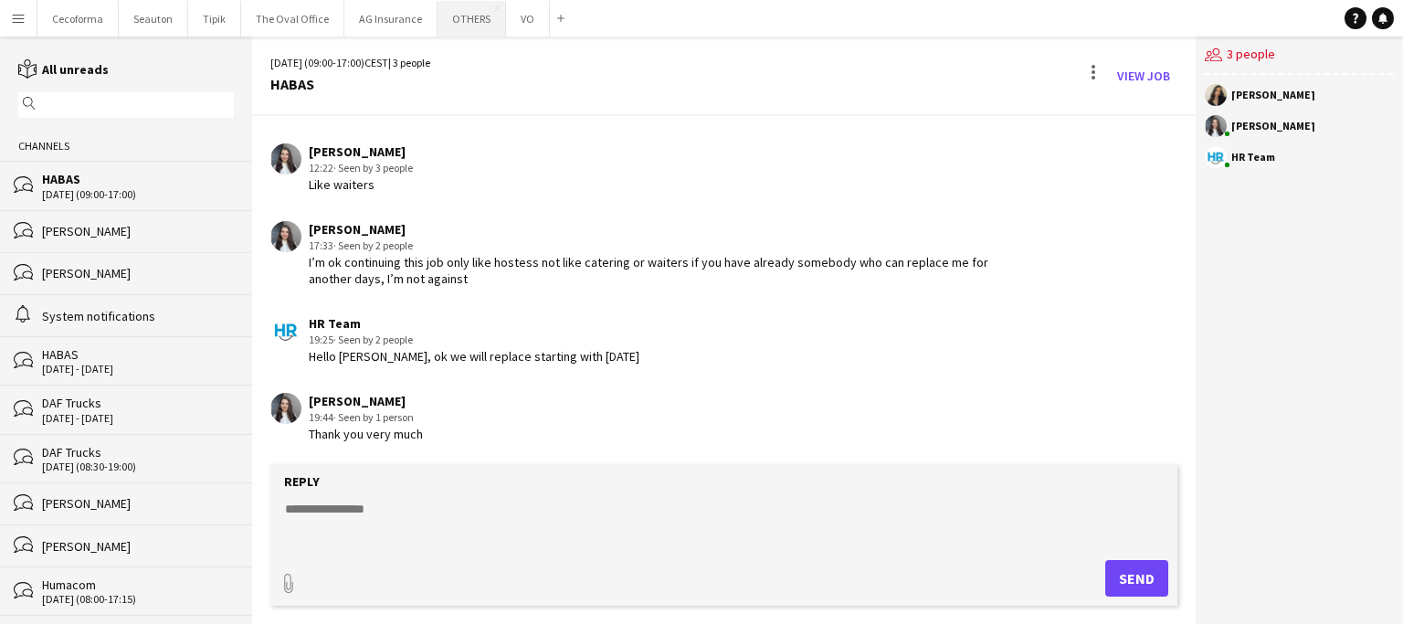
click at [446, 22] on button "OTHERS Close" at bounding box center [472, 19] width 69 height 36
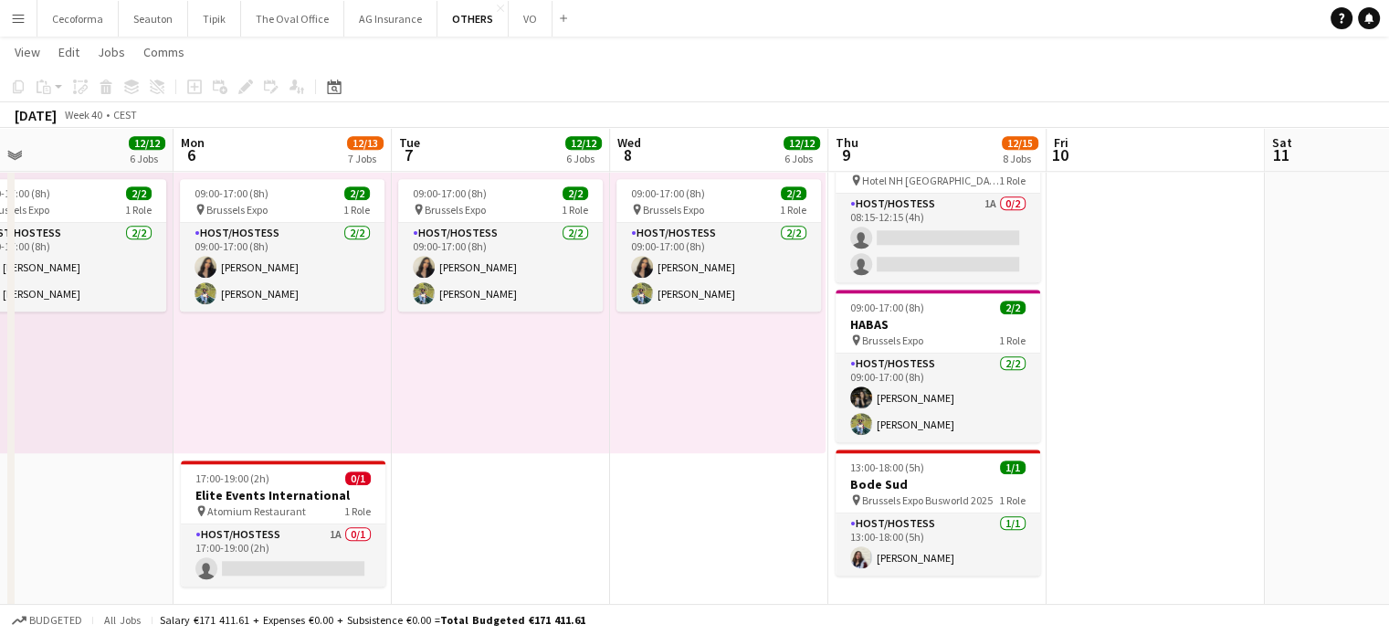
scroll to position [0, 498]
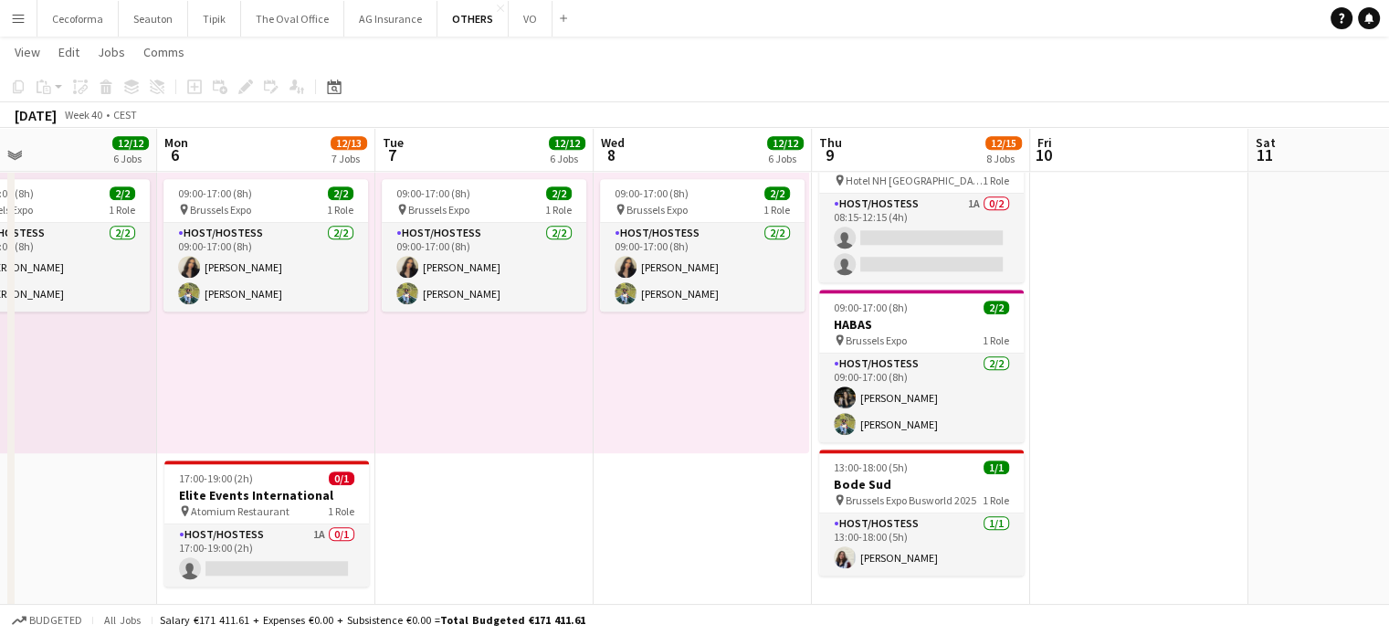
drag, startPoint x: 1031, startPoint y: 412, endPoint x: 533, endPoint y: 401, distance: 498.0
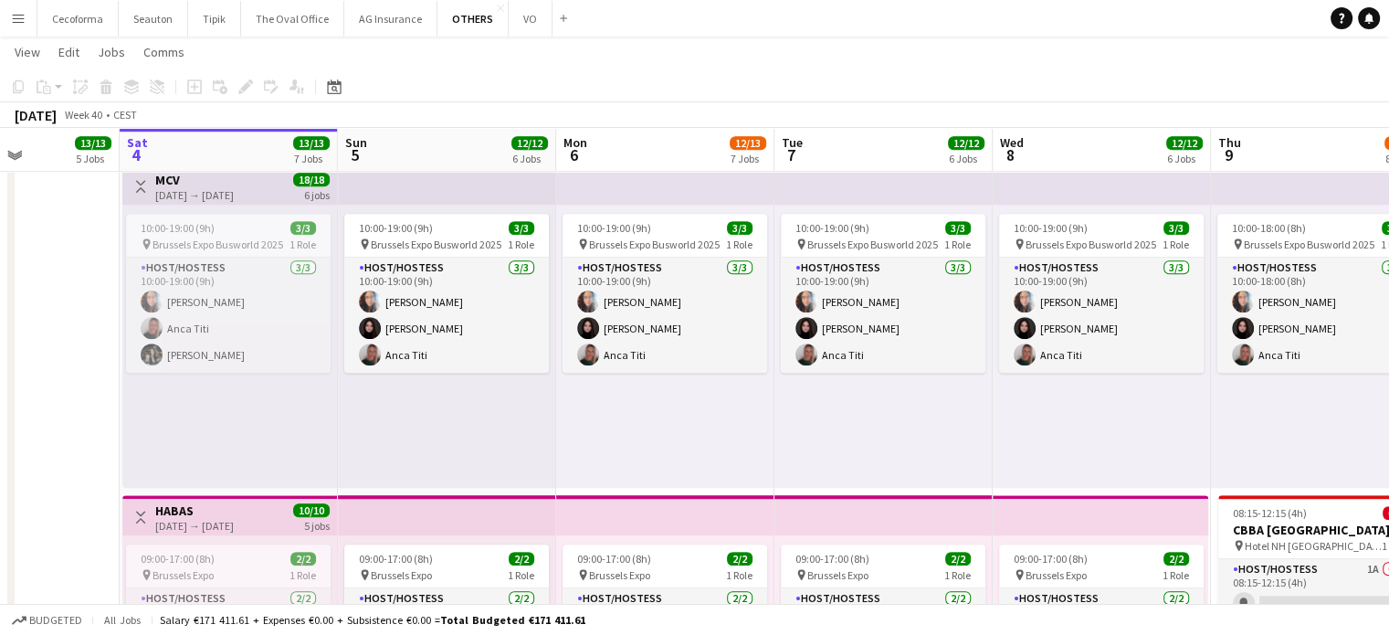
scroll to position [0, 376]
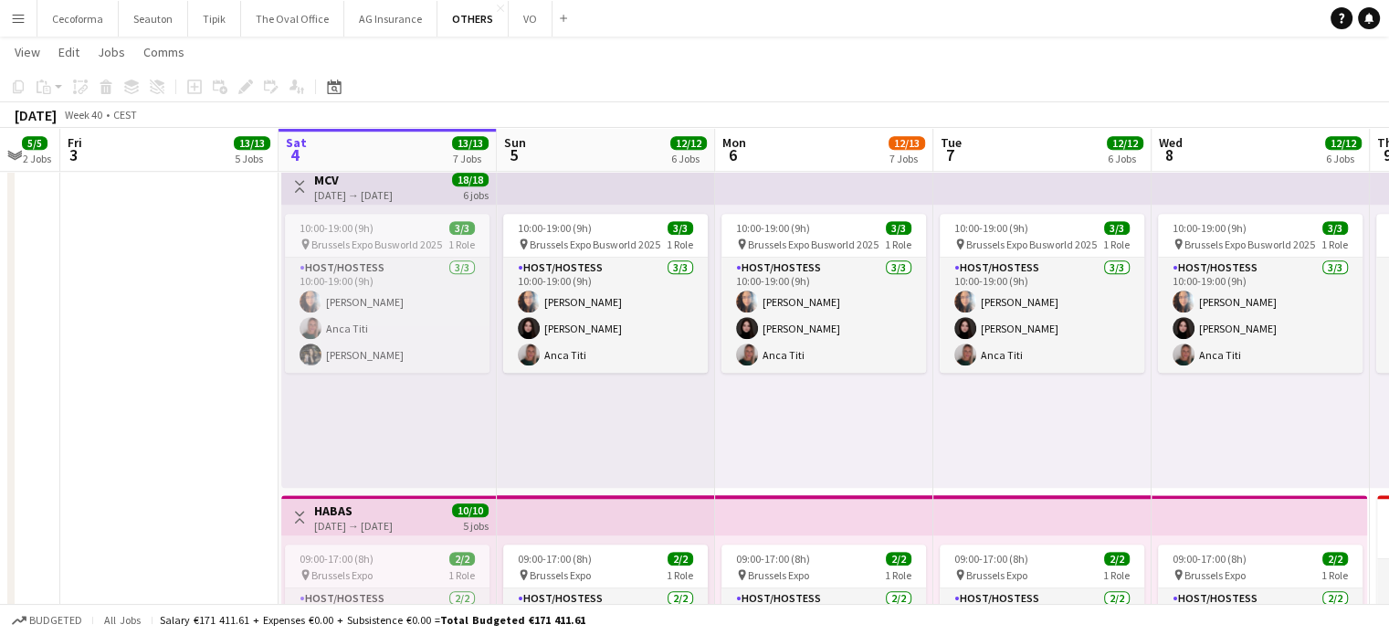
drag, startPoint x: 460, startPoint y: 439, endPoint x: 1019, endPoint y: 479, distance: 560.4
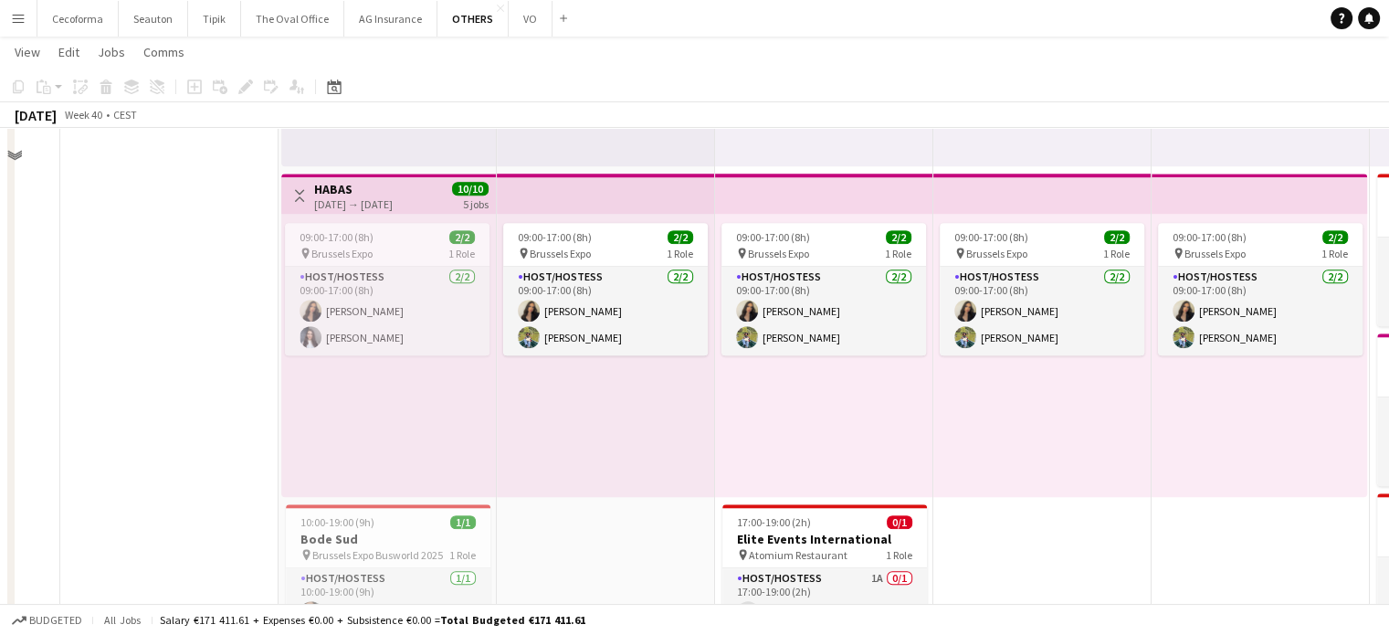
scroll to position [1772, 0]
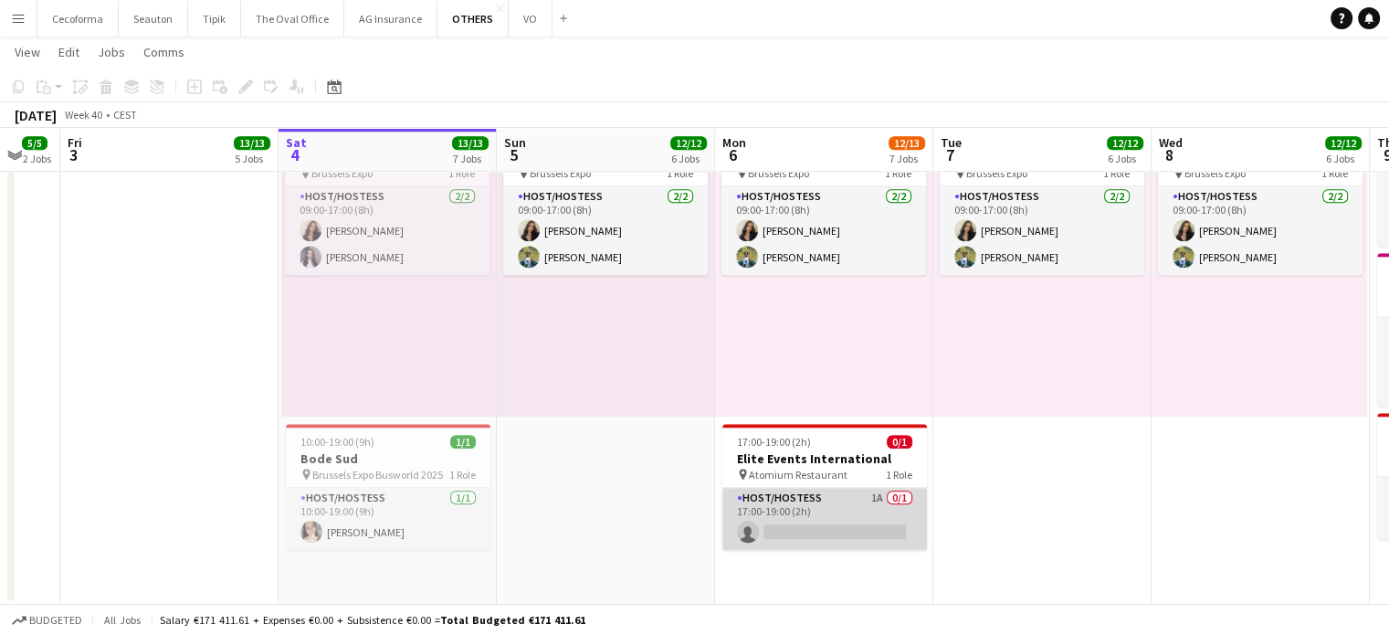
click at [801, 522] on app-card-role "Host/Hostess 1A 0/1 17:00-19:00 (2h) single-neutral-actions" at bounding box center [825, 519] width 205 height 62
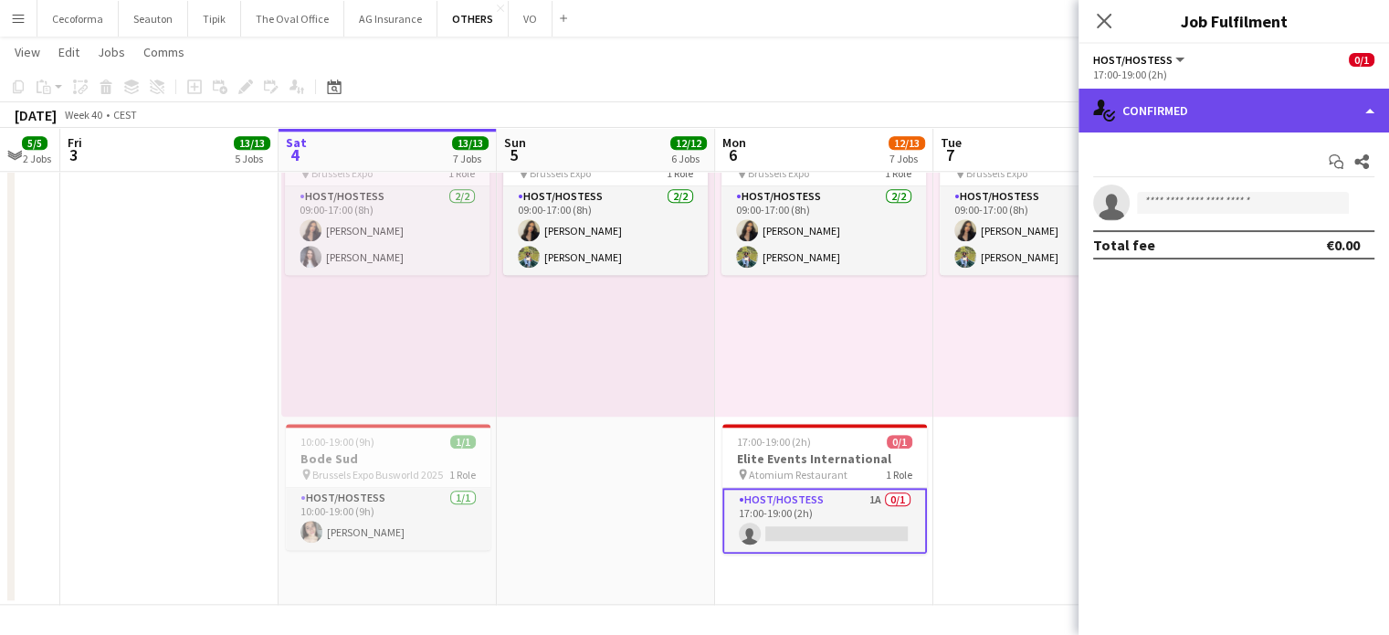
click at [1374, 108] on div "single-neutral-actions-check-2 Confirmed" at bounding box center [1234, 111] width 311 height 44
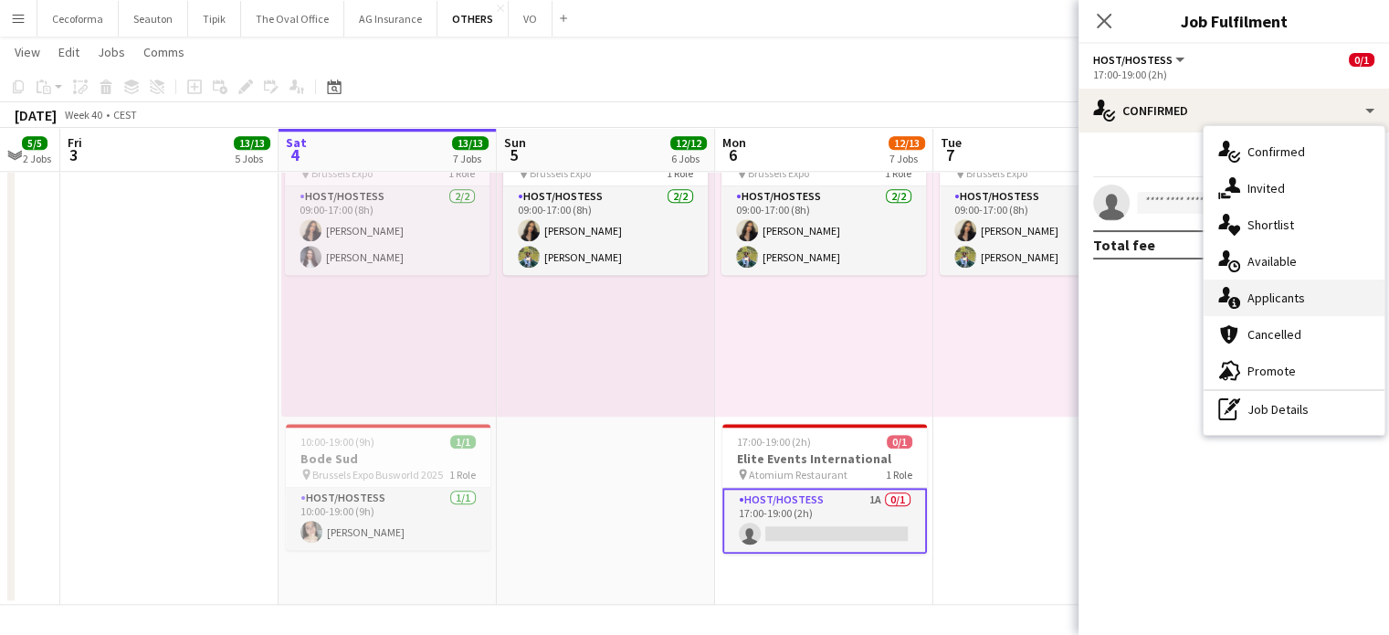
click at [1281, 298] on span "Applicants" at bounding box center [1277, 298] width 58 height 16
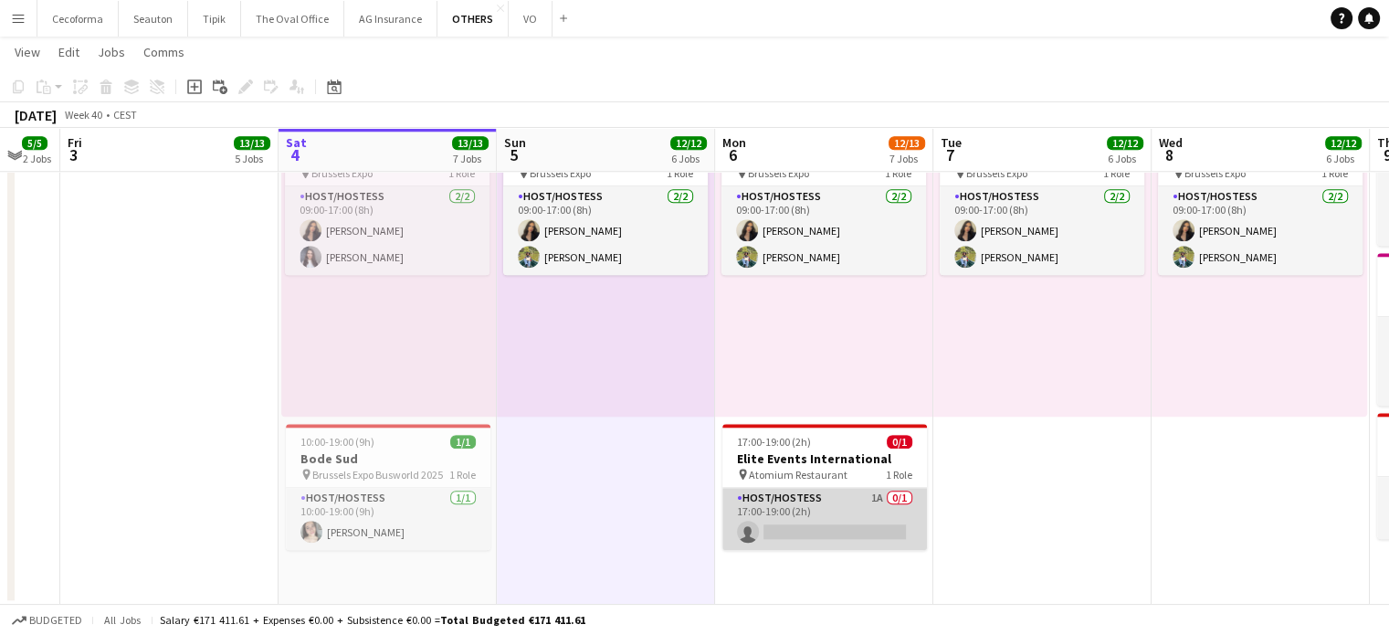
click at [826, 509] on app-card-role "Host/Hostess 1A 0/1 17:00-19:00 (2h) single-neutral-actions" at bounding box center [825, 519] width 205 height 62
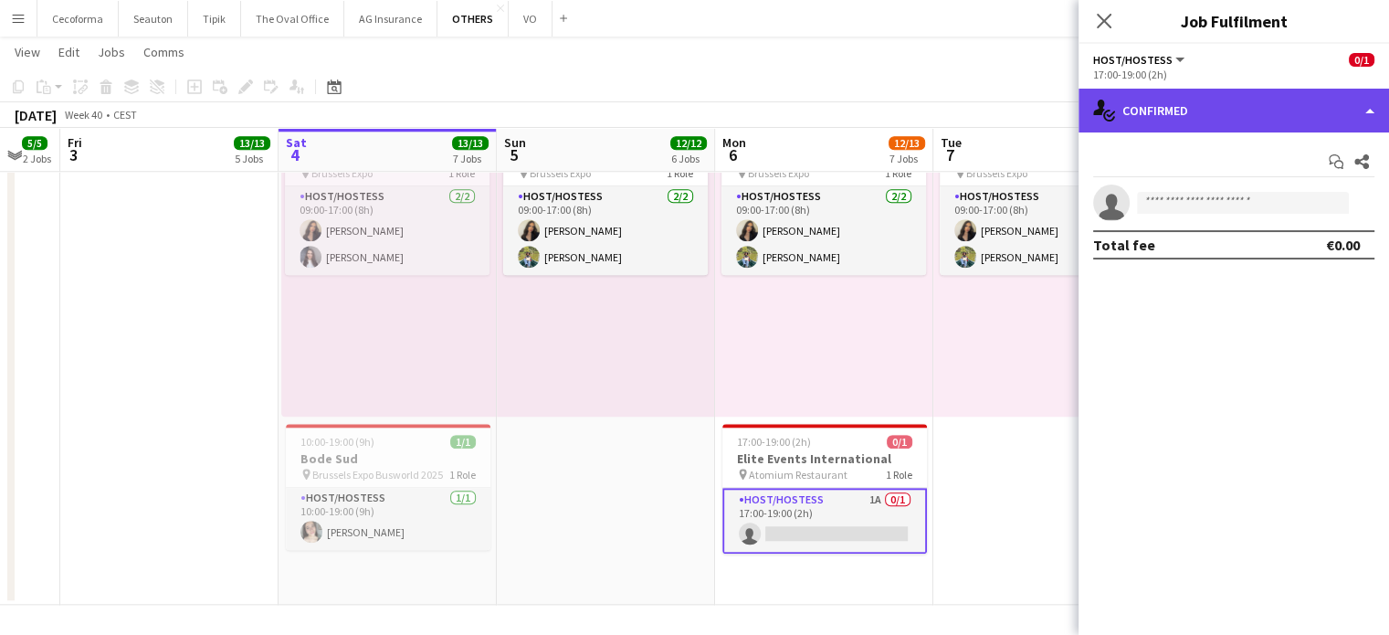
click at [1378, 109] on div "single-neutral-actions-check-2 Confirmed" at bounding box center [1234, 111] width 311 height 44
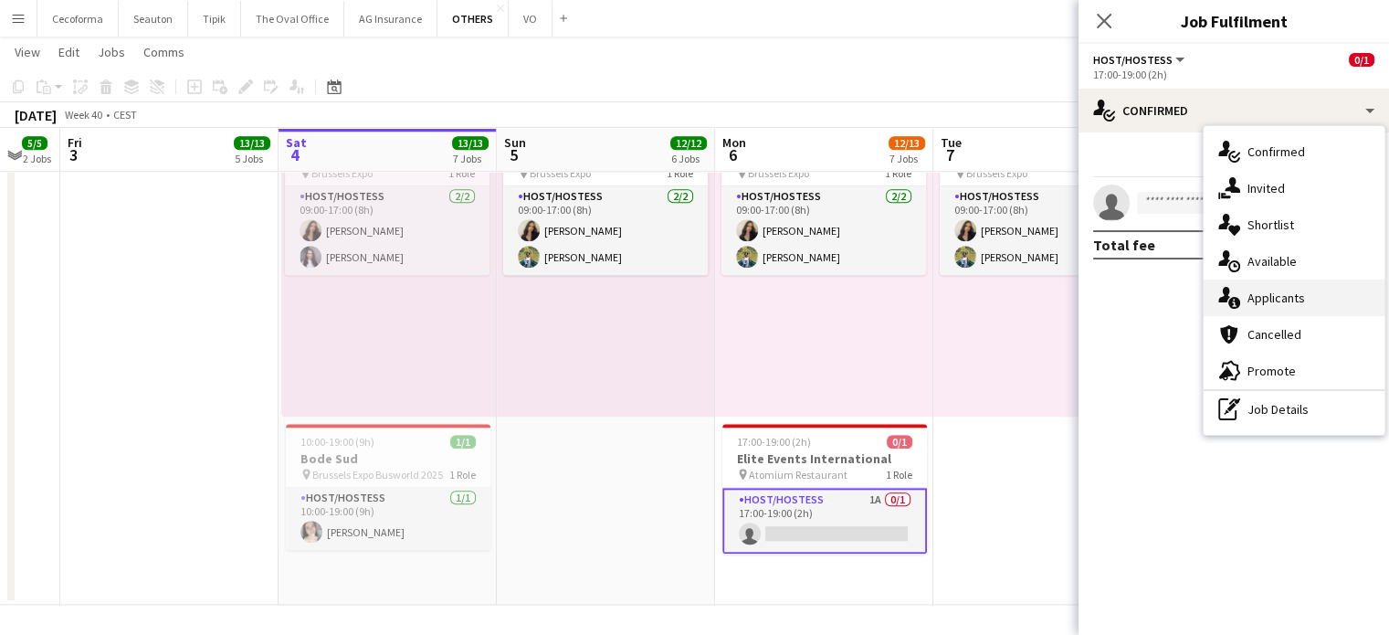
click at [1291, 296] on span "Applicants" at bounding box center [1277, 298] width 58 height 16
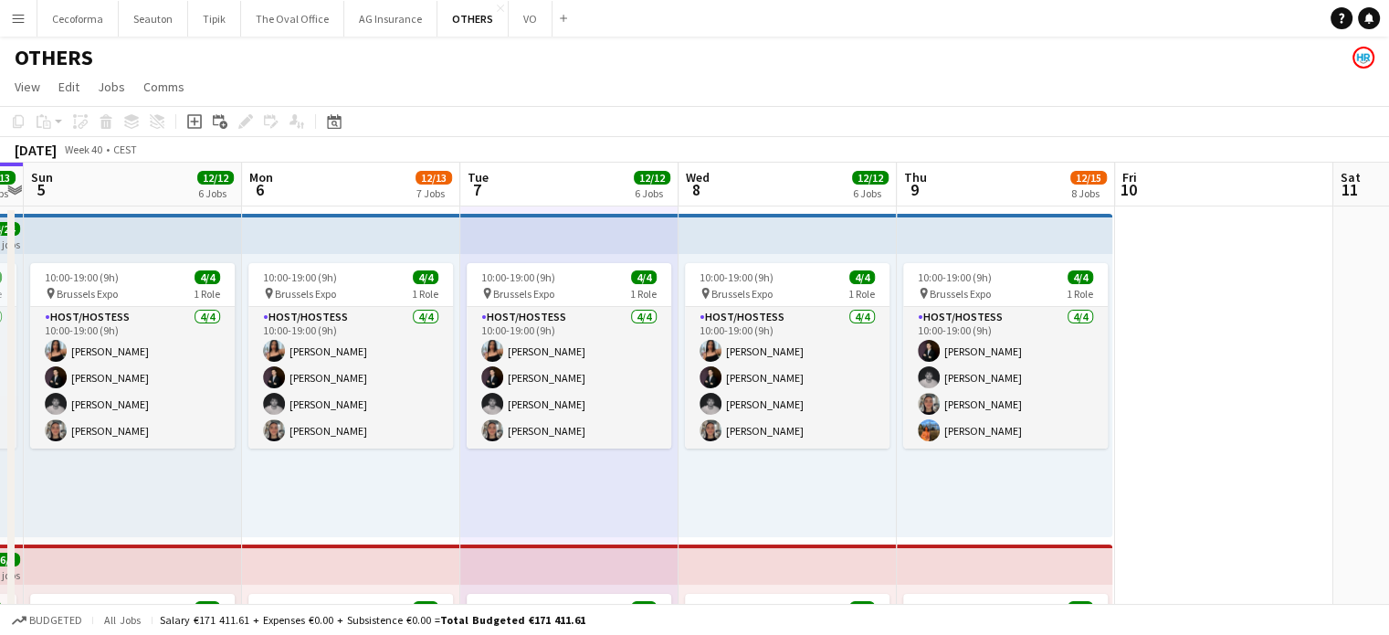
scroll to position [0, 663]
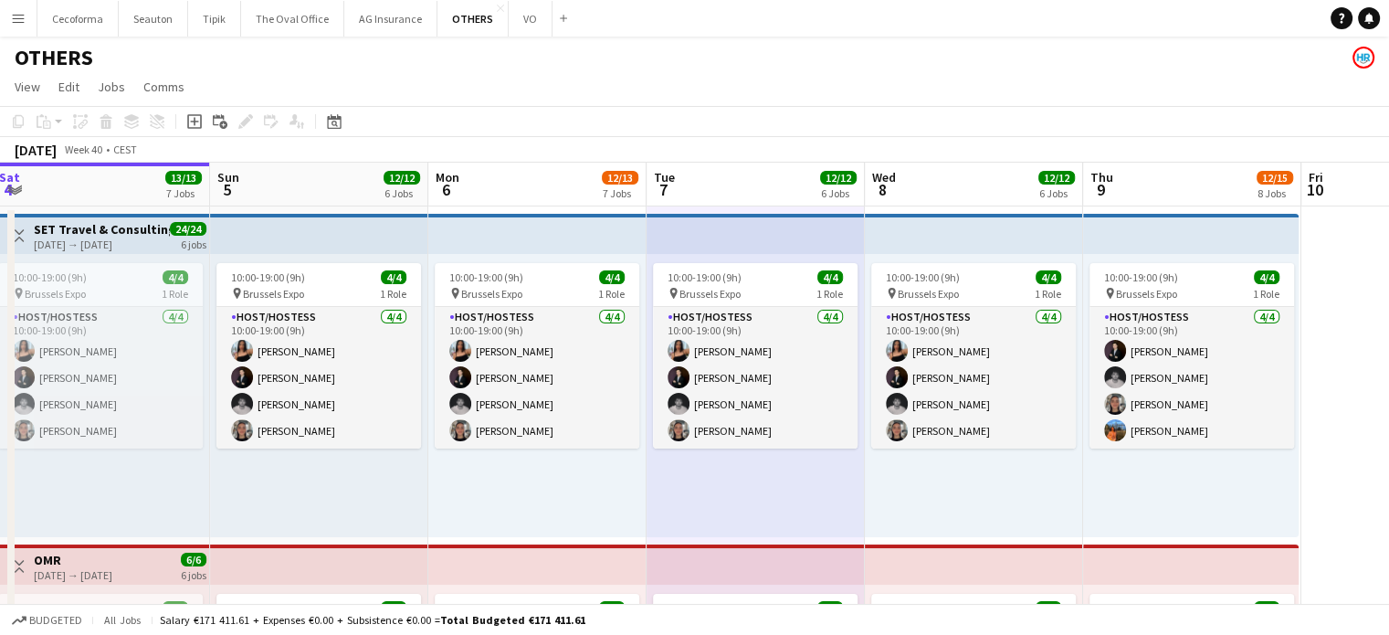
drag, startPoint x: 901, startPoint y: 514, endPoint x: 604, endPoint y: 506, distance: 297.0
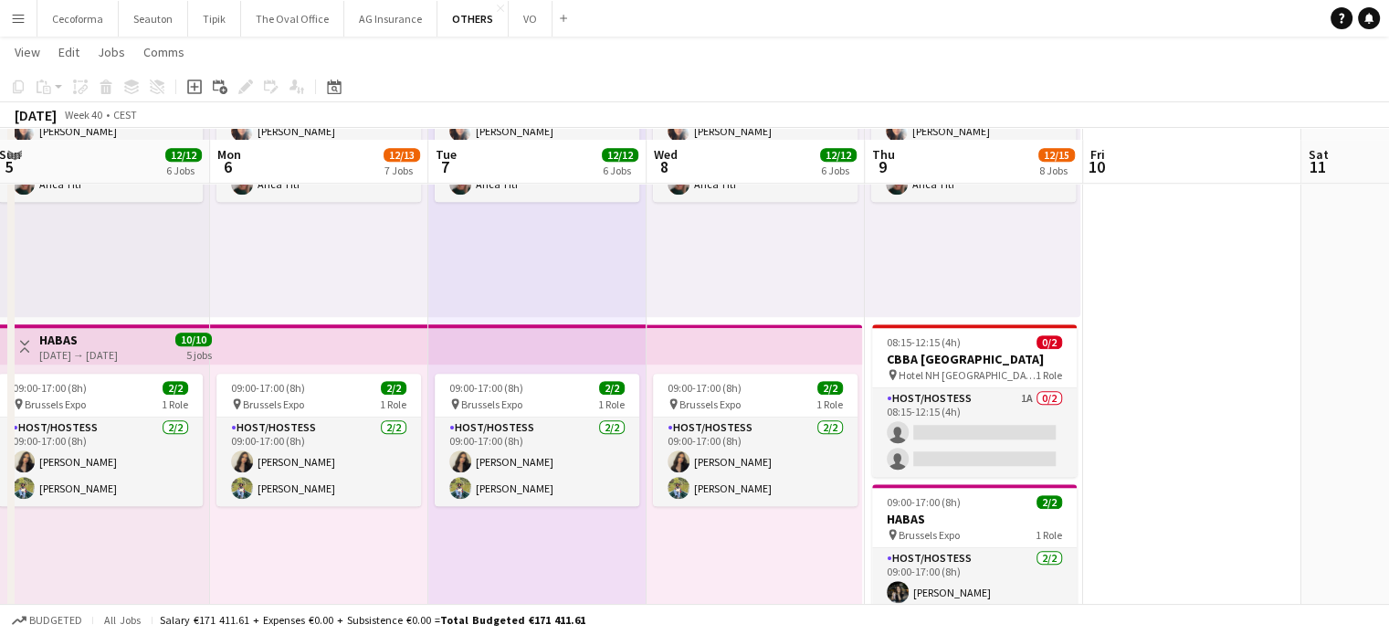
scroll to position [1553, 0]
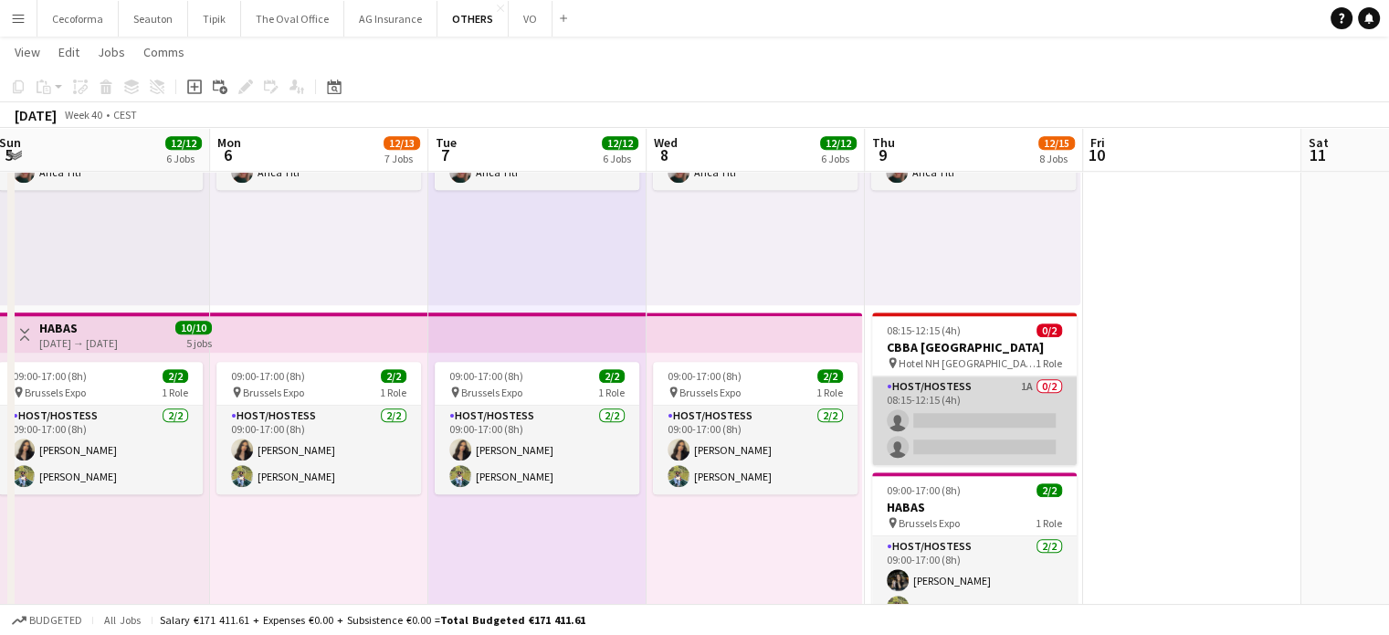
click at [1000, 434] on app-card-role "Host/Hostess 1A 0/2 08:15-12:15 (4h) single-neutral-actions single-neutral-acti…" at bounding box center [974, 420] width 205 height 89
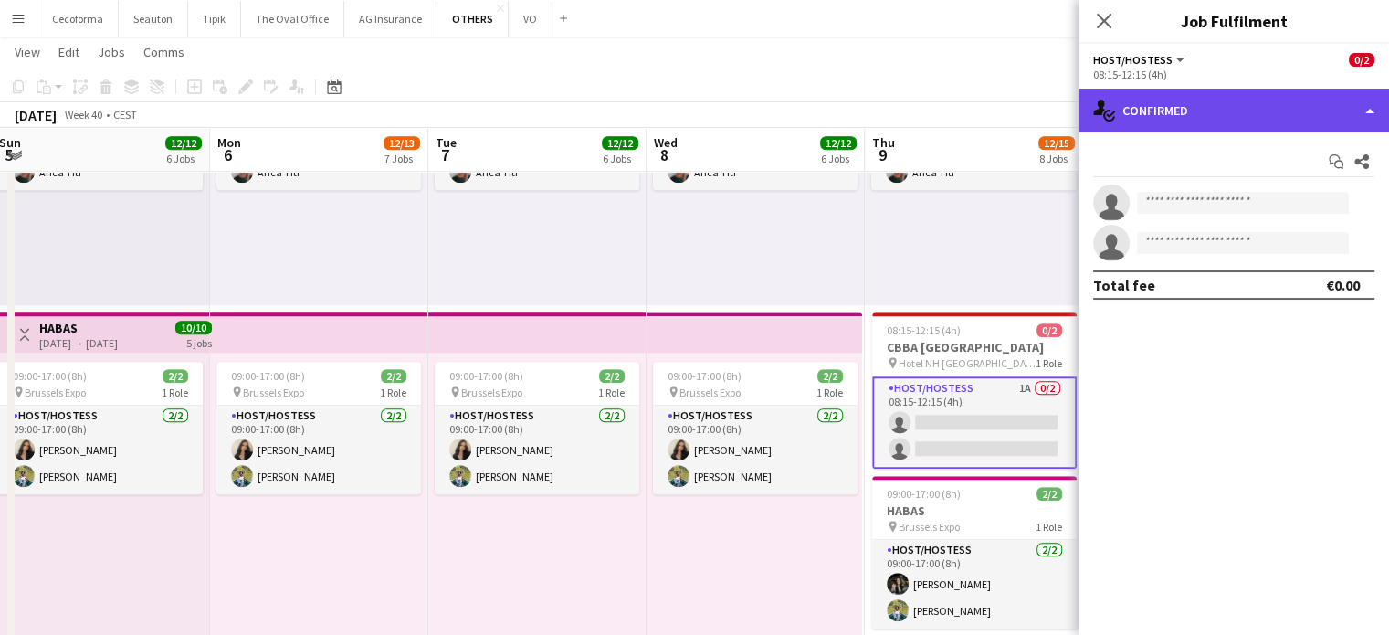
click at [1374, 111] on div "single-neutral-actions-check-2 Confirmed" at bounding box center [1234, 111] width 311 height 44
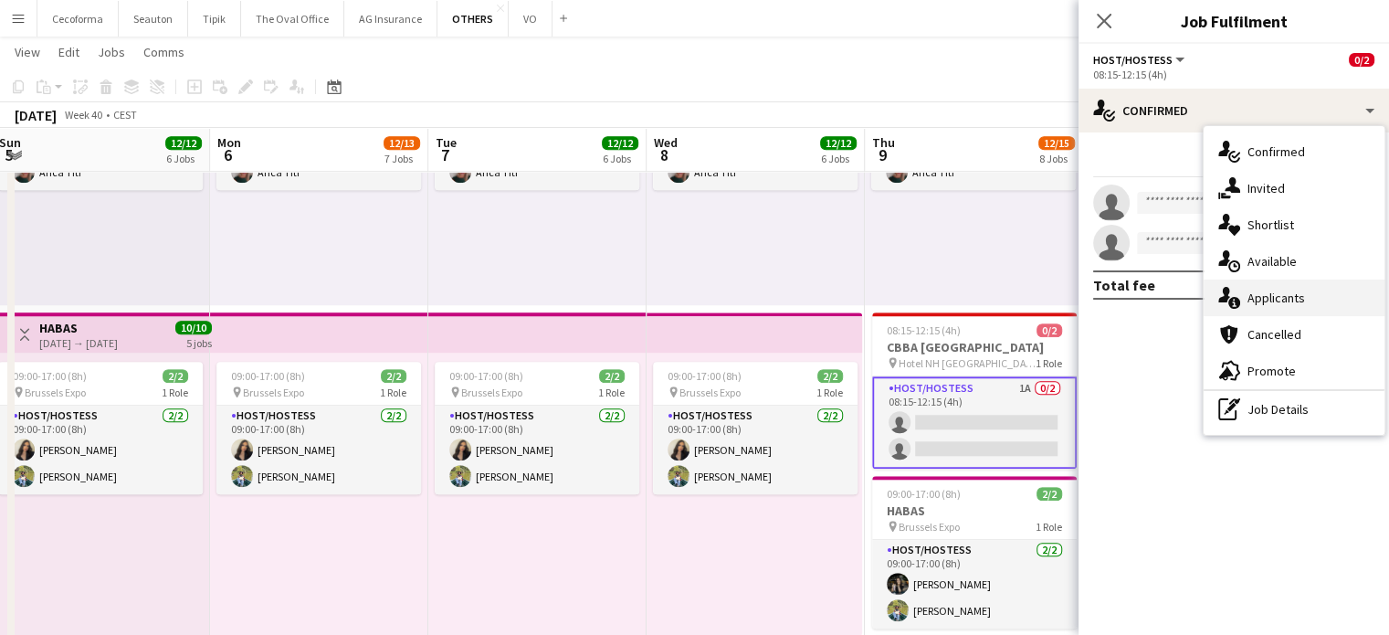
click at [1294, 295] on span "Applicants" at bounding box center [1277, 298] width 58 height 16
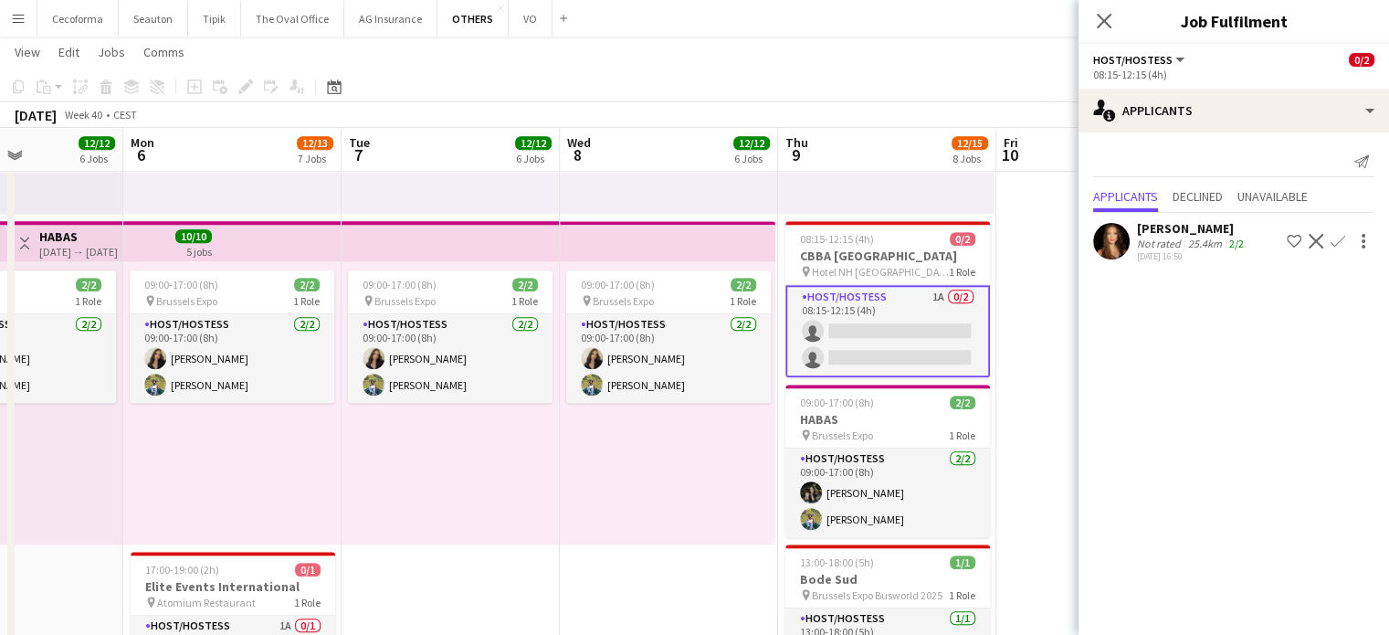
scroll to position [0, 755]
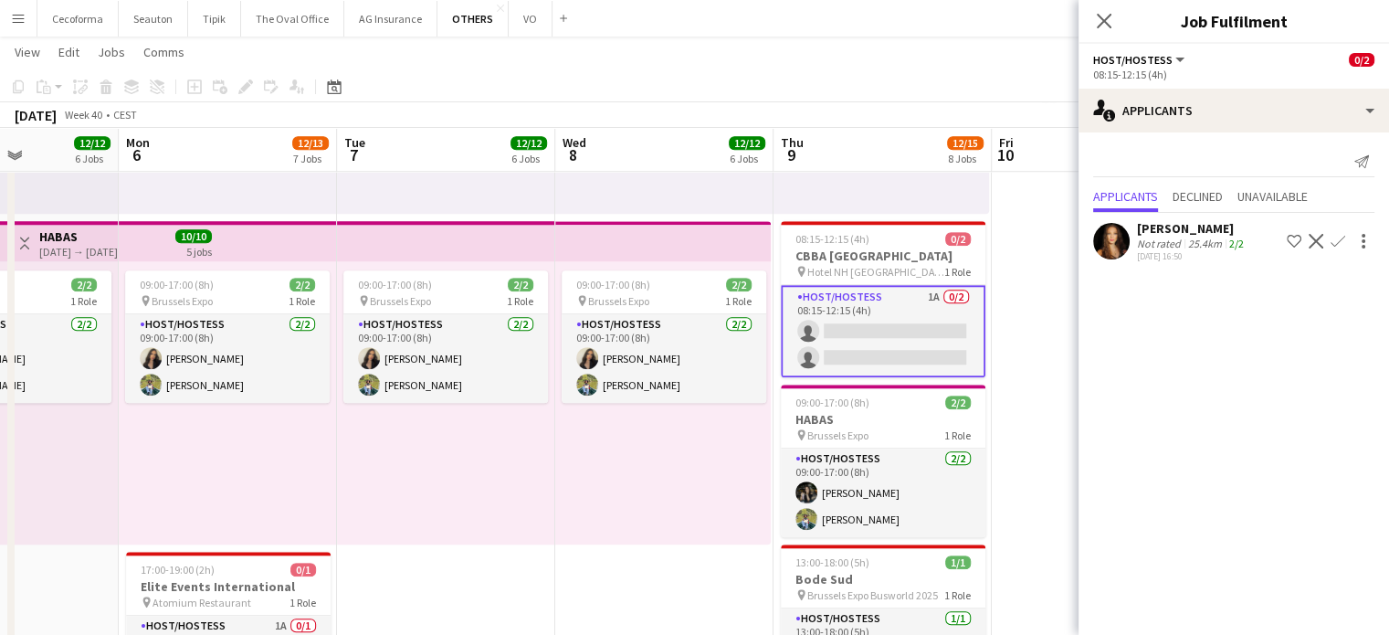
drag, startPoint x: 739, startPoint y: 479, endPoint x: 680, endPoint y: 484, distance: 59.6
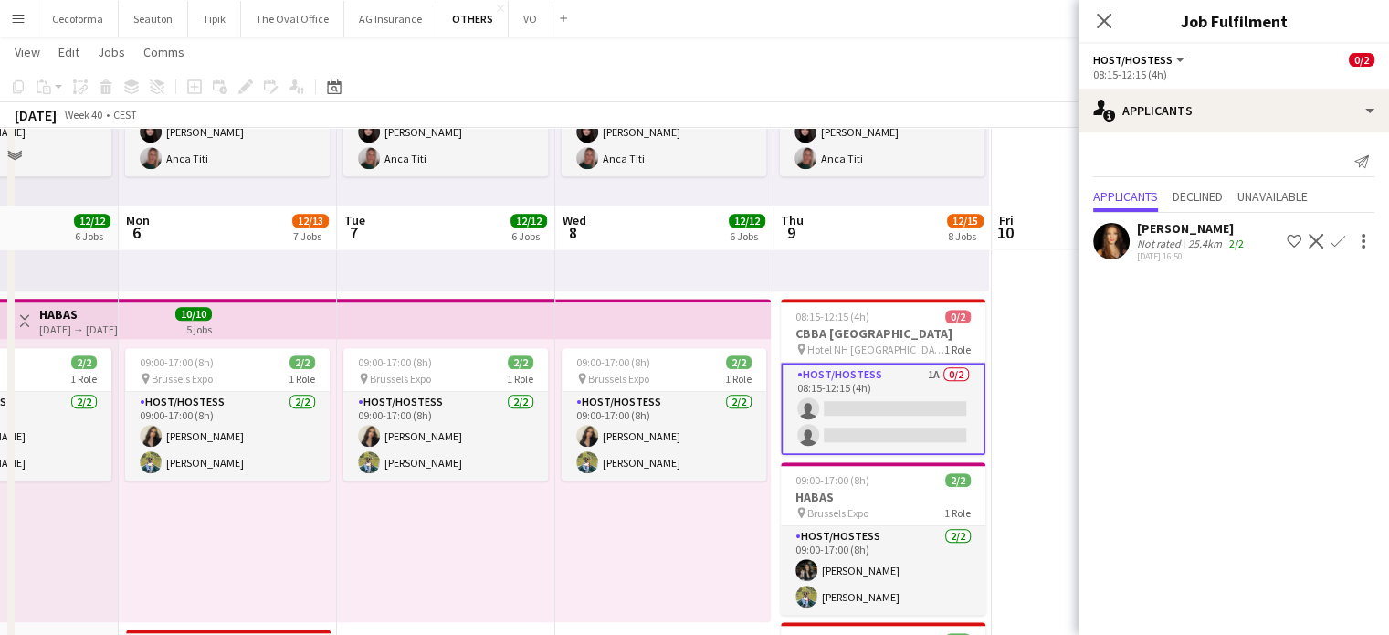
scroll to position [1644, 0]
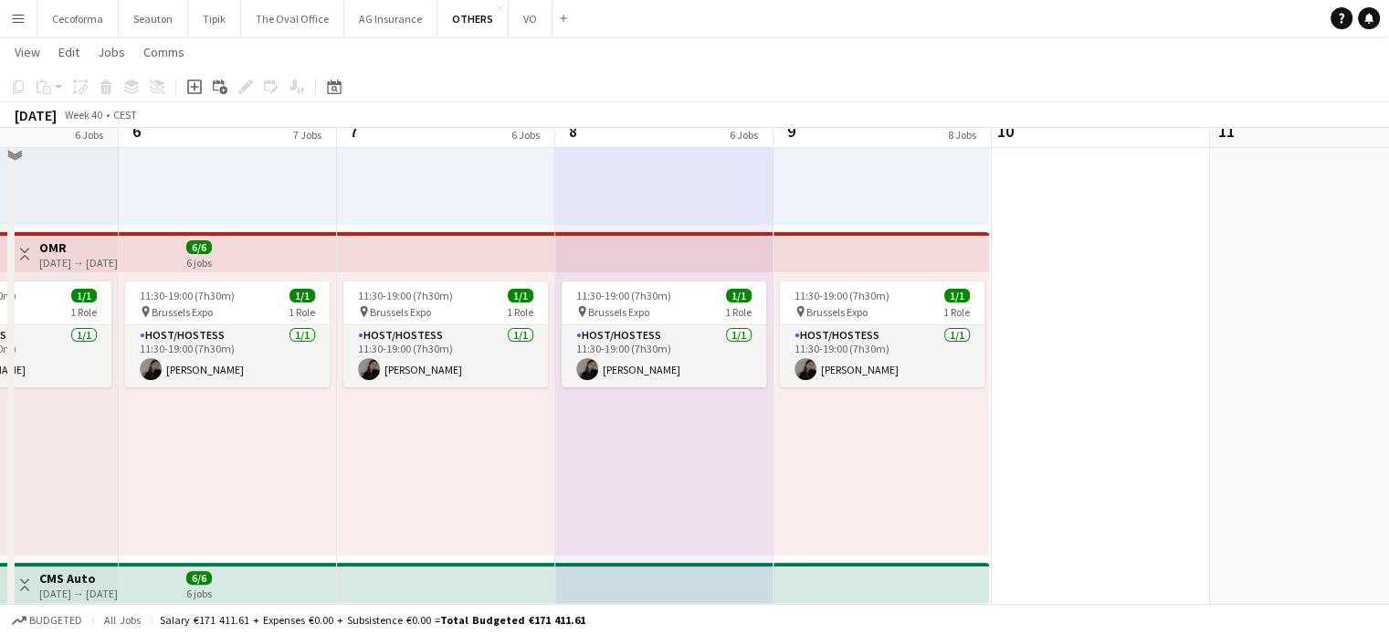
scroll to position [0, 0]
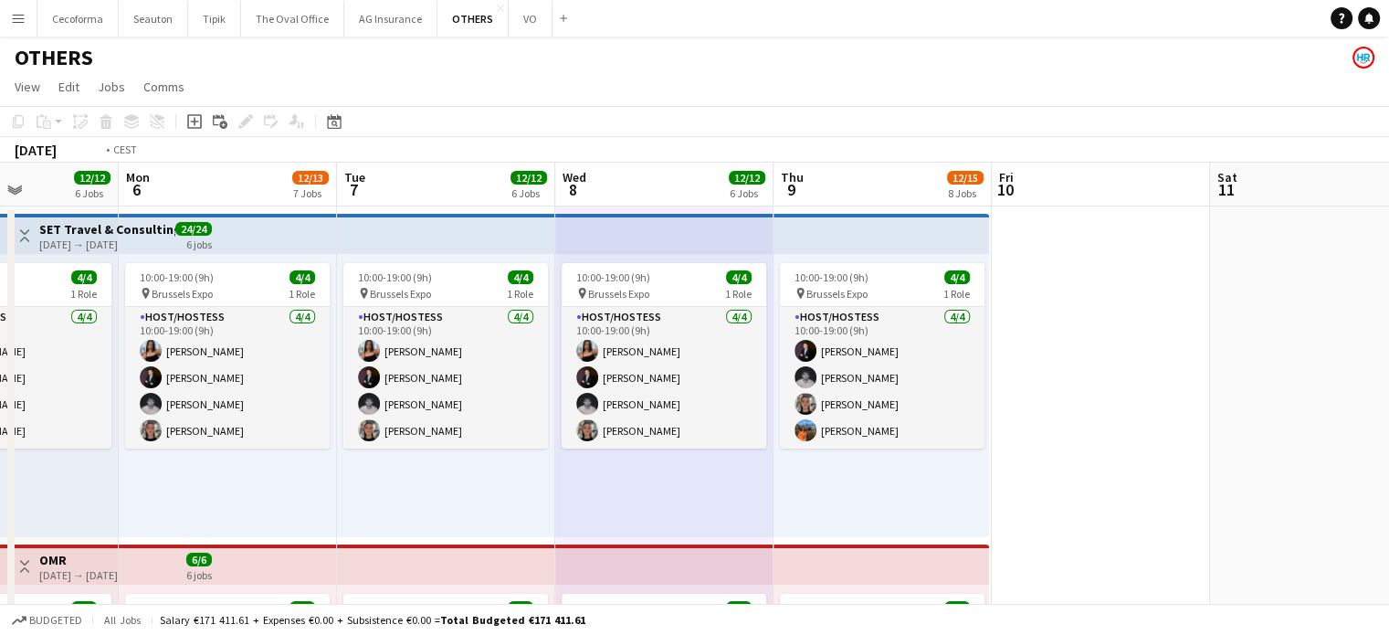
drag, startPoint x: 1149, startPoint y: 493, endPoint x: 705, endPoint y: 467, distance: 444.8
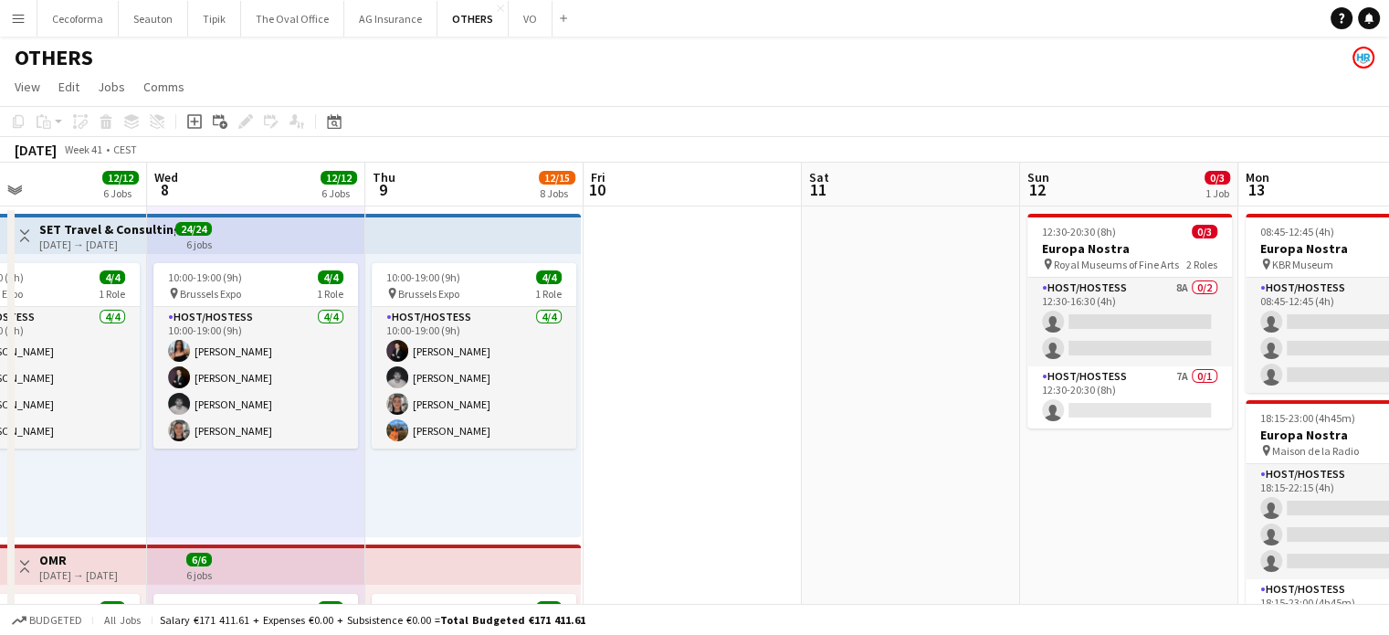
drag, startPoint x: 989, startPoint y: 514, endPoint x: 631, endPoint y: 506, distance: 358.2
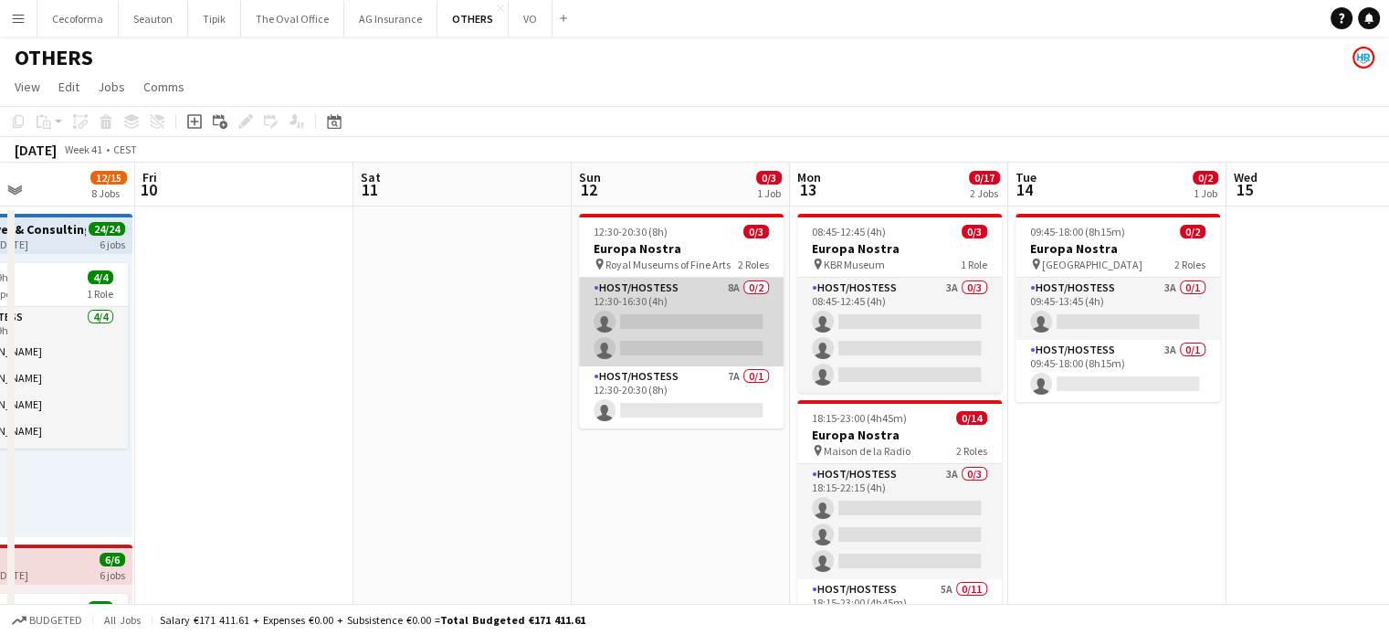
click at [724, 327] on app-card-role "Host/Hostess 8A 0/2 12:30-16:30 (4h) single-neutral-actions single-neutral-acti…" at bounding box center [681, 322] width 205 height 89
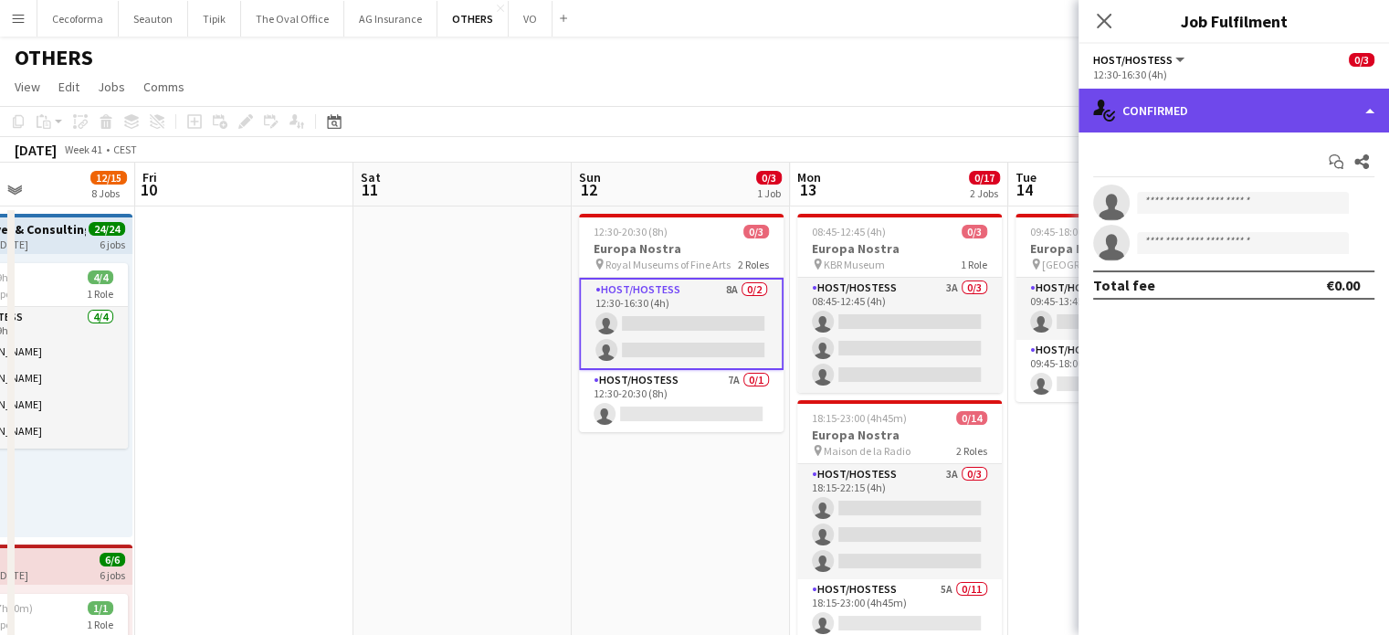
click at [1369, 109] on div "single-neutral-actions-check-2 Confirmed" at bounding box center [1234, 111] width 311 height 44
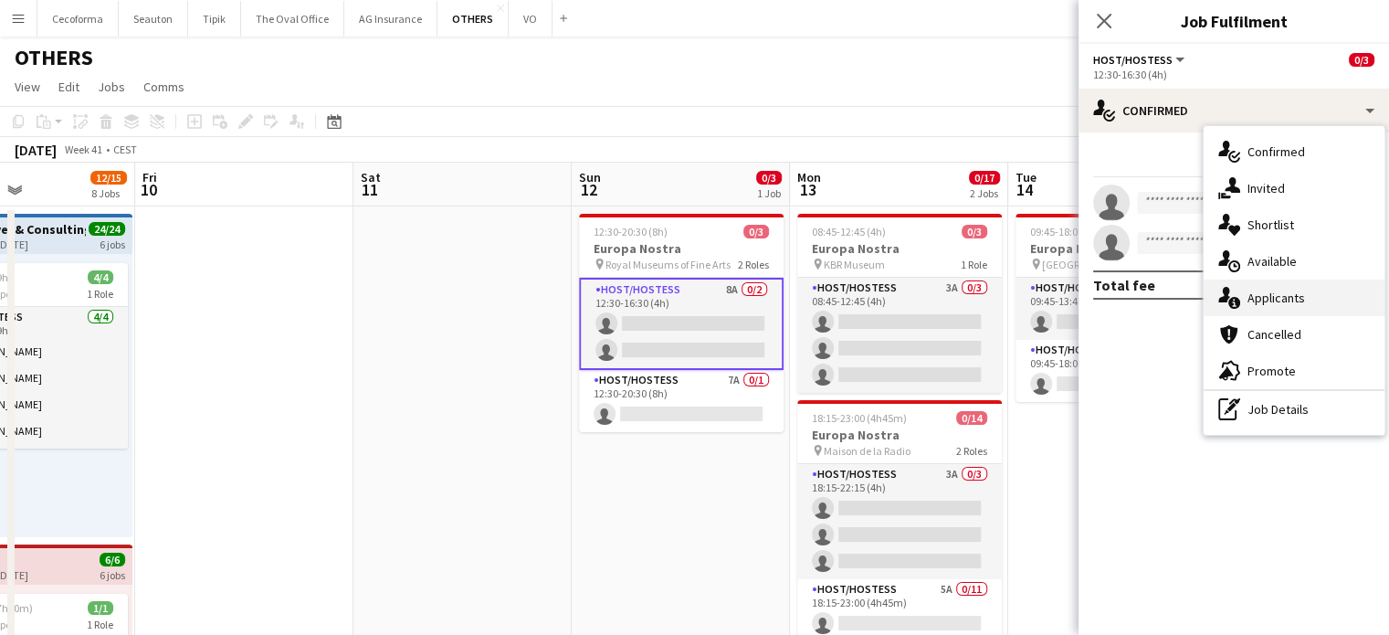
click at [1283, 300] on span "Applicants" at bounding box center [1277, 298] width 58 height 16
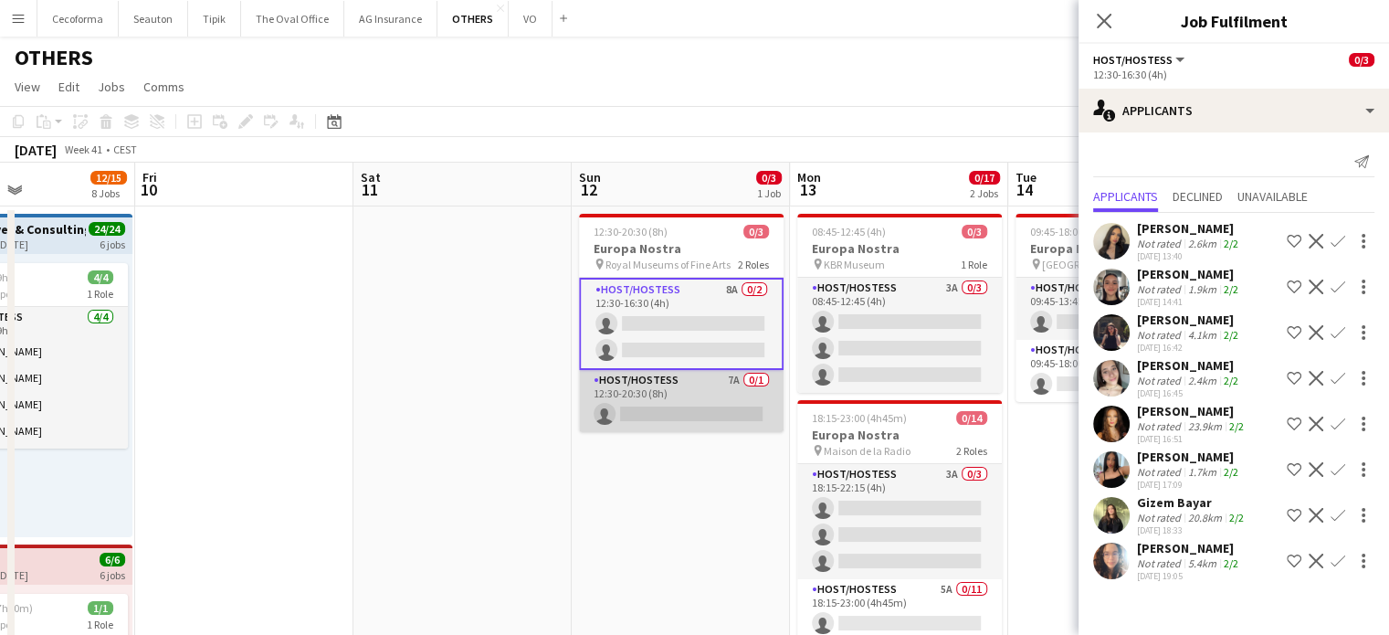
click at [703, 410] on app-card-role "Host/Hostess 7A 0/1 12:30-20:30 (8h) single-neutral-actions" at bounding box center [681, 401] width 205 height 62
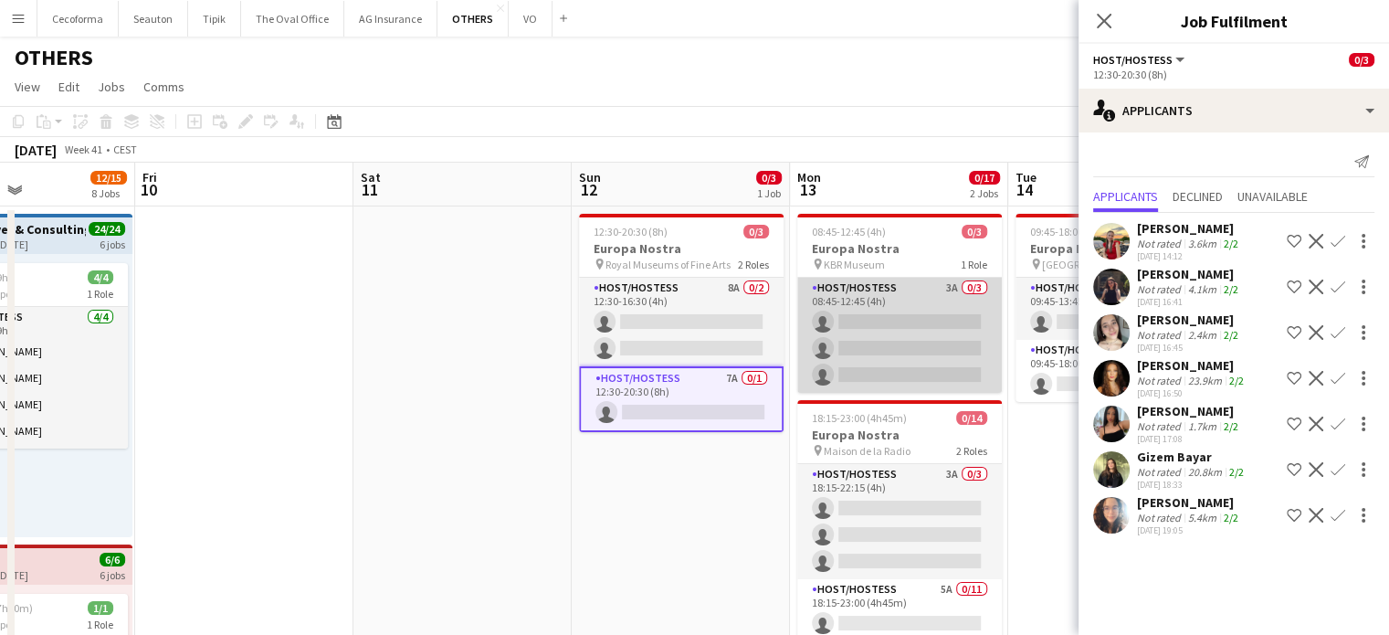
click at [891, 342] on app-card-role "Host/Hostess 3A 0/3 08:45-12:45 (4h) single-neutral-actions single-neutral-acti…" at bounding box center [899, 335] width 205 height 115
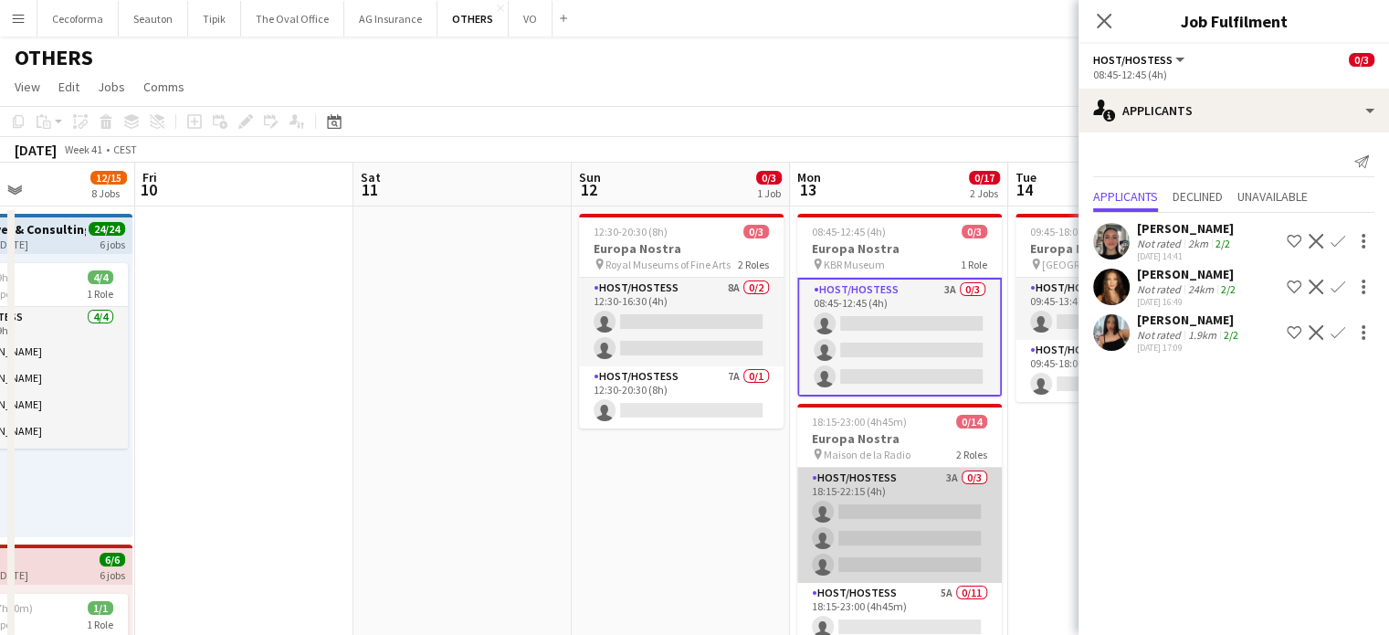
click at [917, 522] on app-card-role "Host/Hostess 3A 0/3 18:15-22:15 (4h) single-neutral-actions single-neutral-acti…" at bounding box center [899, 525] width 205 height 115
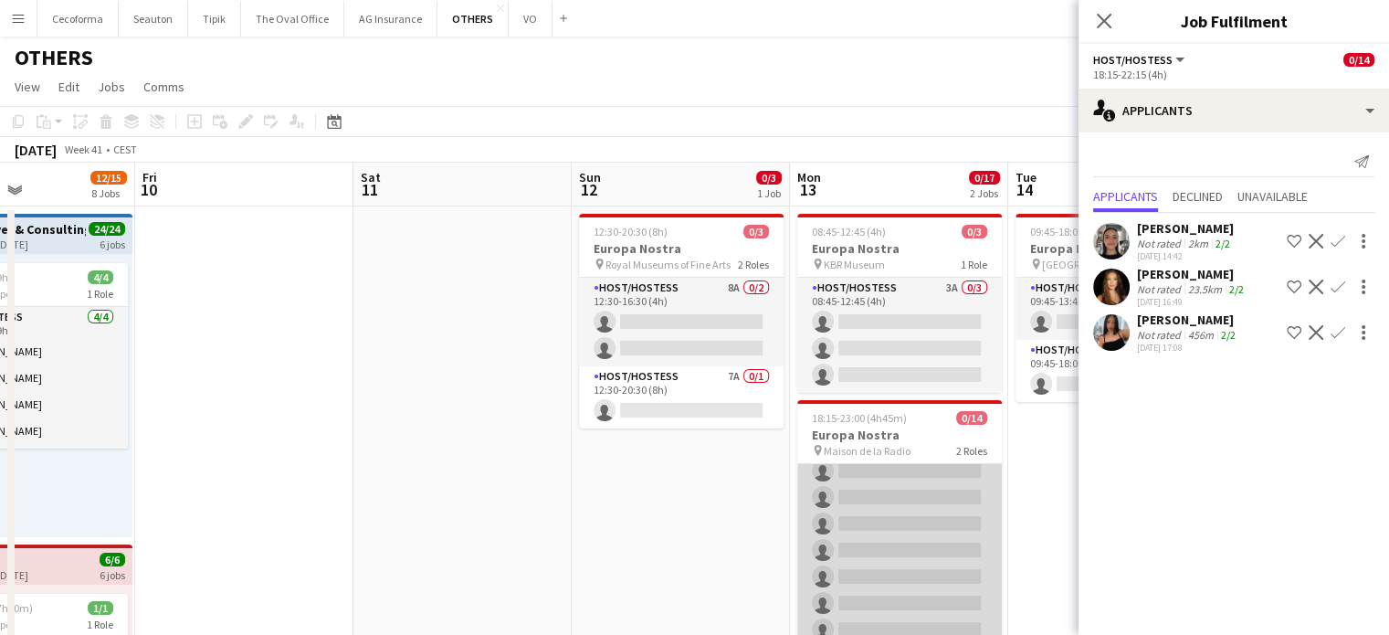
click at [914, 555] on app-card-role "Host/Hostess 5A 0/11 18:15-23:00 (4h45m) single-neutral-actions single-neutral-…" at bounding box center [899, 563] width 205 height 327
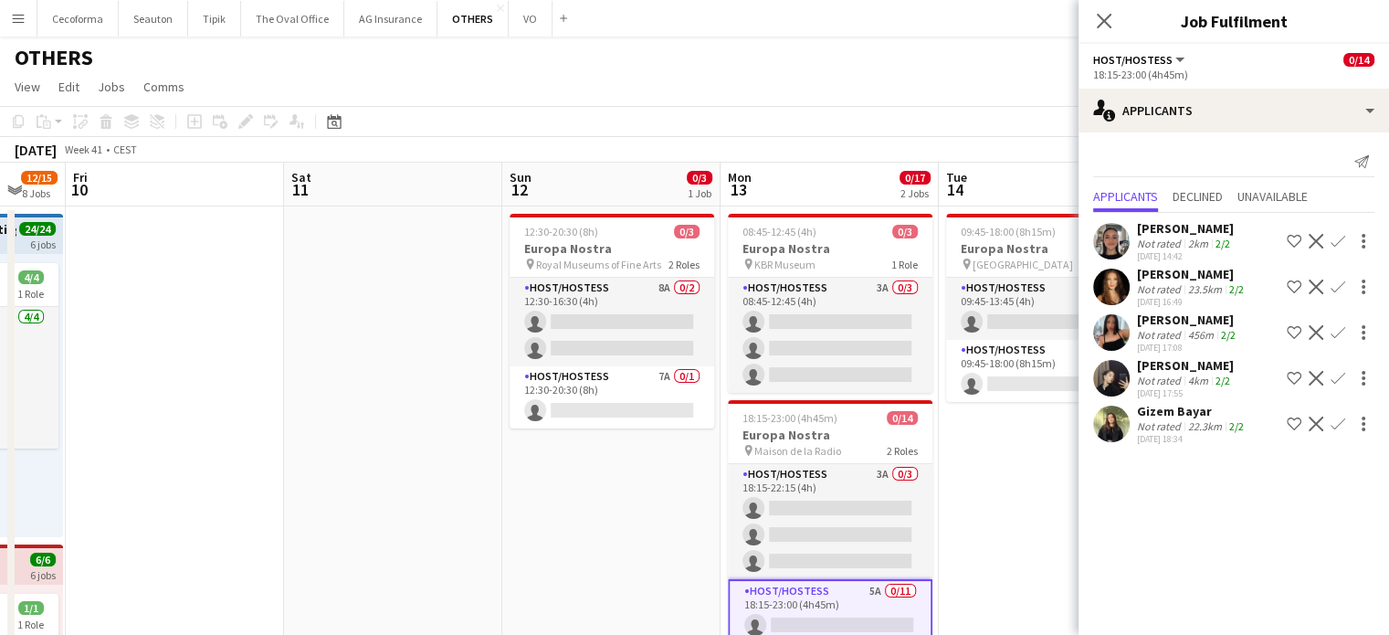
drag, startPoint x: 724, startPoint y: 528, endPoint x: 242, endPoint y: 500, distance: 482.3
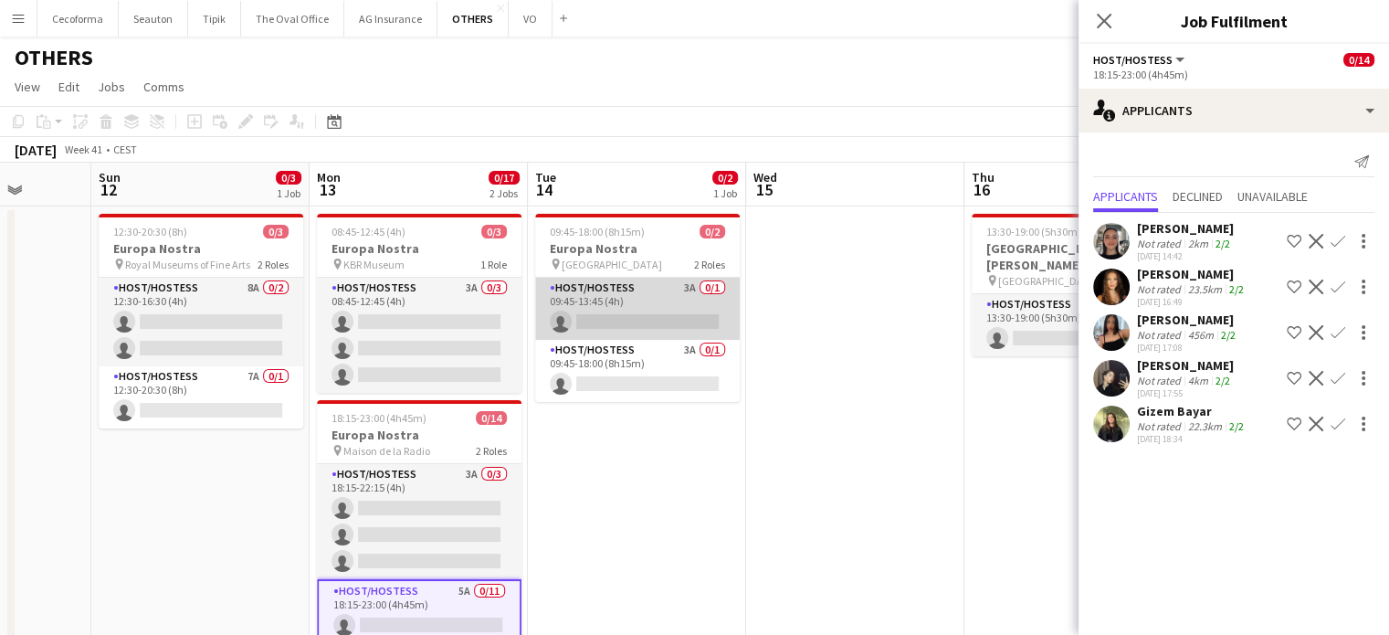
click at [604, 322] on app-card-role "Host/Hostess 3A 0/1 09:45-13:45 (4h) single-neutral-actions" at bounding box center [637, 309] width 205 height 62
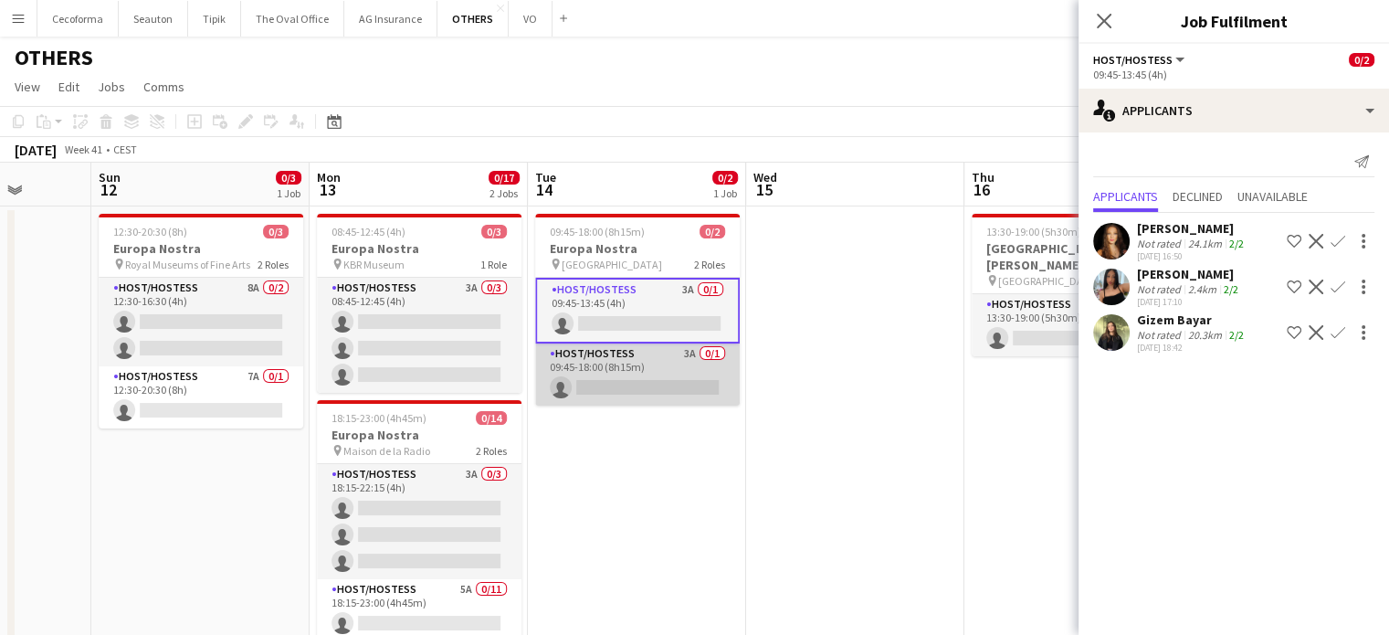
click at [614, 386] on app-card-role "Host/Hostess 3A 0/1 09:45-18:00 (8h15m) single-neutral-actions" at bounding box center [637, 374] width 205 height 62
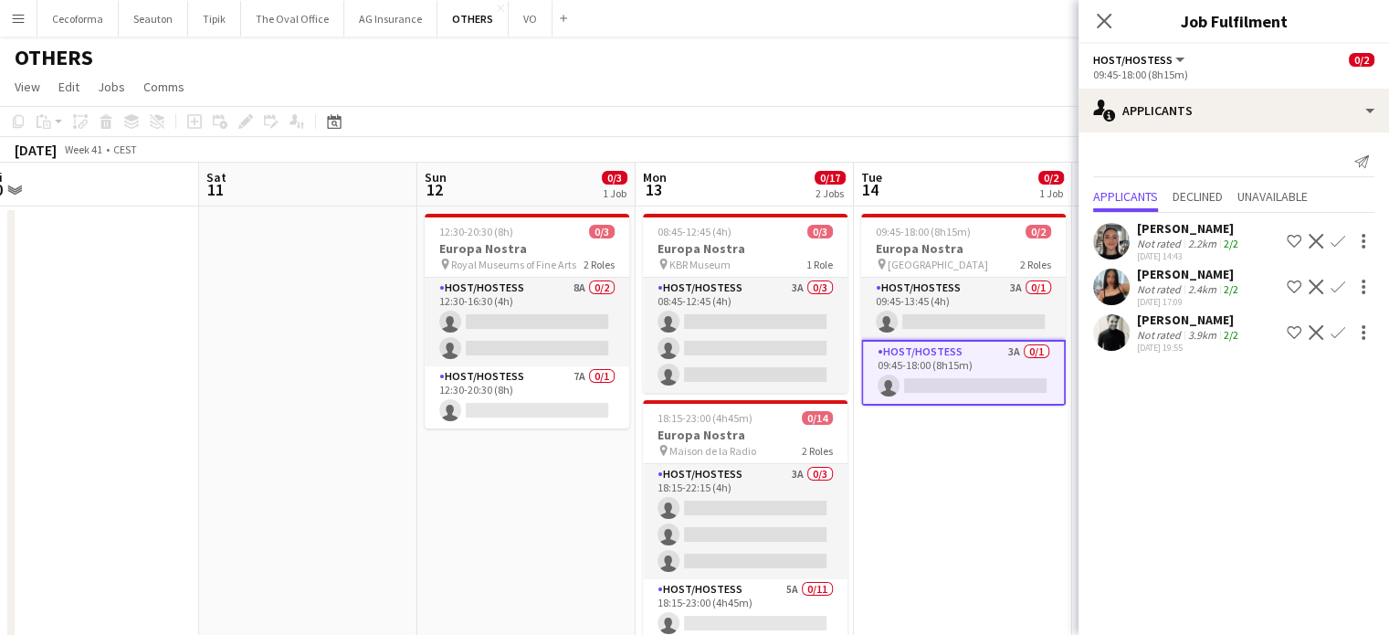
drag, startPoint x: 884, startPoint y: 453, endPoint x: 669, endPoint y: 444, distance: 215.8
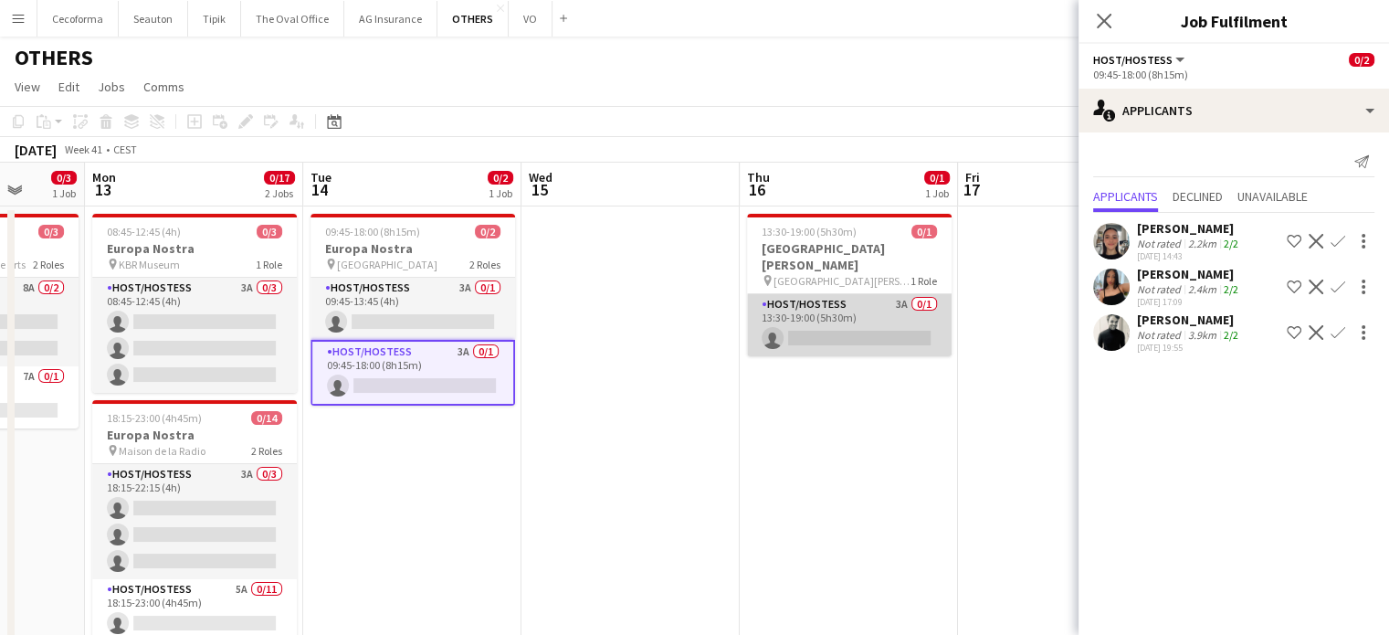
click at [850, 314] on app-card-role "Host/Hostess 3A 0/1 13:30-19:00 (5h30m) single-neutral-actions" at bounding box center [849, 325] width 205 height 62
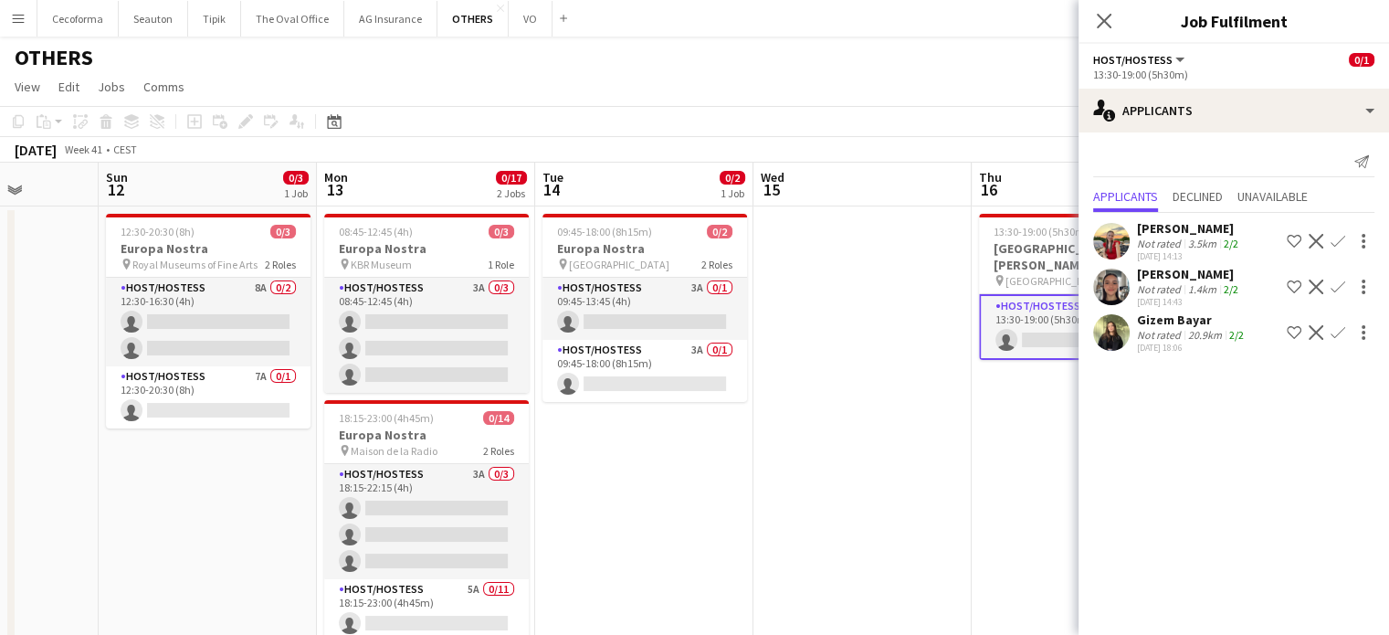
drag, startPoint x: 1012, startPoint y: 445, endPoint x: 1150, endPoint y: 447, distance: 138.0
drag, startPoint x: 1113, startPoint y: 430, endPoint x: 1125, endPoint y: 442, distance: 17.5
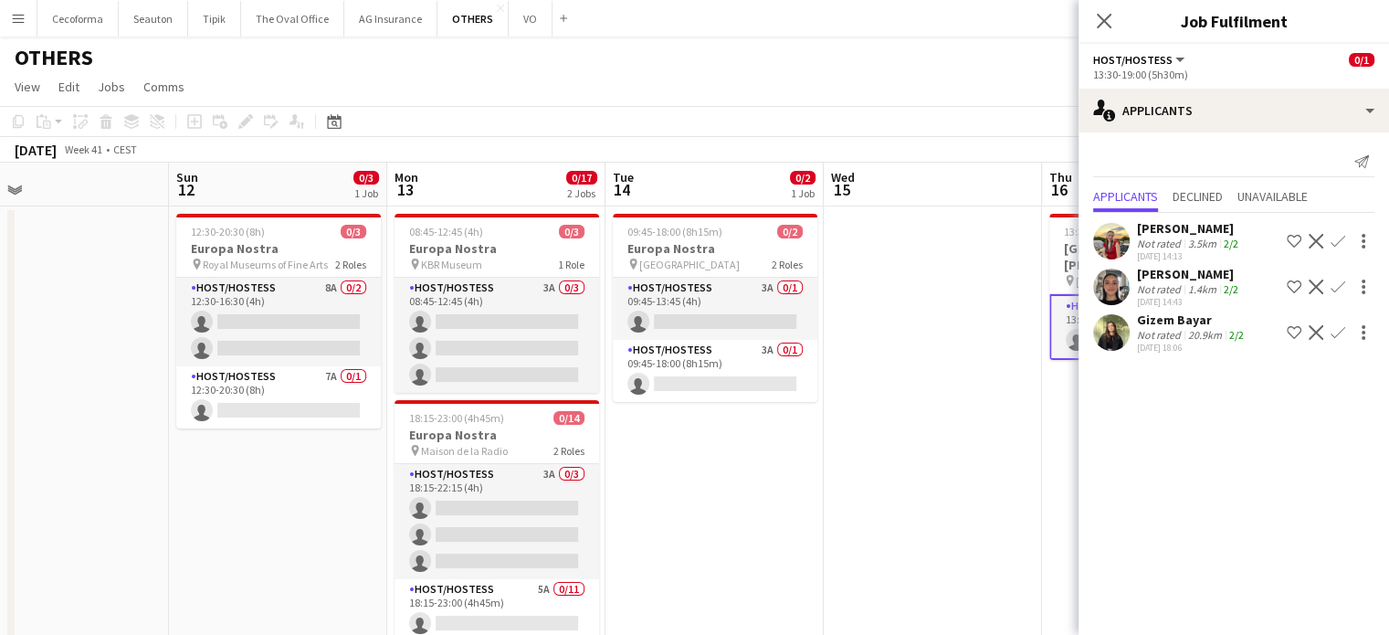
drag, startPoint x: 292, startPoint y: 554, endPoint x: 1169, endPoint y: 455, distance: 882.5
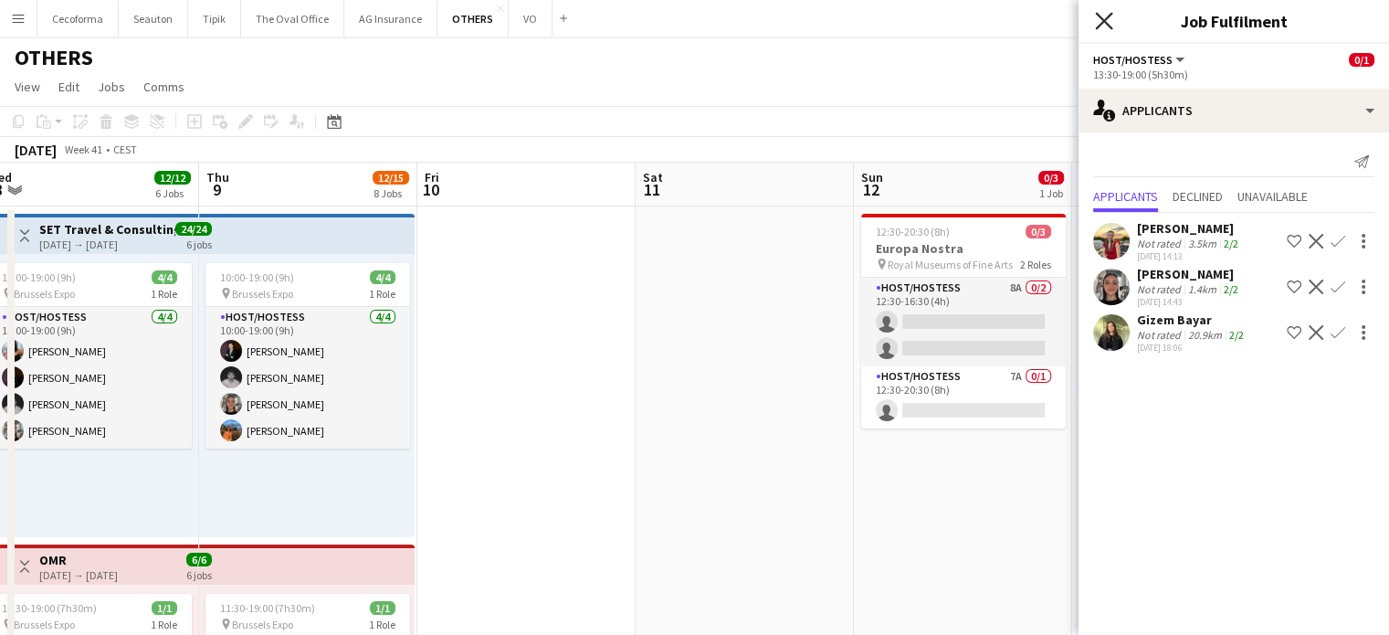
click at [1104, 25] on icon "Close pop-in" at bounding box center [1103, 20] width 17 height 17
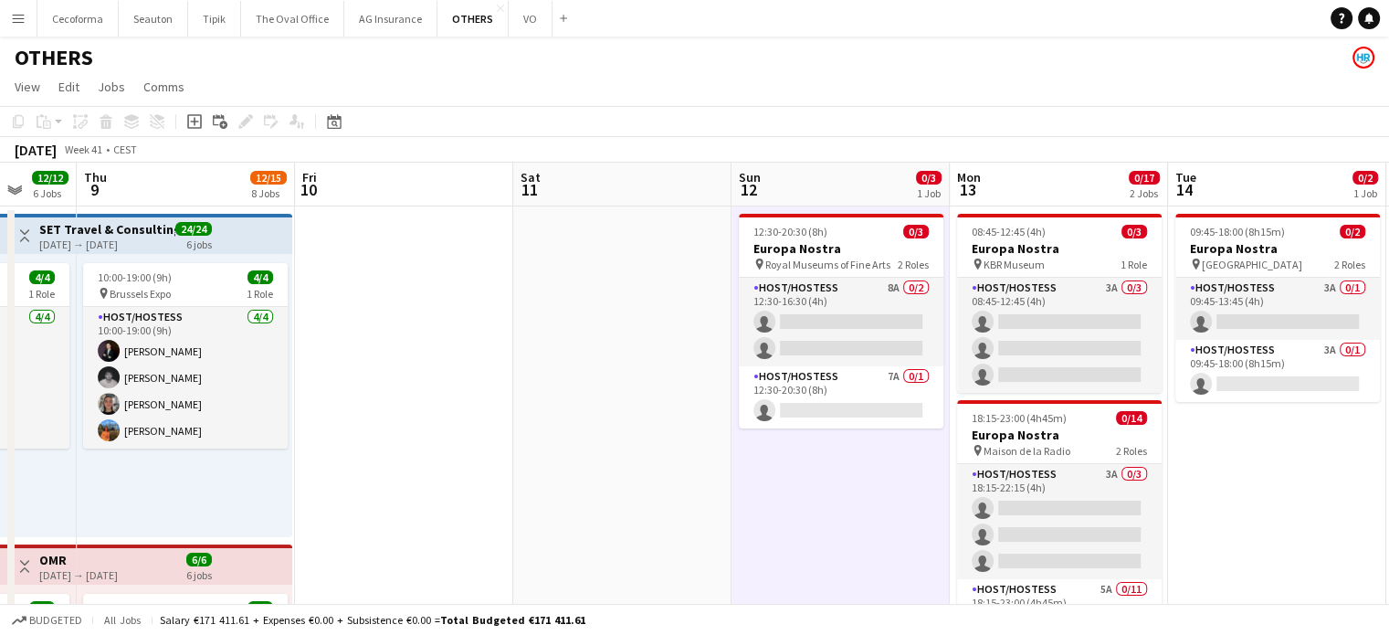
drag, startPoint x: 768, startPoint y: 467, endPoint x: 864, endPoint y: 445, distance: 98.4
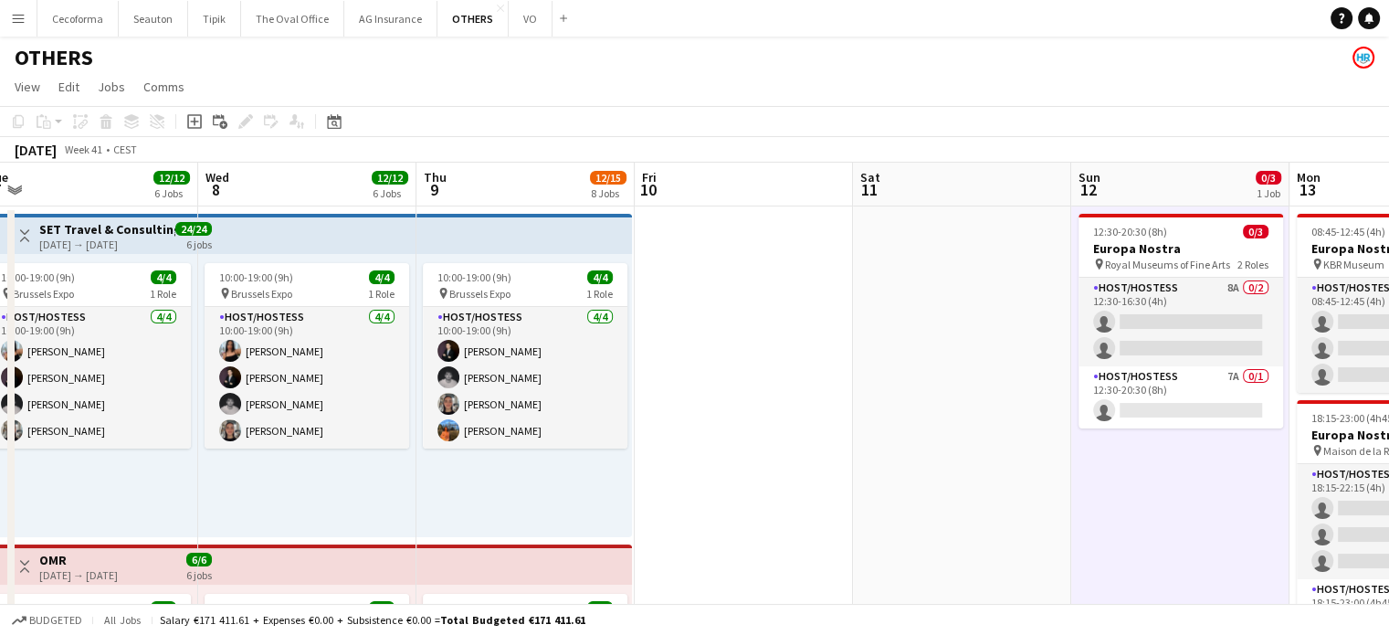
drag, startPoint x: 654, startPoint y: 444, endPoint x: 847, endPoint y: 401, distance: 197.5
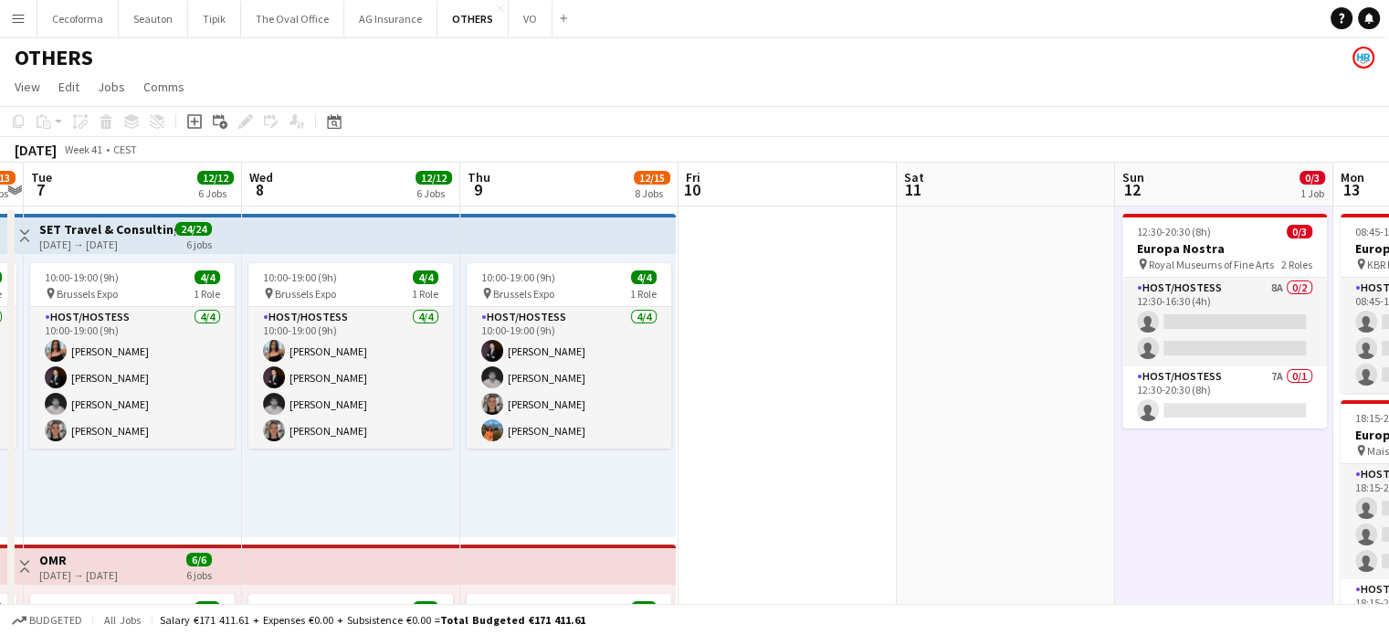
drag, startPoint x: 807, startPoint y: 422, endPoint x: 935, endPoint y: 391, distance: 132.5
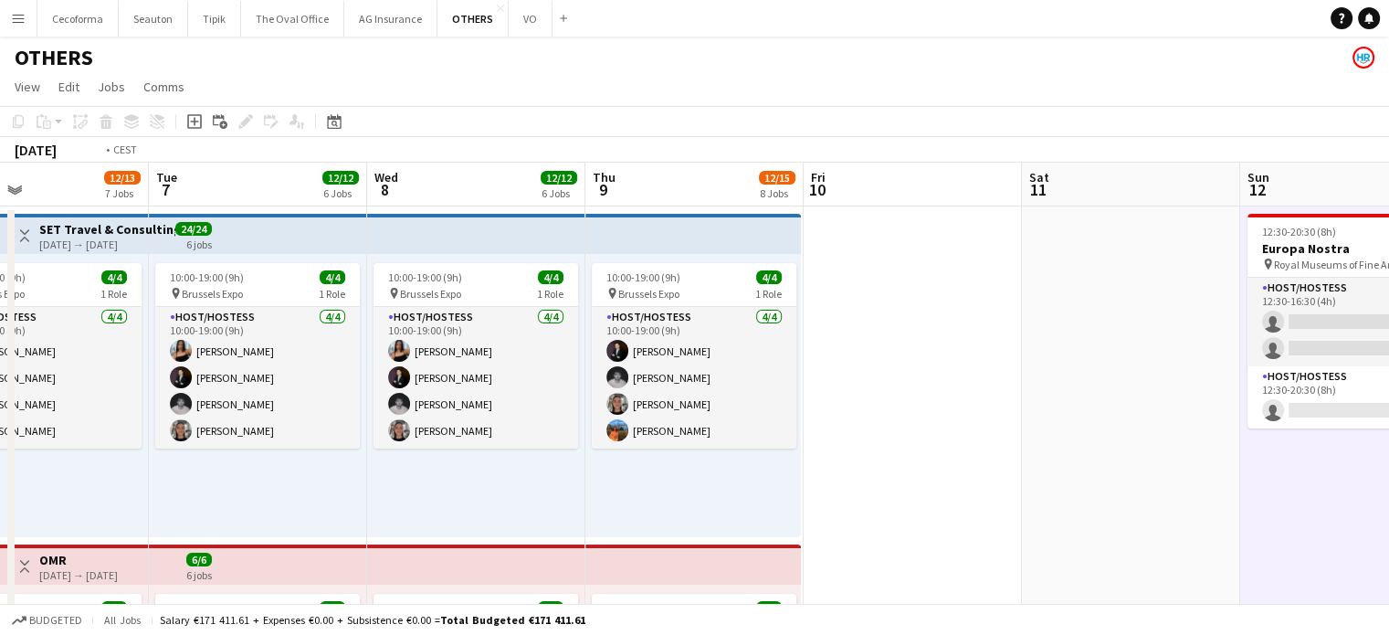
drag, startPoint x: 916, startPoint y: 387, endPoint x: 1051, endPoint y: 339, distance: 142.7
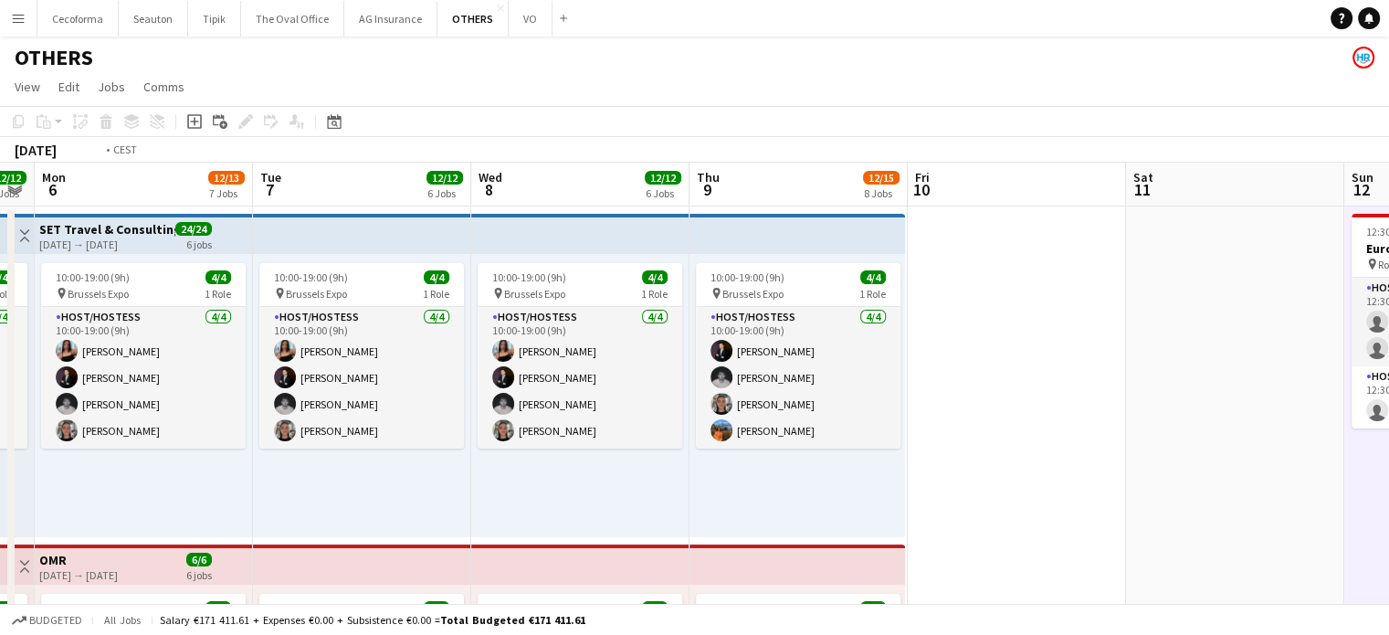
drag, startPoint x: 1290, startPoint y: 395, endPoint x: 999, endPoint y: 383, distance: 290.7
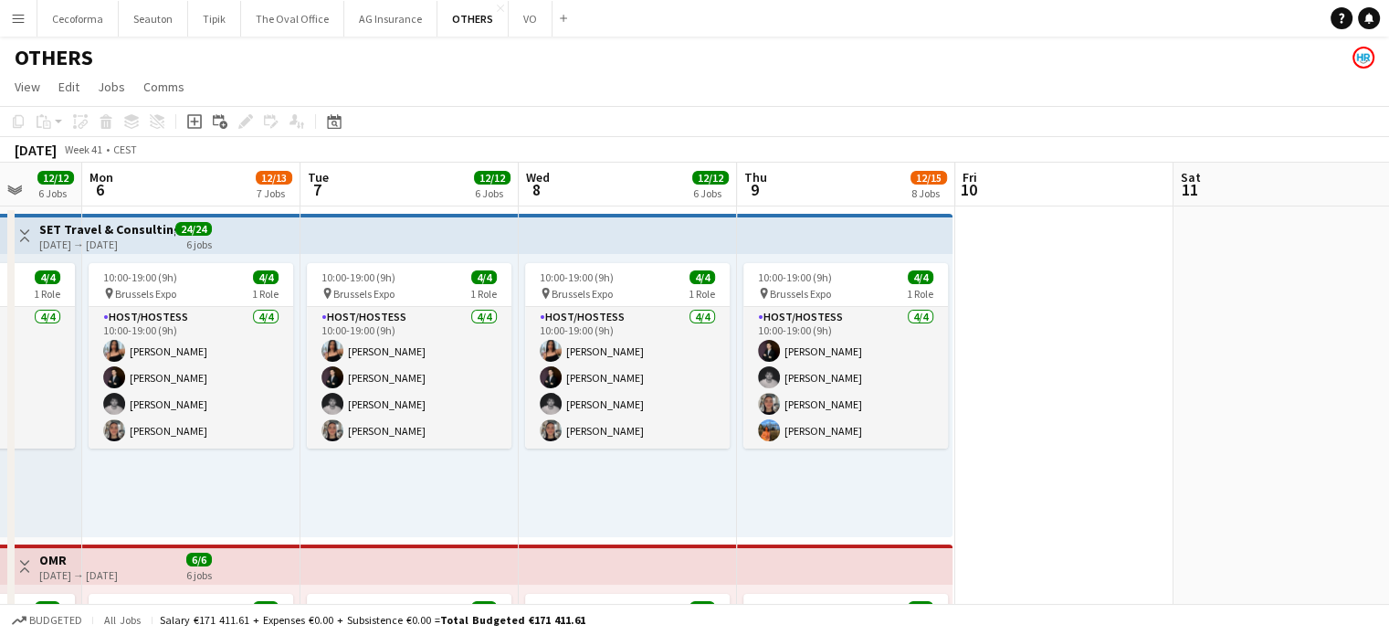
drag, startPoint x: 934, startPoint y: 382, endPoint x: 770, endPoint y: 375, distance: 163.7
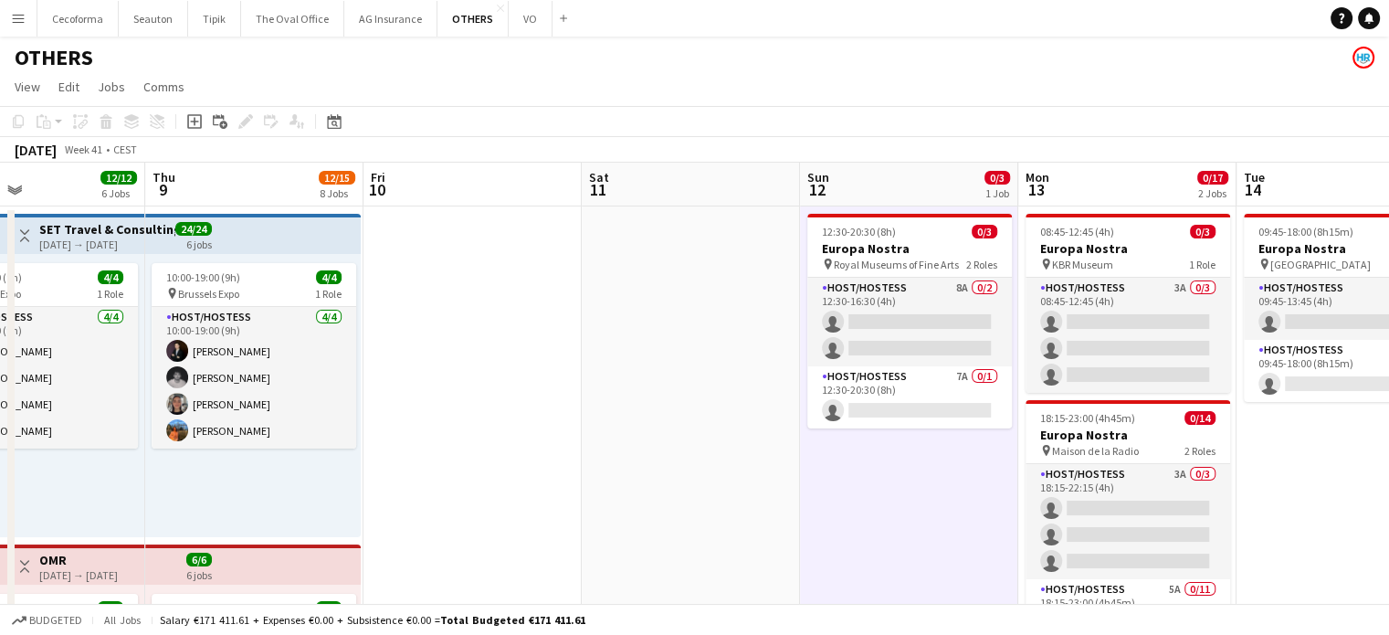
drag, startPoint x: 617, startPoint y: 407, endPoint x: 592, endPoint y: 405, distance: 24.7
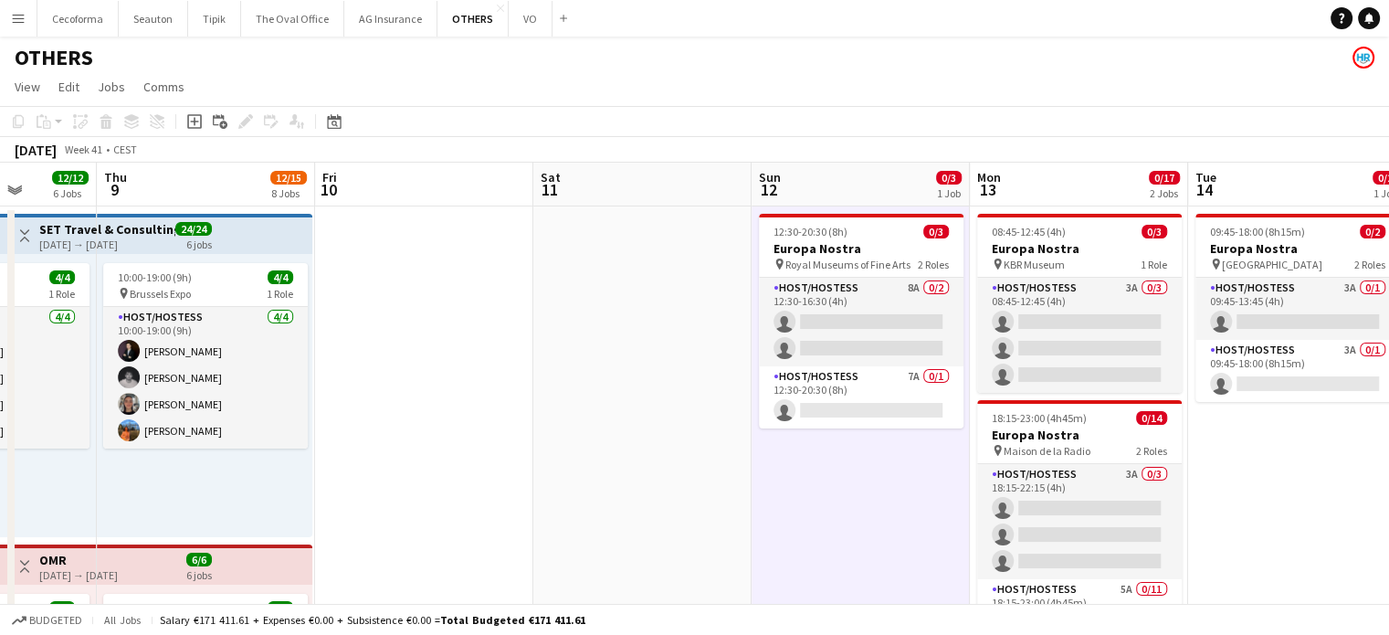
drag, startPoint x: 582, startPoint y: 433, endPoint x: 821, endPoint y: 376, distance: 246.0
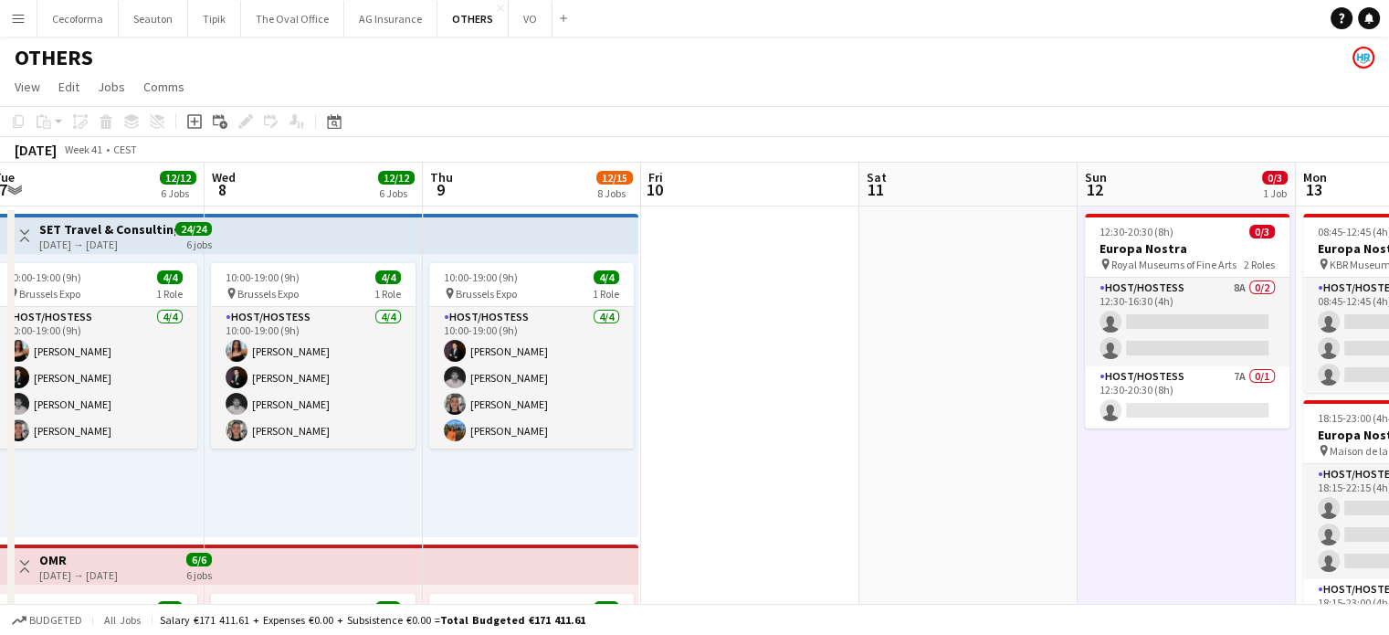
drag, startPoint x: 654, startPoint y: 405, endPoint x: 865, endPoint y: 355, distance: 216.7
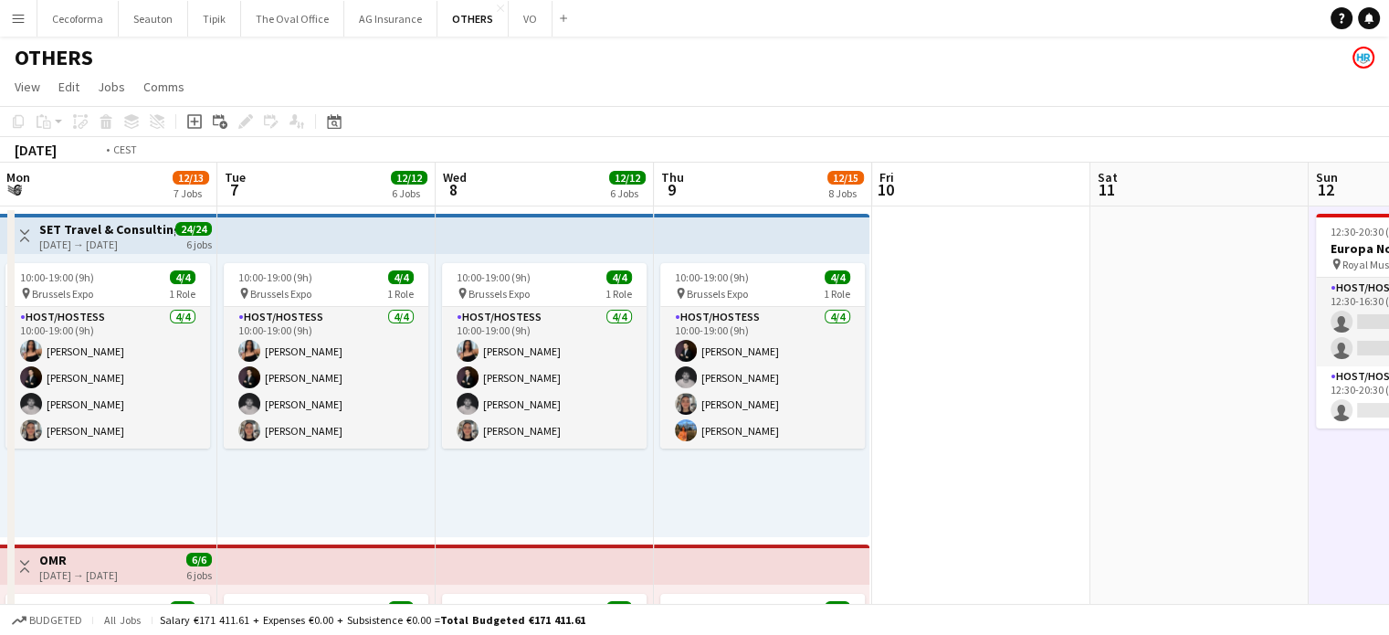
drag, startPoint x: 927, startPoint y: 454, endPoint x: 1115, endPoint y: 393, distance: 197.9
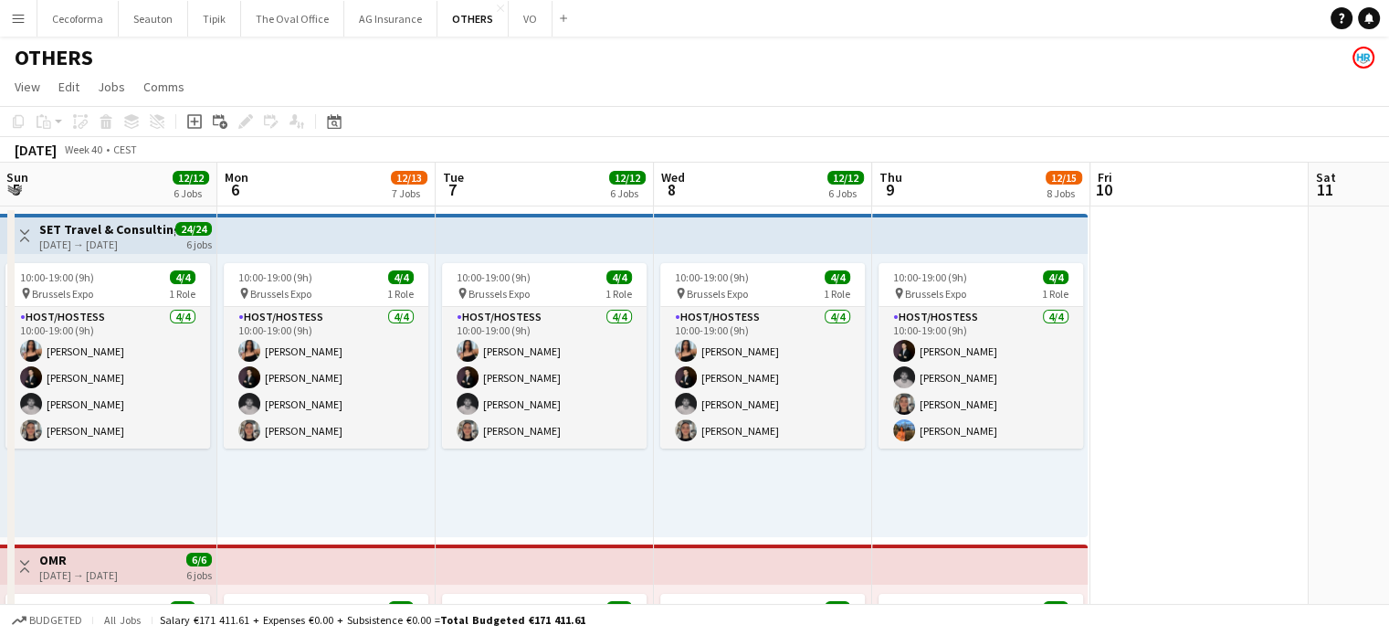
scroll to position [0, 579]
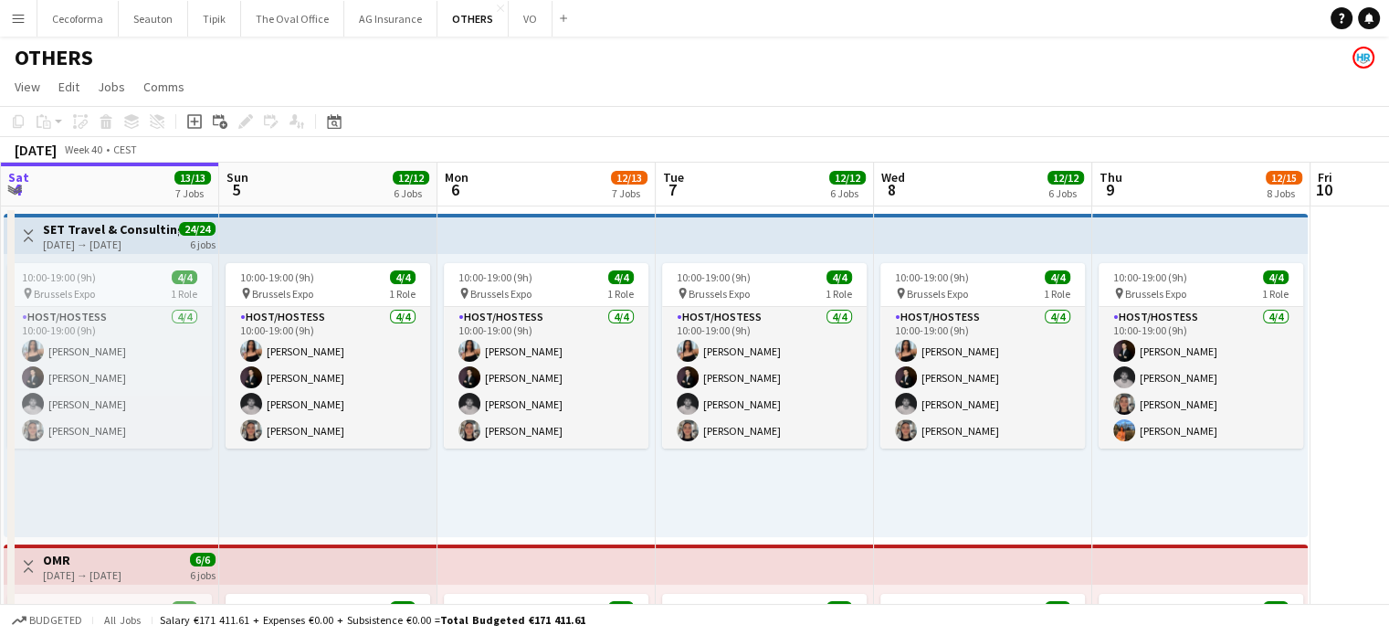
drag, startPoint x: 1357, startPoint y: 317, endPoint x: 1378, endPoint y: 310, distance: 21.4
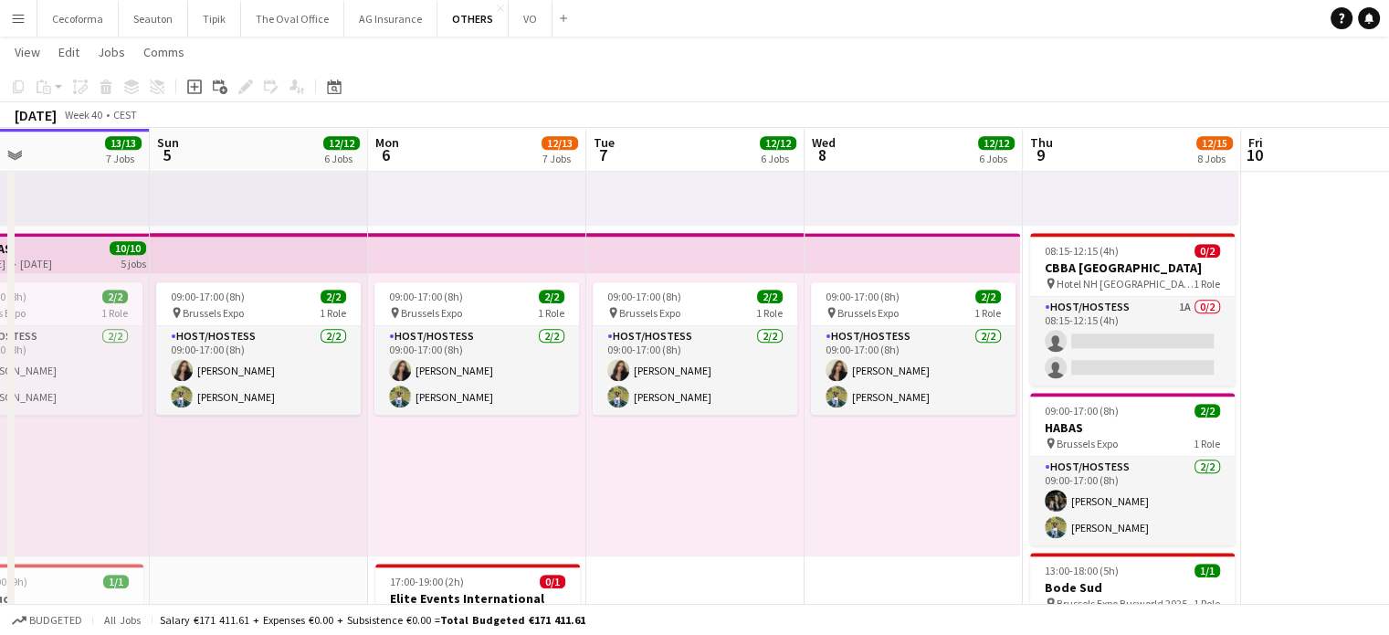
scroll to position [1772, 0]
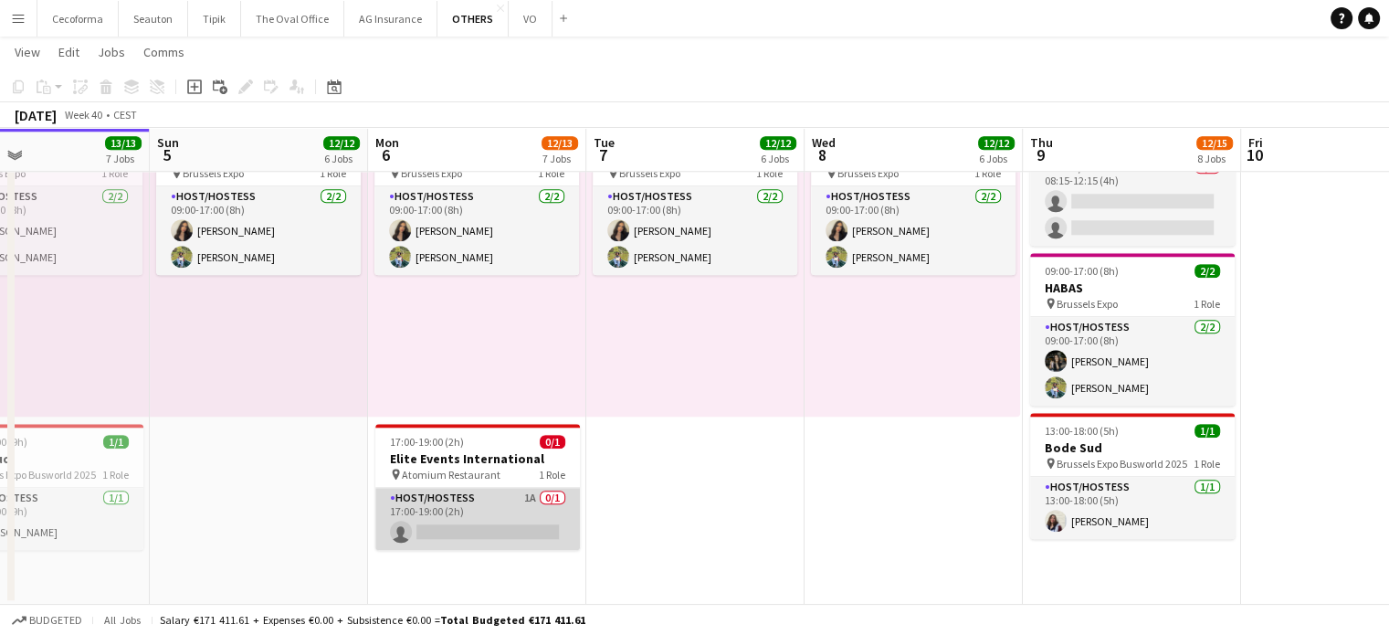
click at [465, 537] on app-card-role "Host/Hostess 1A 0/1 17:00-19:00 (2h) single-neutral-actions" at bounding box center [477, 519] width 205 height 62
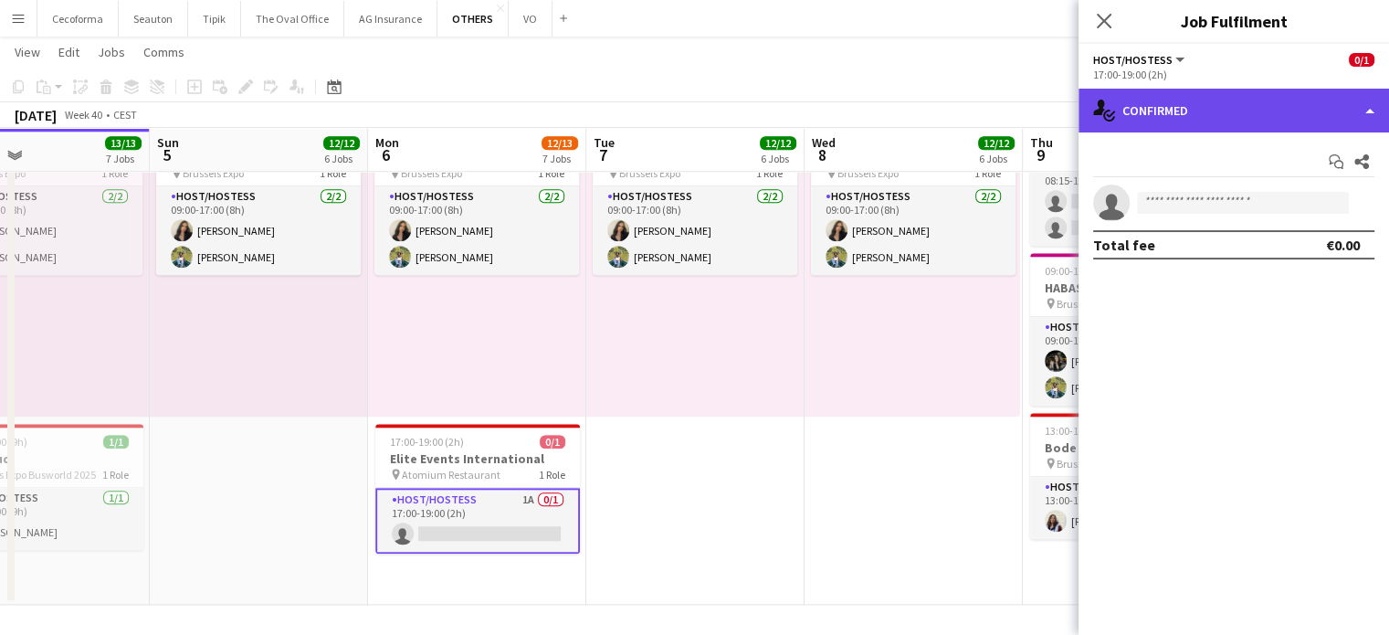
click at [1370, 106] on div "single-neutral-actions-check-2 Confirmed" at bounding box center [1234, 111] width 311 height 44
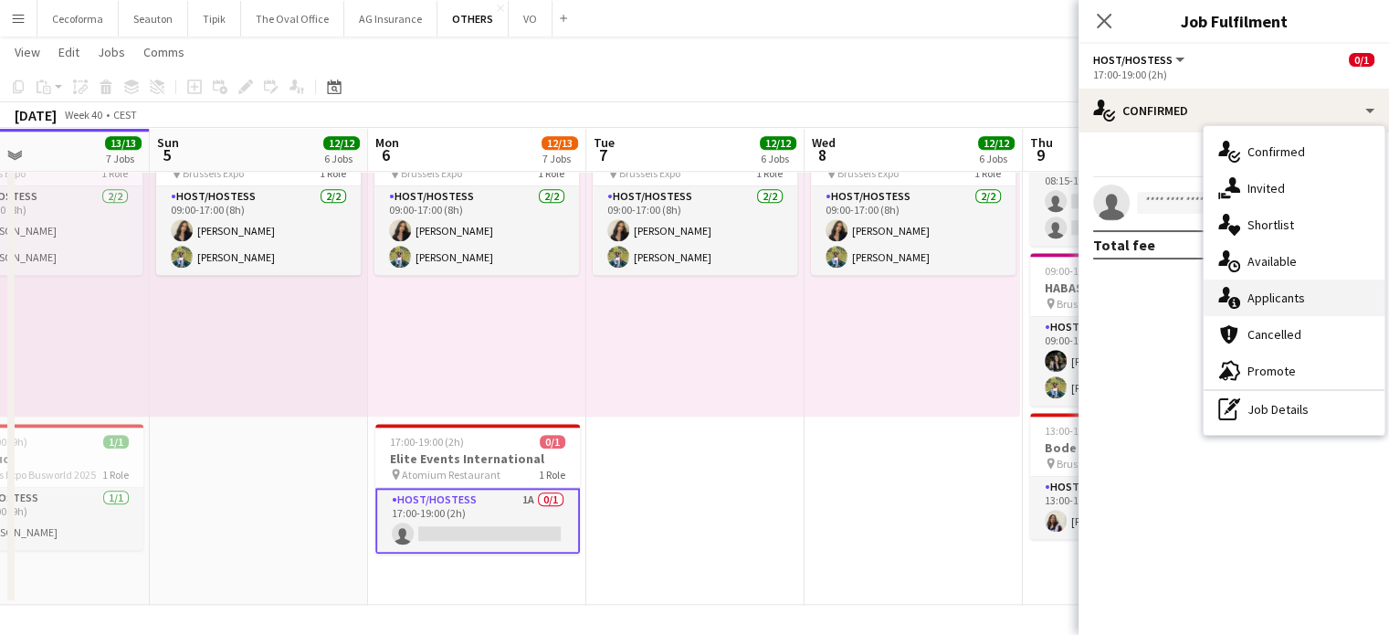
click at [1283, 297] on span "Applicants" at bounding box center [1277, 298] width 58 height 16
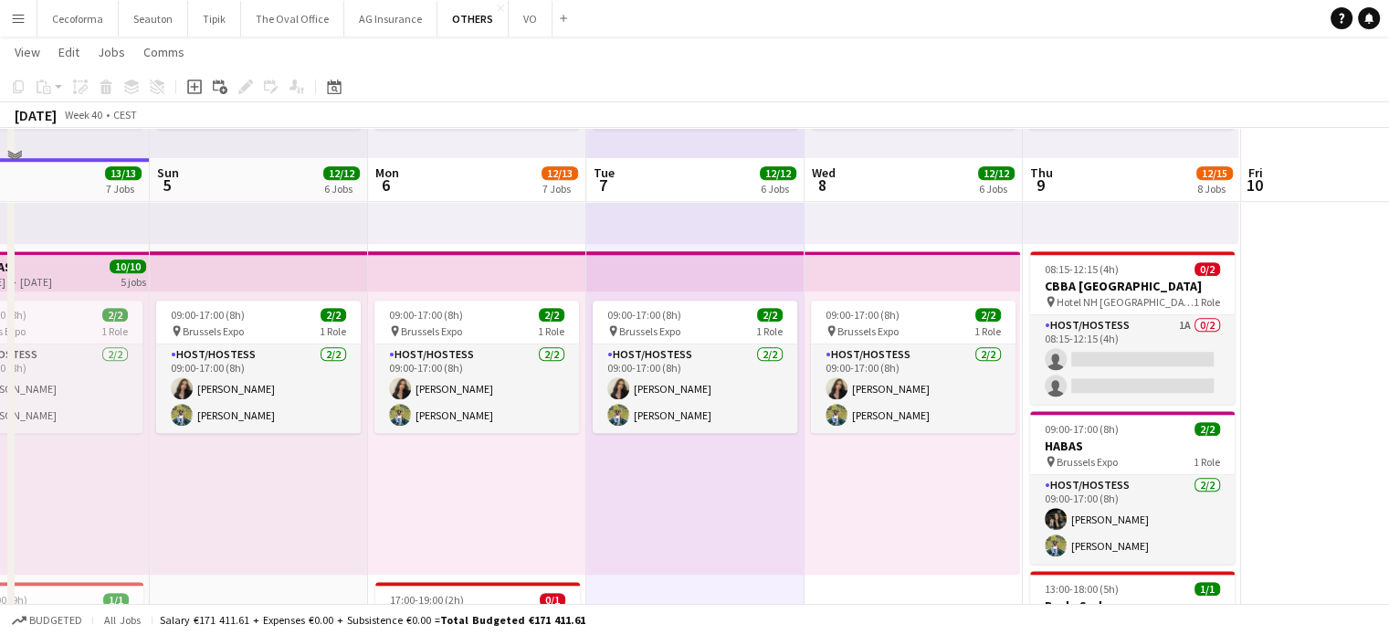
scroll to position [1644, 0]
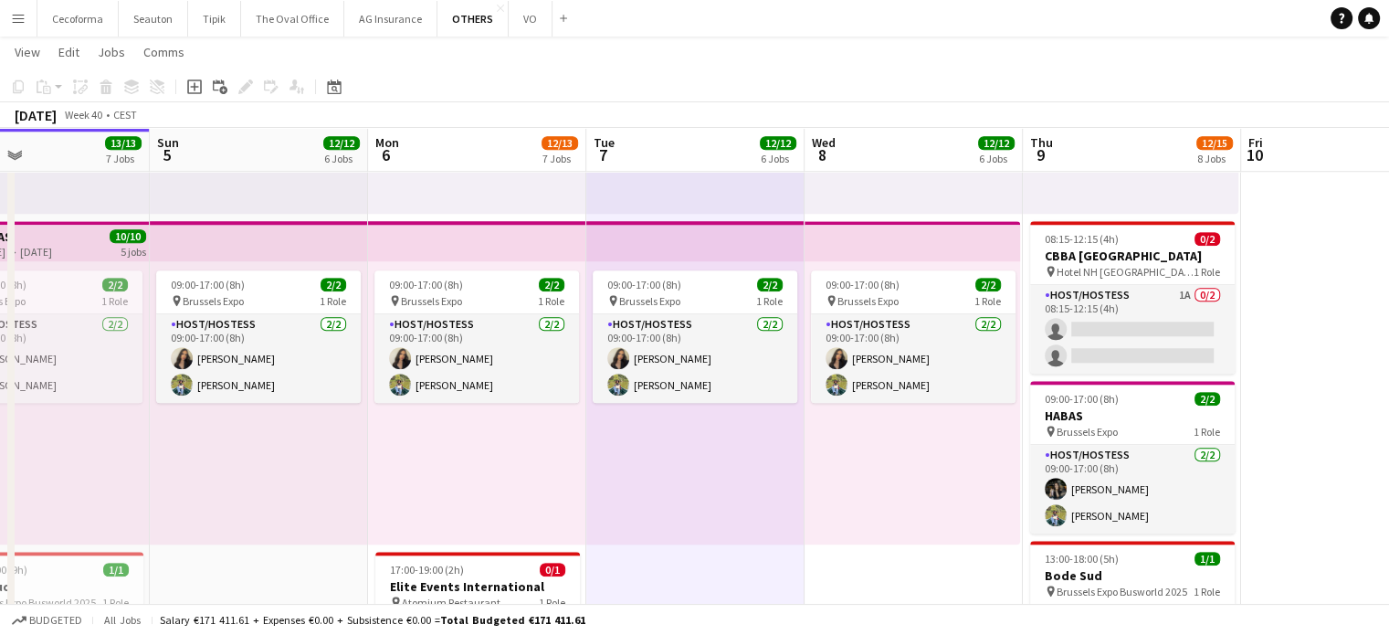
click at [935, 500] on div "09:00-17:00 (8h) 2/2 pin Brussels Expo 1 Role Host/Hostess [DATE] 09:00-17:00 (…" at bounding box center [913, 402] width 216 height 283
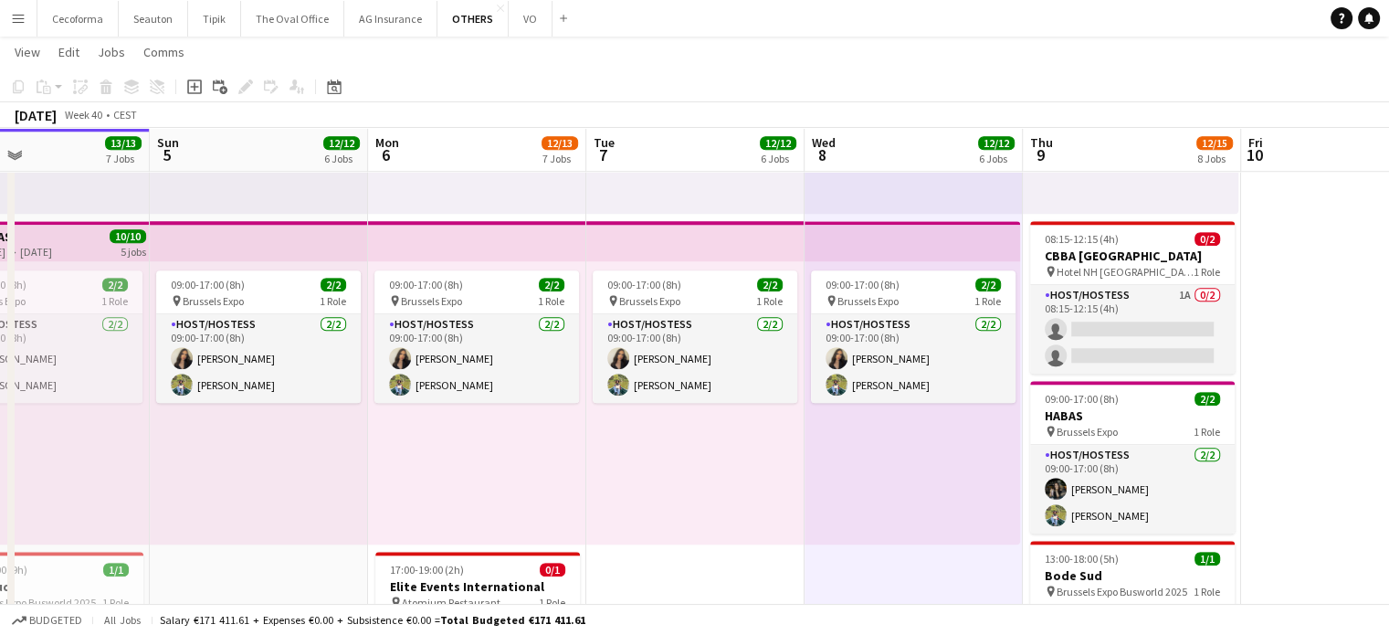
click at [733, 483] on div "09:00-17:00 (8h) 2/2 pin Brussels Expo 1 Role Host/Hostess [DATE] 09:00-17:00 (…" at bounding box center [695, 402] width 218 height 283
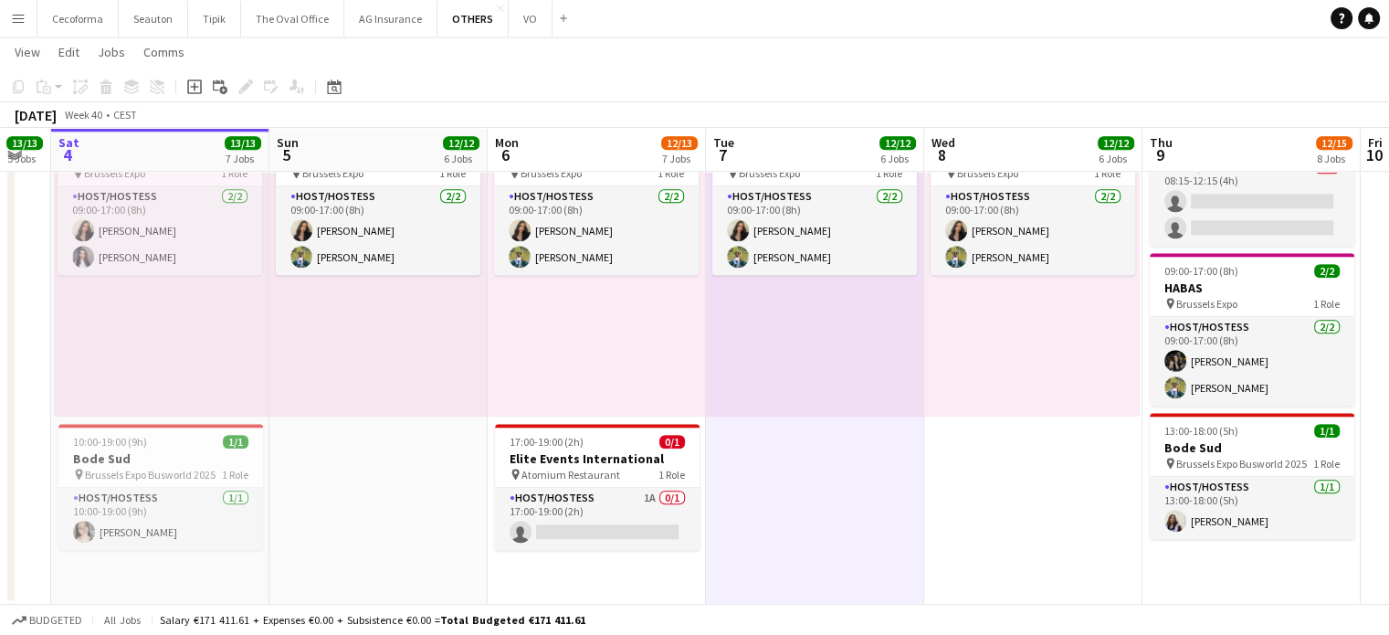
scroll to position [0, 377]
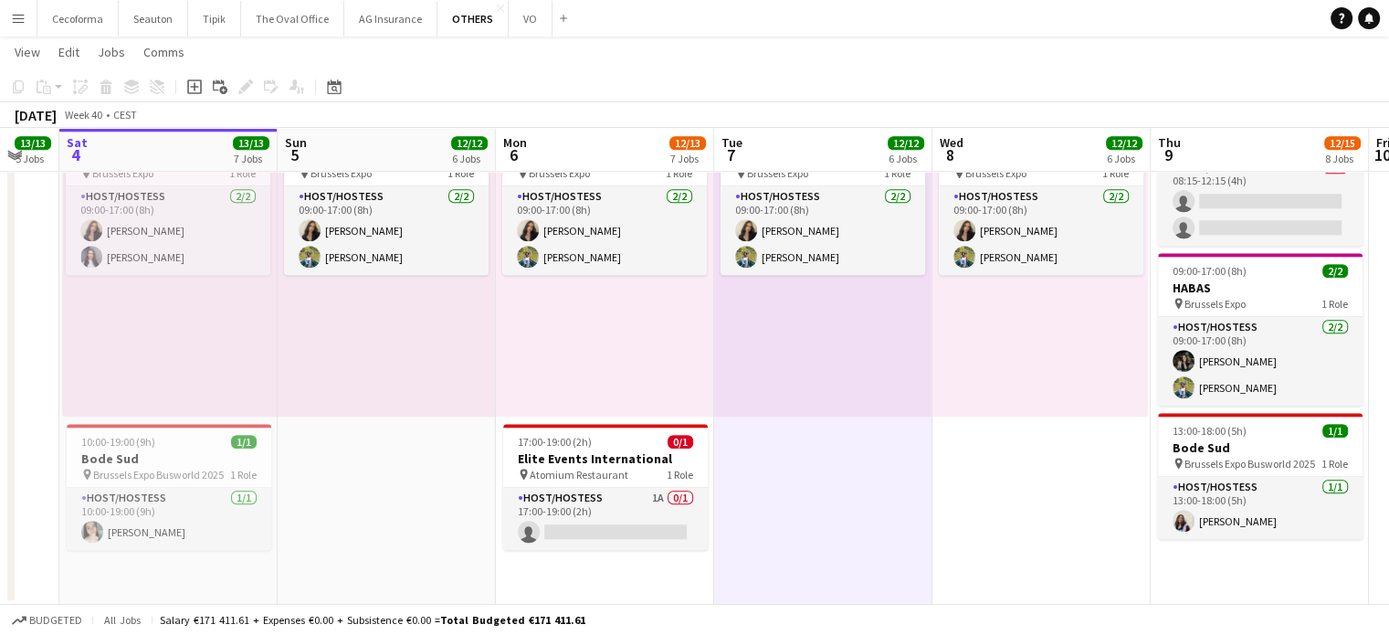
drag, startPoint x: 906, startPoint y: 502, endPoint x: 1034, endPoint y: 493, distance: 128.2
click at [595, 526] on app-card-role "Host/Hostess 1A 0/1 17:00-19:00 (2h) single-neutral-actions" at bounding box center [605, 519] width 205 height 62
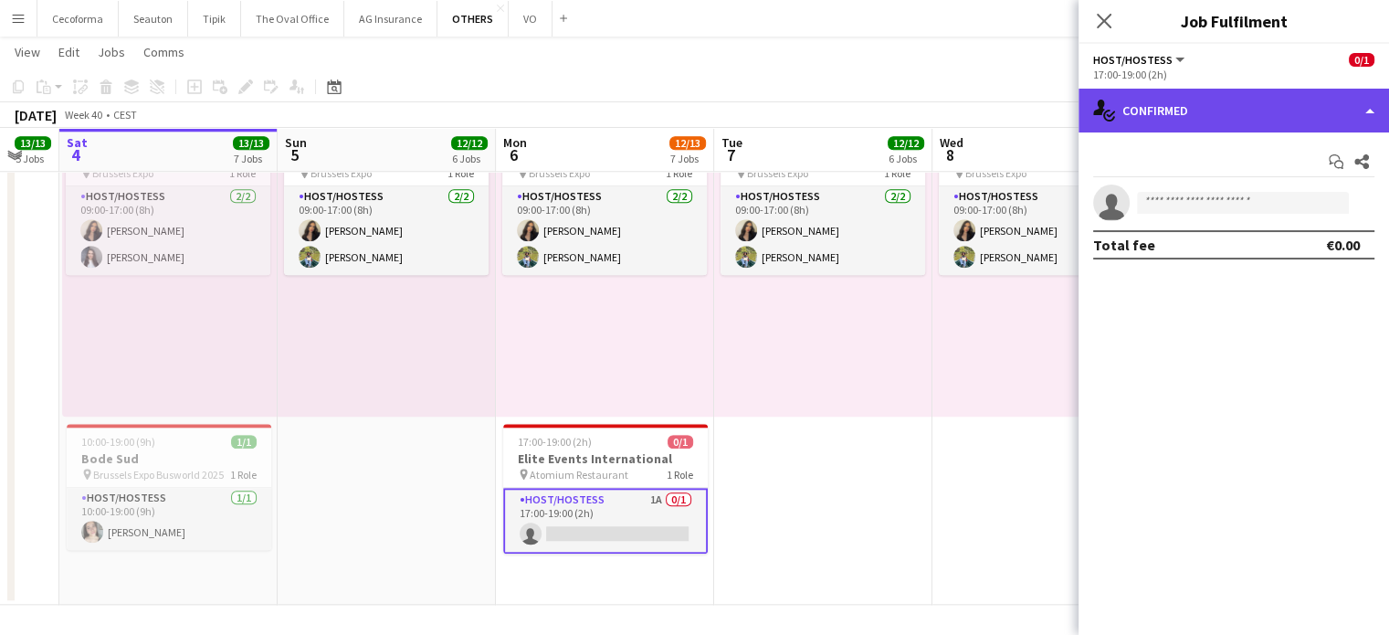
click at [1377, 109] on div "single-neutral-actions-check-2 Confirmed" at bounding box center [1234, 111] width 311 height 44
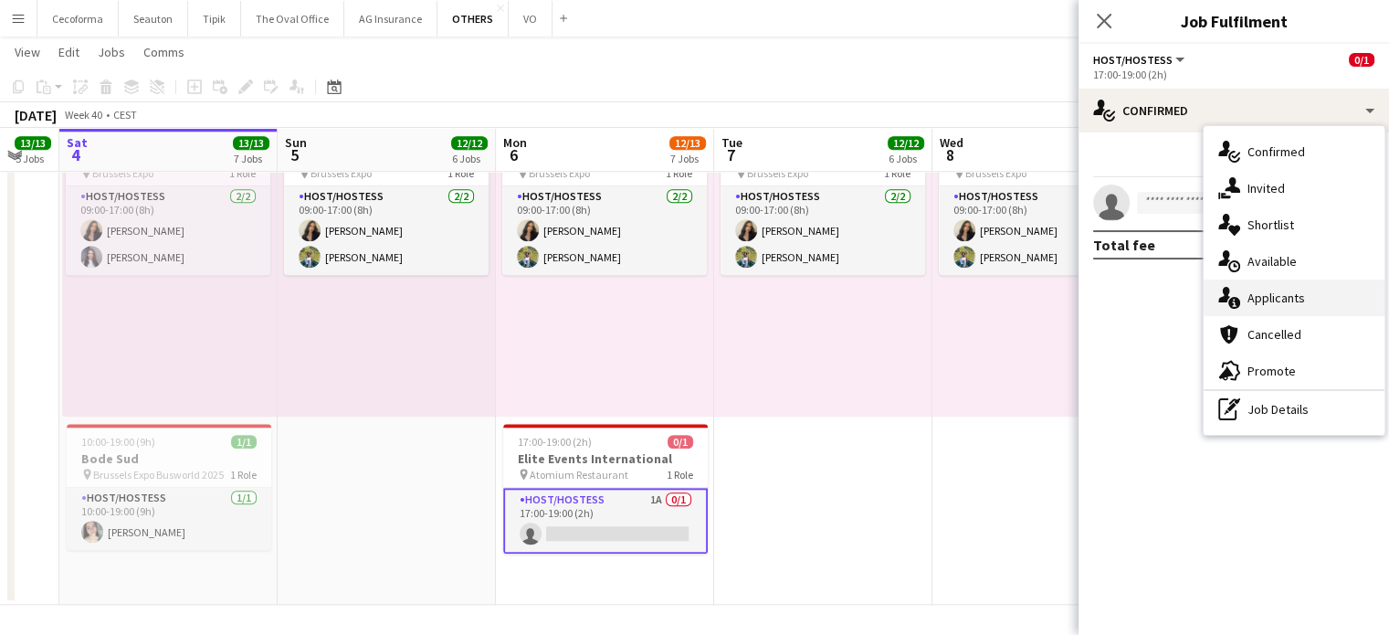
click at [1268, 287] on div "single-neutral-actions-information Applicants" at bounding box center [1294, 298] width 181 height 37
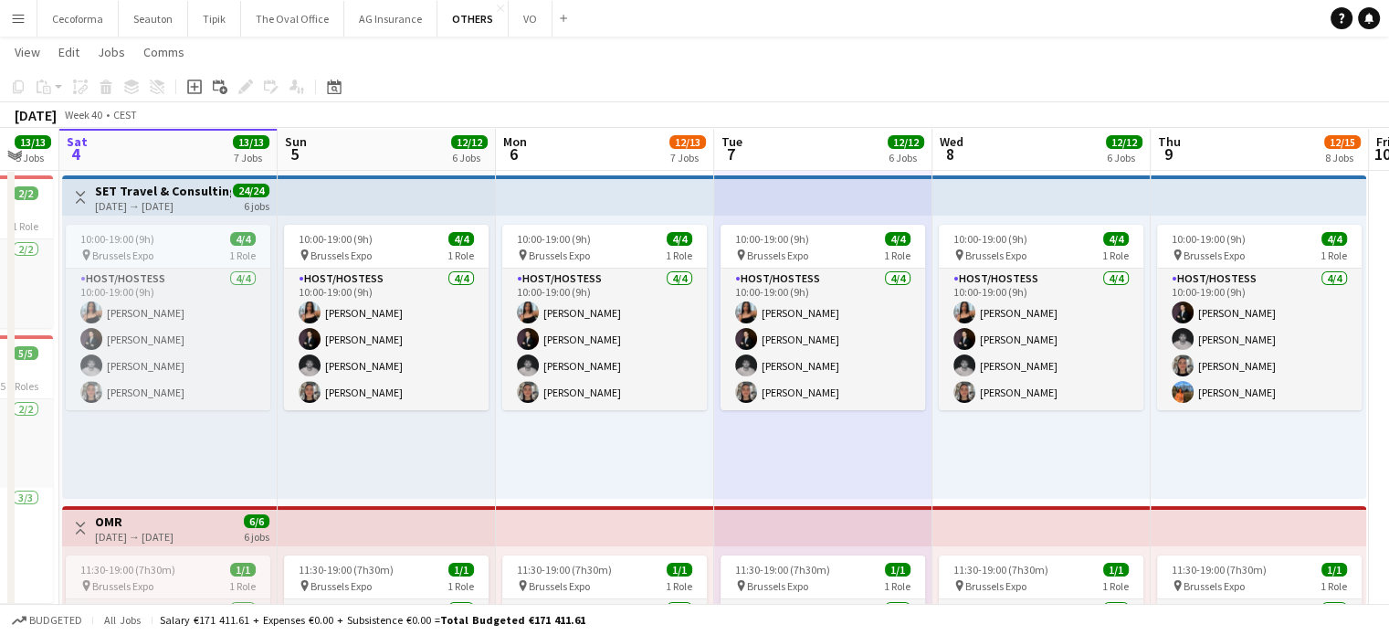
scroll to position [0, 0]
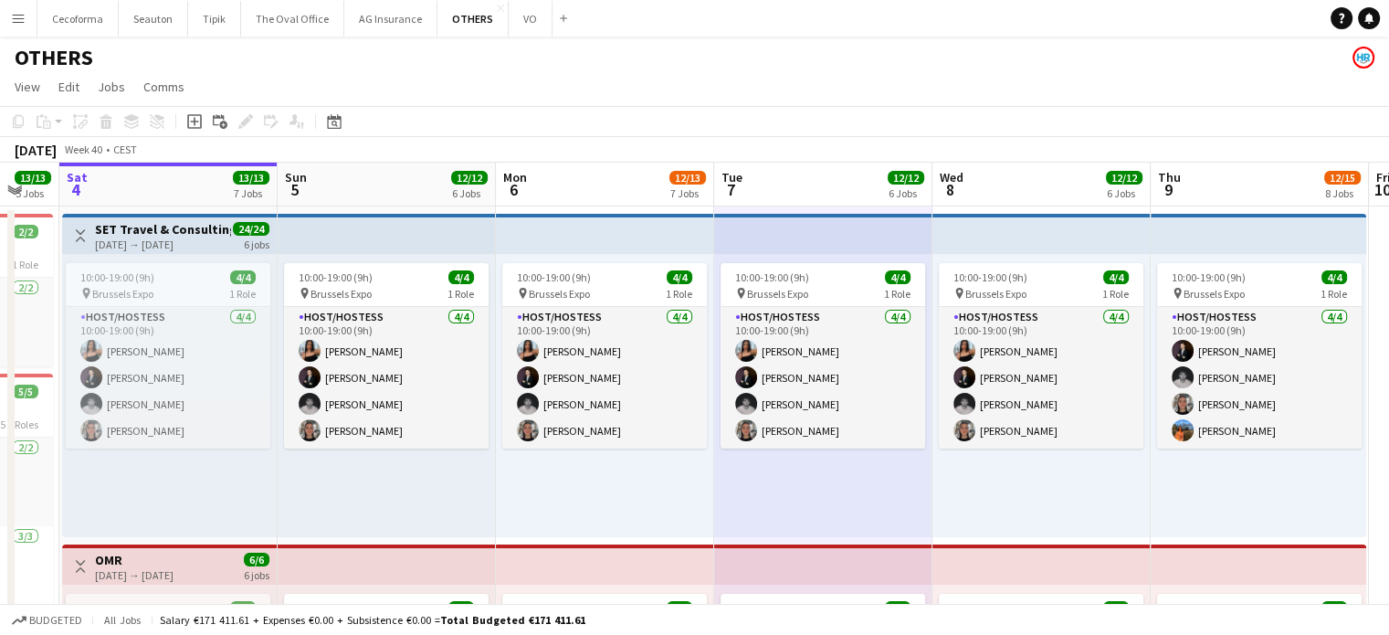
click at [14, 20] on app-icon "Menu" at bounding box center [18, 18] width 15 height 15
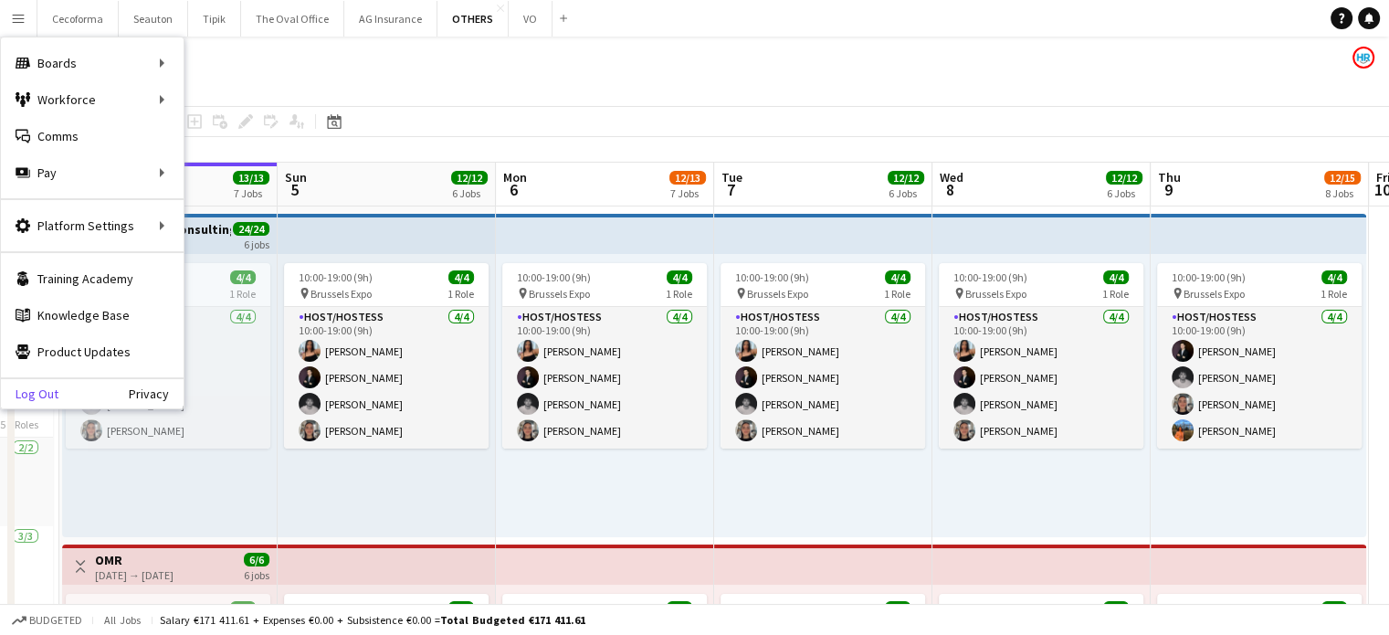
click at [42, 391] on link "Log Out" at bounding box center [30, 393] width 58 height 15
